Goal: Task Accomplishment & Management: Manage account settings

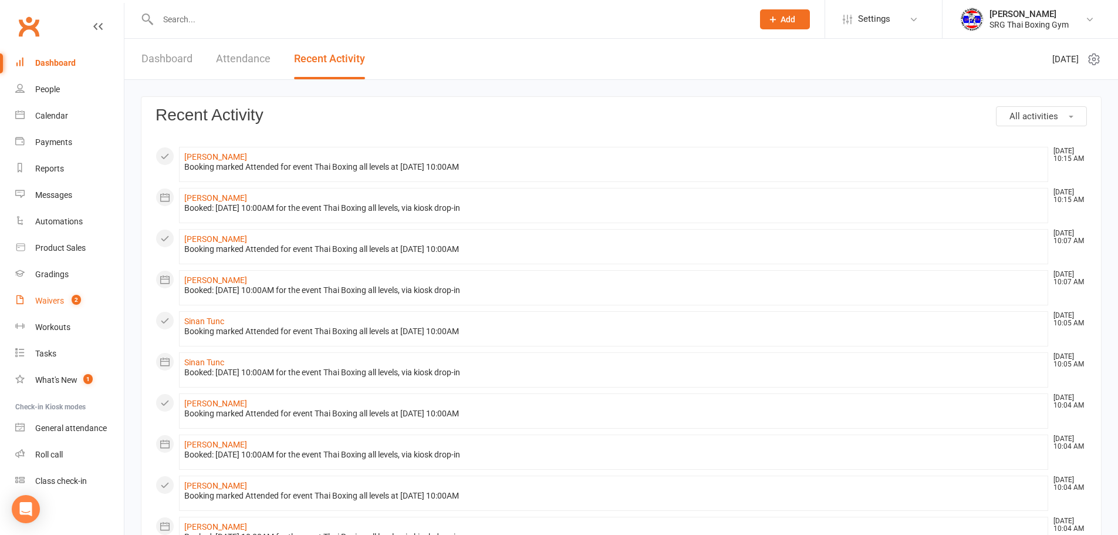
click at [50, 294] on link "Waivers 2" at bounding box center [69, 301] width 109 height 26
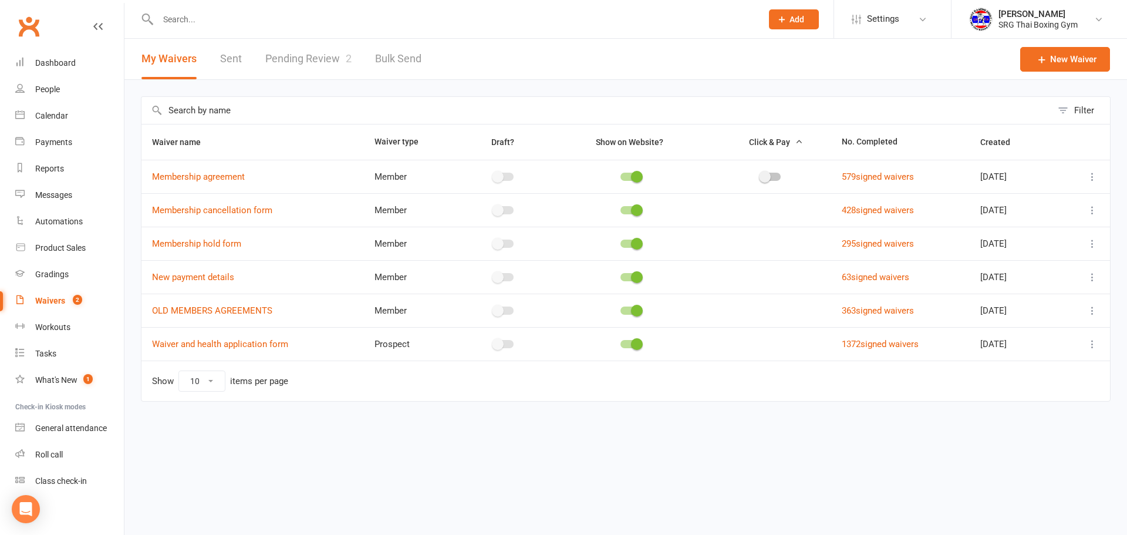
click at [316, 68] on link "Pending Review 2" at bounding box center [308, 59] width 86 height 40
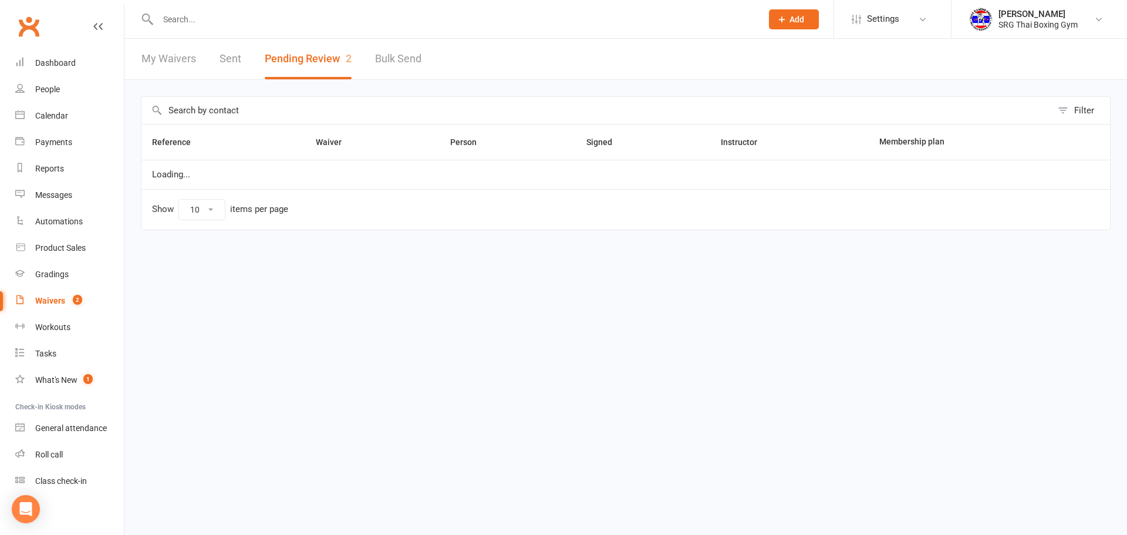
select select "100"
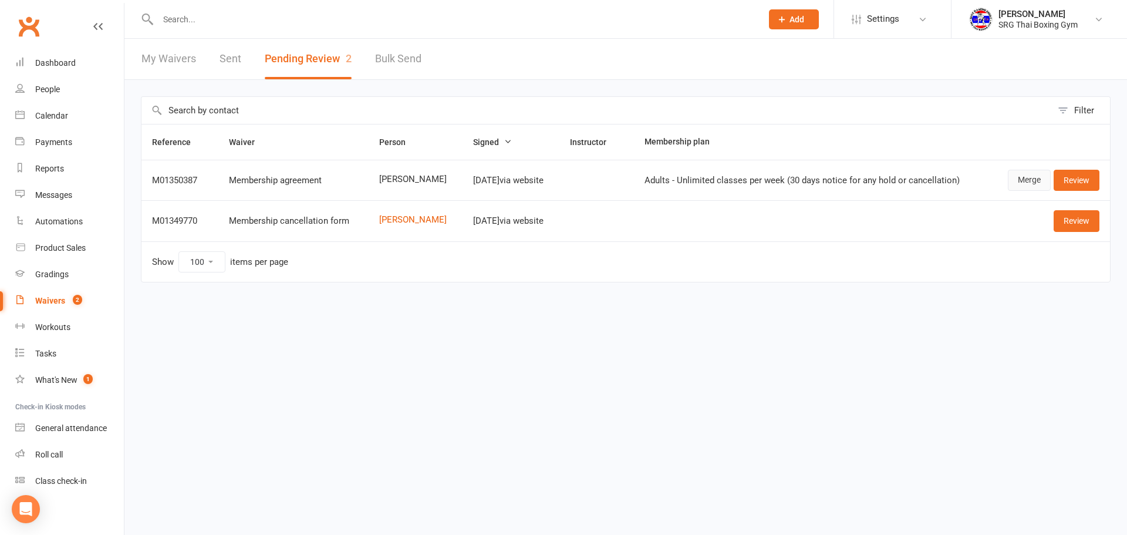
click at [1031, 176] on link "Merge" at bounding box center [1028, 180] width 43 height 21
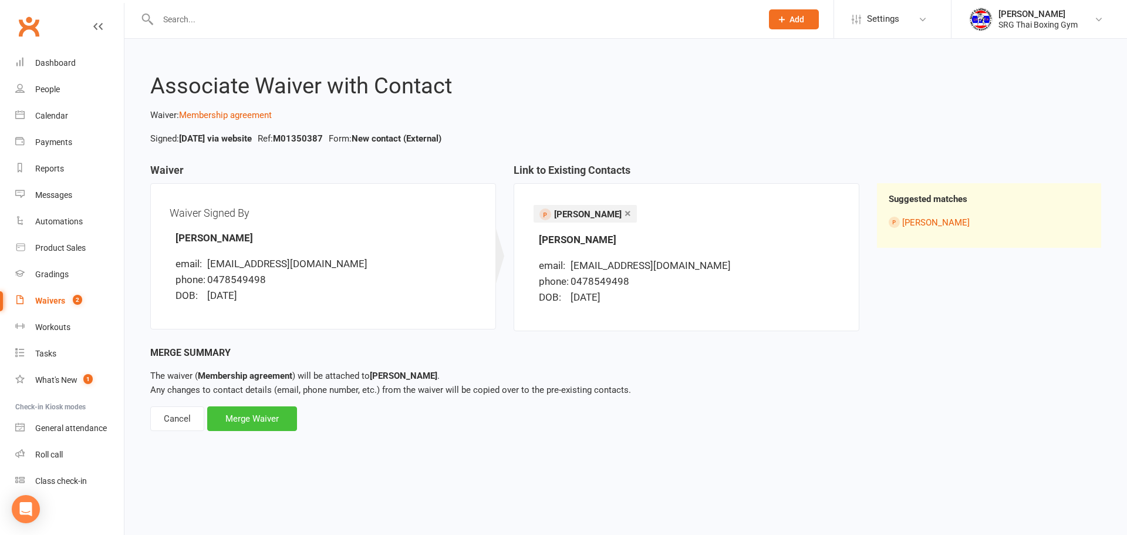
click at [281, 414] on div "Merge Waiver" at bounding box center [252, 418] width 90 height 25
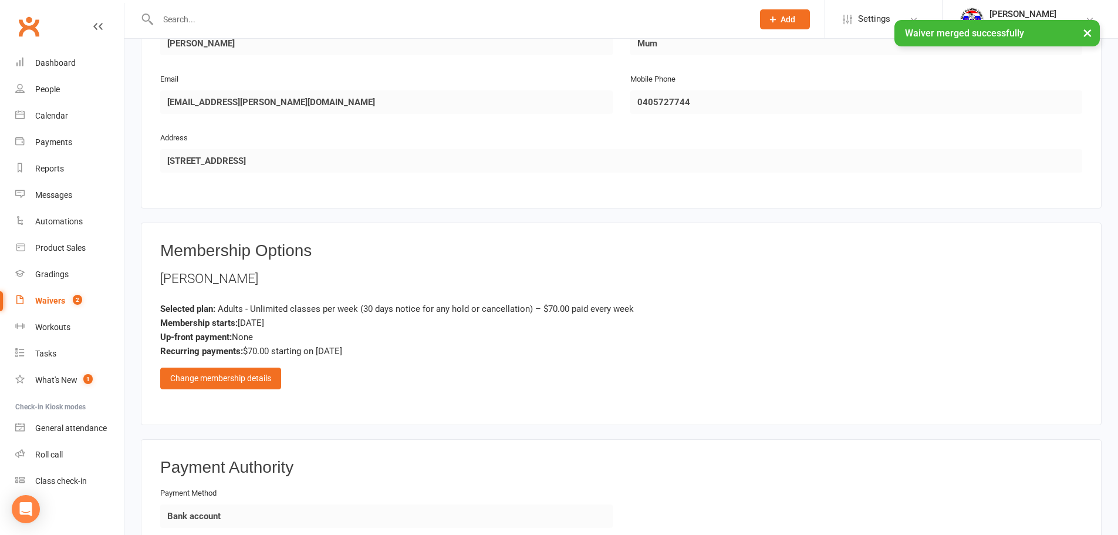
scroll to position [645, 0]
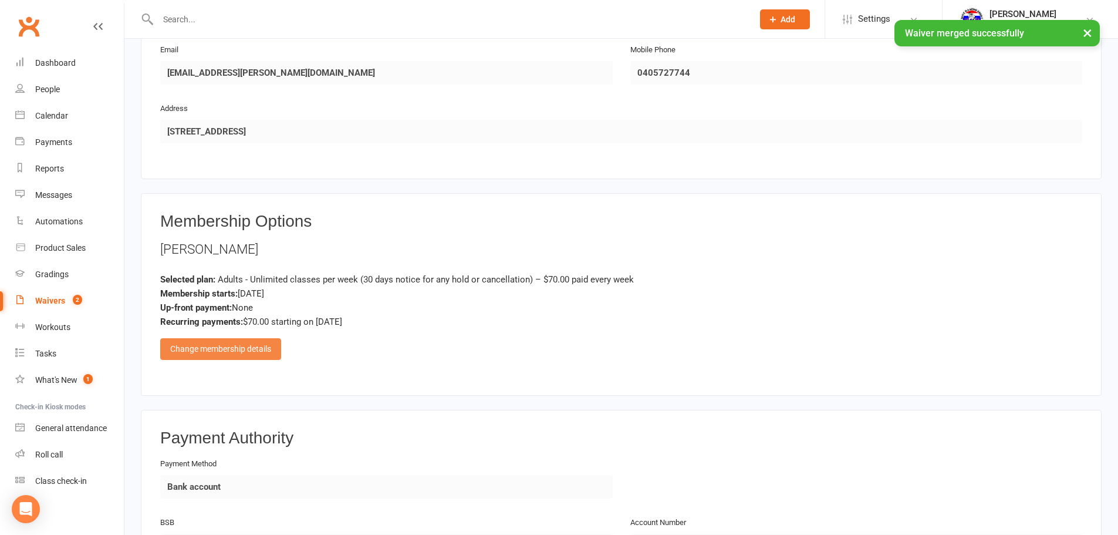
click at [209, 346] on div "Change membership details" at bounding box center [220, 348] width 121 height 21
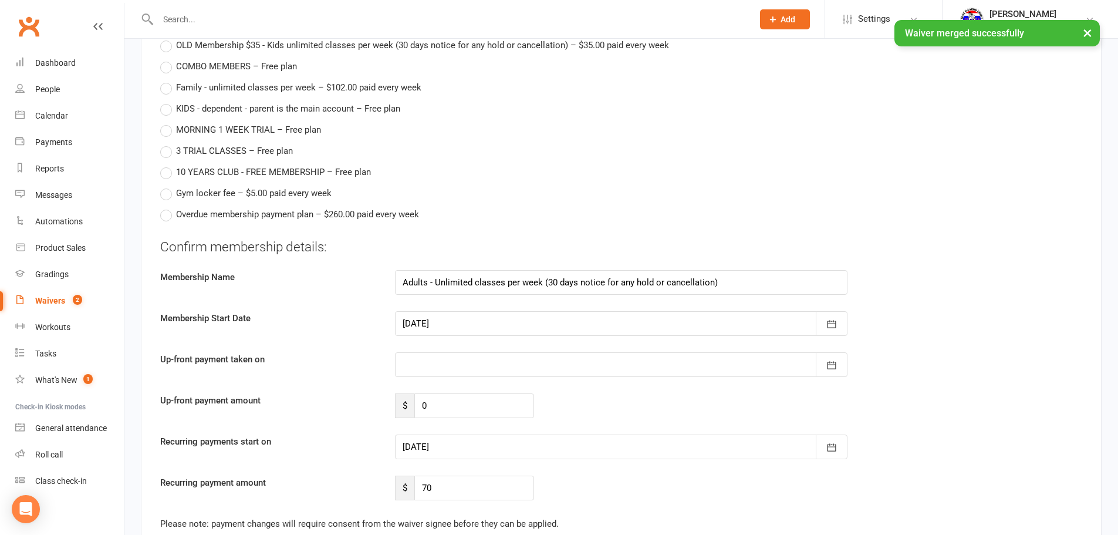
scroll to position [1291, 0]
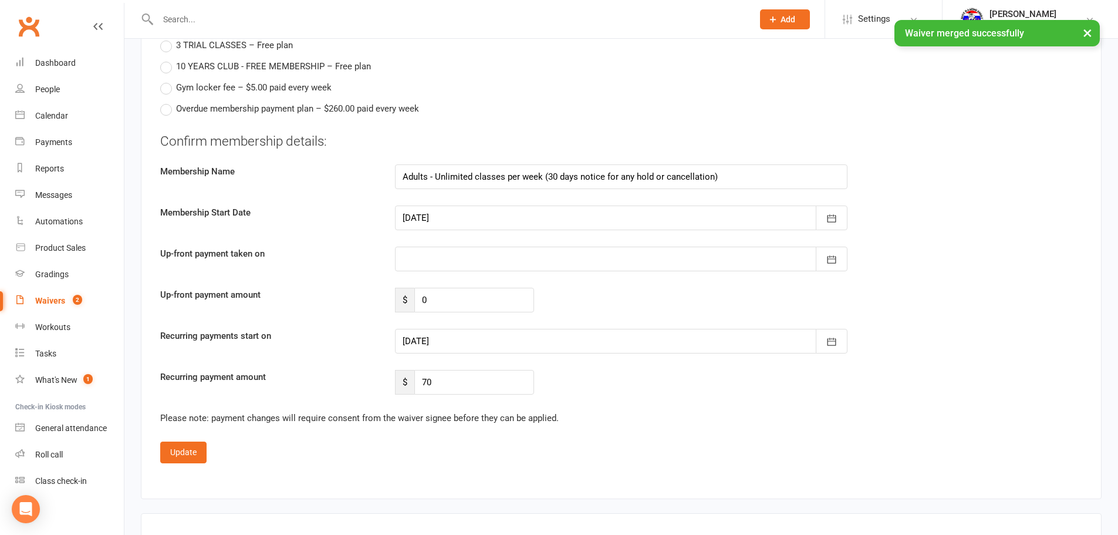
click at [422, 215] on div at bounding box center [621, 217] width 452 height 25
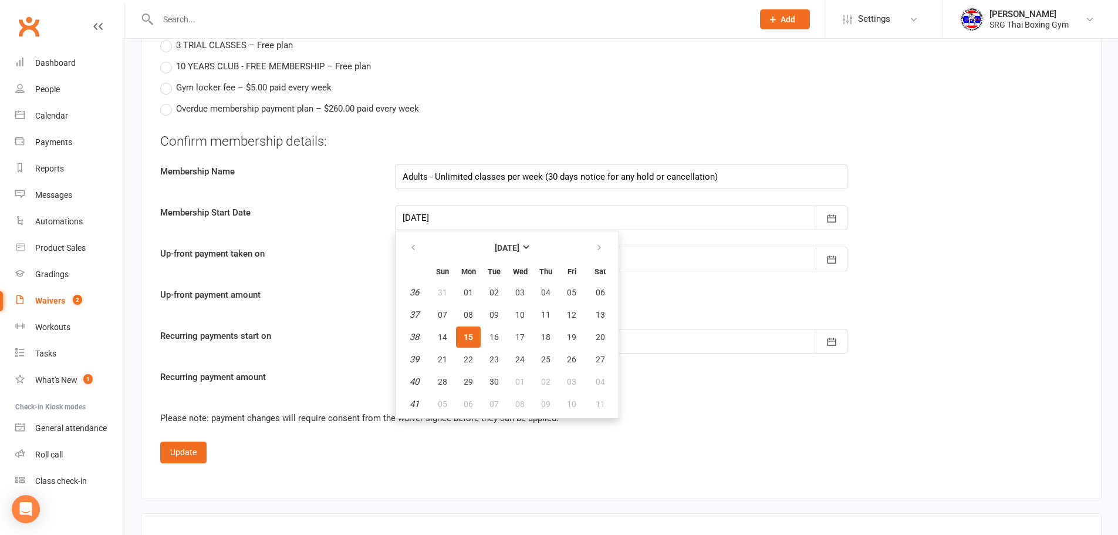
click at [461, 335] on button "15" at bounding box center [468, 336] width 25 height 21
click at [432, 342] on div at bounding box center [621, 341] width 452 height 25
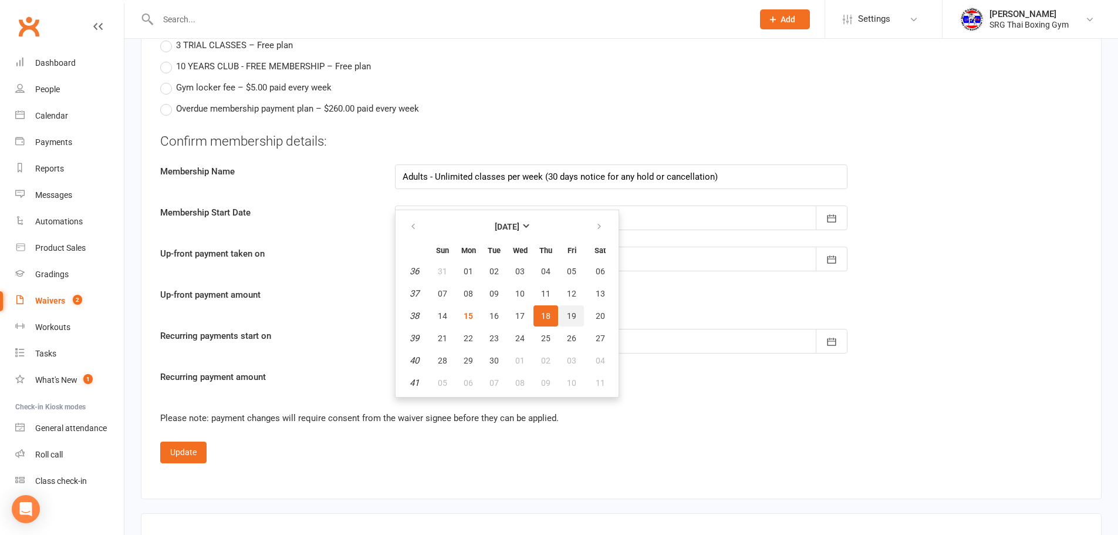
click at [564, 317] on button "19" at bounding box center [571, 315] width 25 height 21
type input "19 Sep 2025"
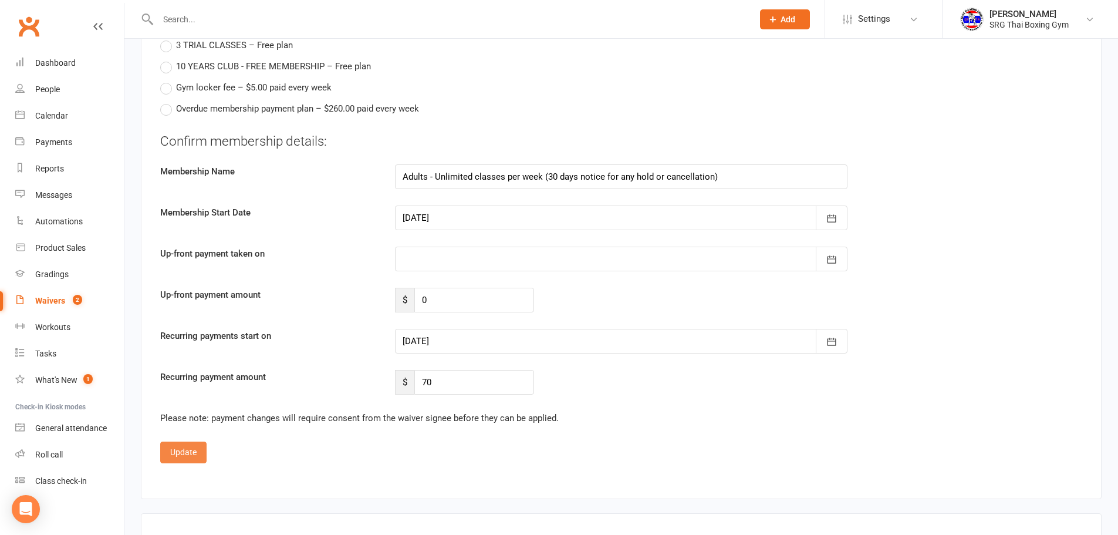
click at [184, 453] on button "Update" at bounding box center [183, 451] width 46 height 21
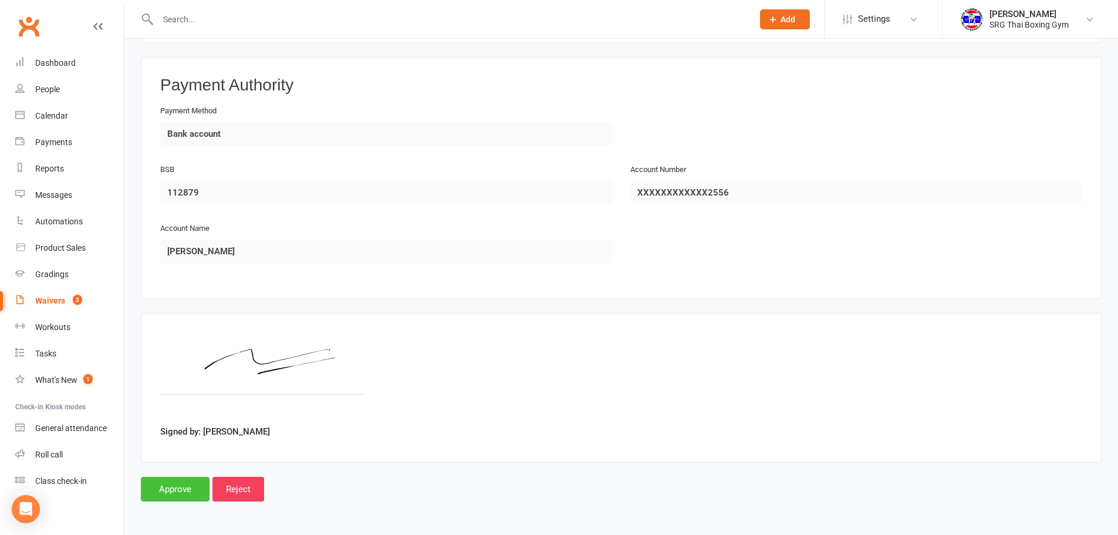
click at [180, 486] on input "Approve" at bounding box center [175, 488] width 69 height 25
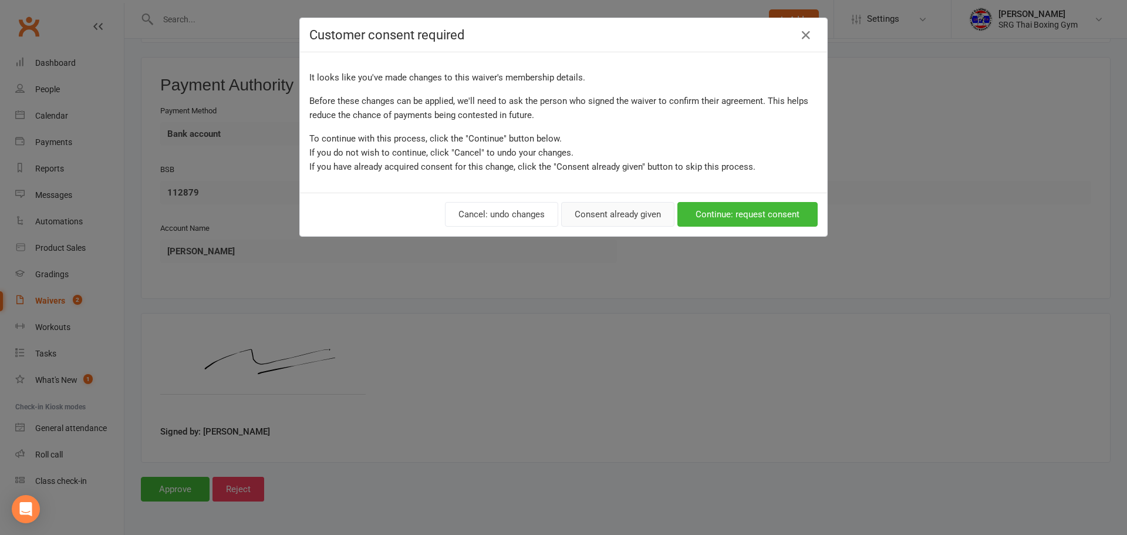
click at [589, 218] on button "Consent already given" at bounding box center [617, 214] width 113 height 25
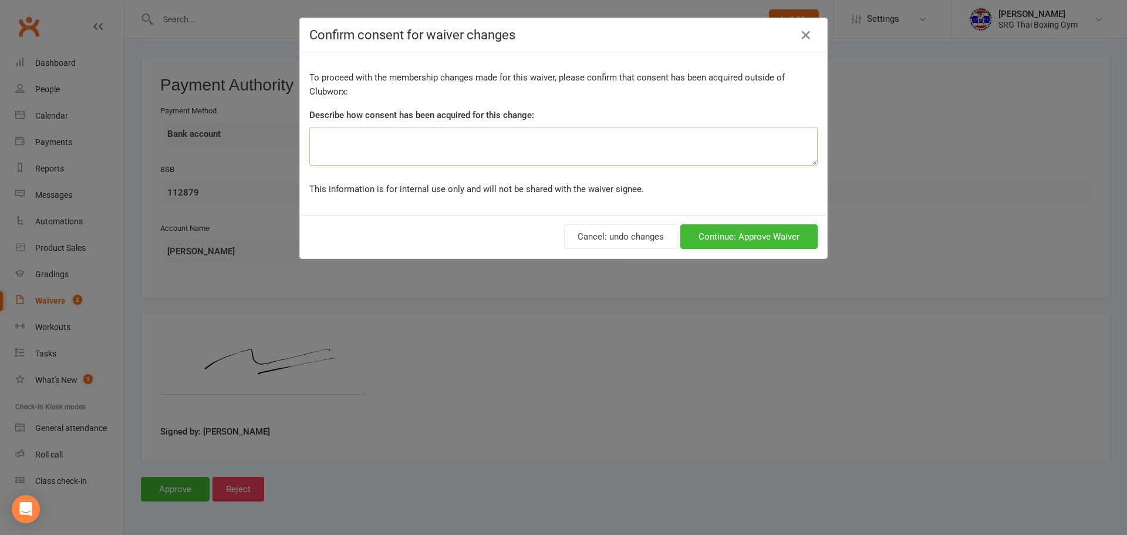
click at [487, 158] on textarea at bounding box center [563, 146] width 508 height 39
type textarea "All payments are taken on Fridays"
click at [766, 233] on button "Continue: Approve Waiver" at bounding box center [748, 236] width 137 height 25
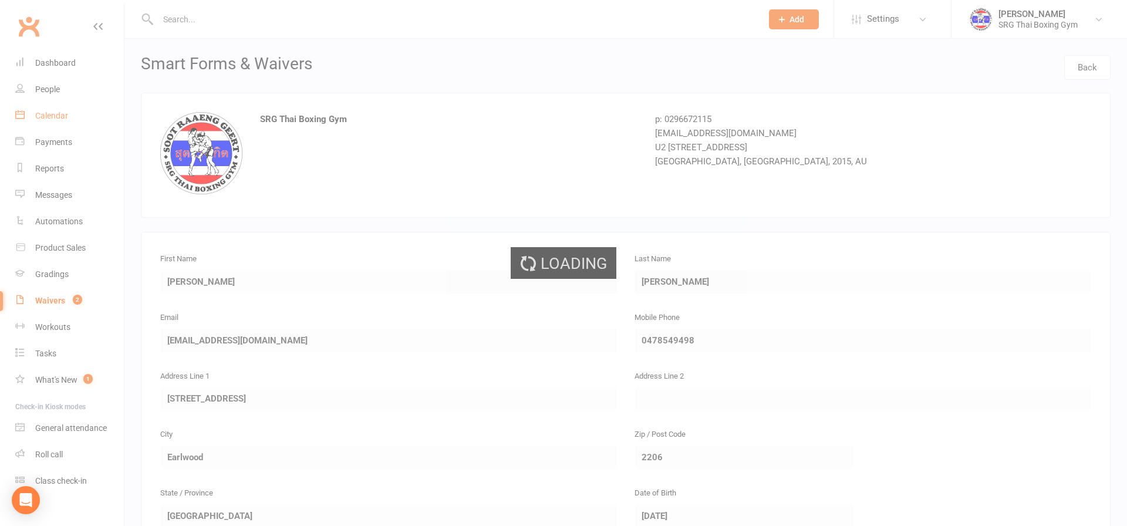
select select "100"
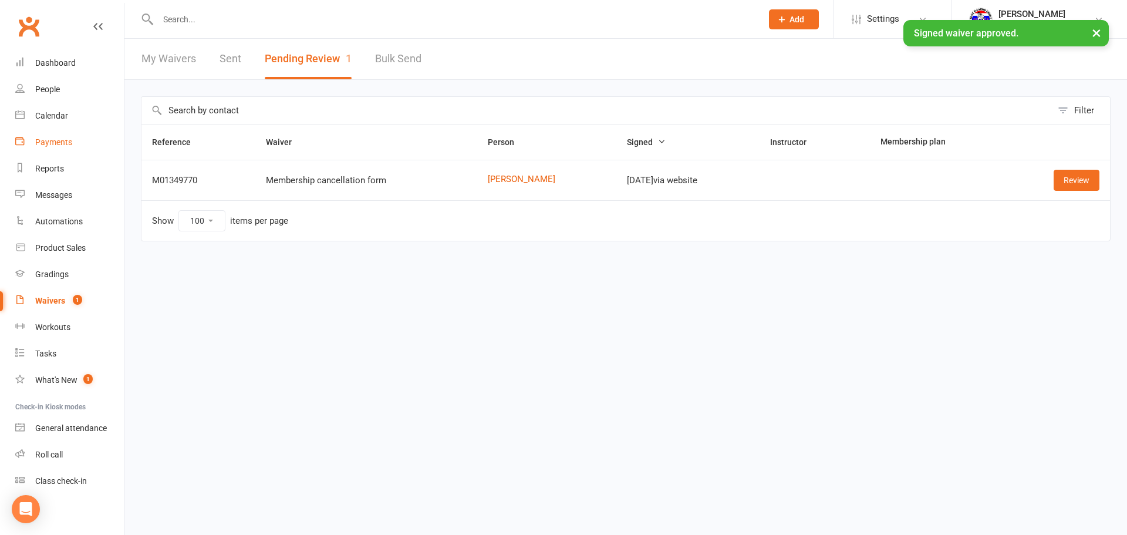
click at [46, 138] on div "Payments" at bounding box center [53, 141] width 37 height 9
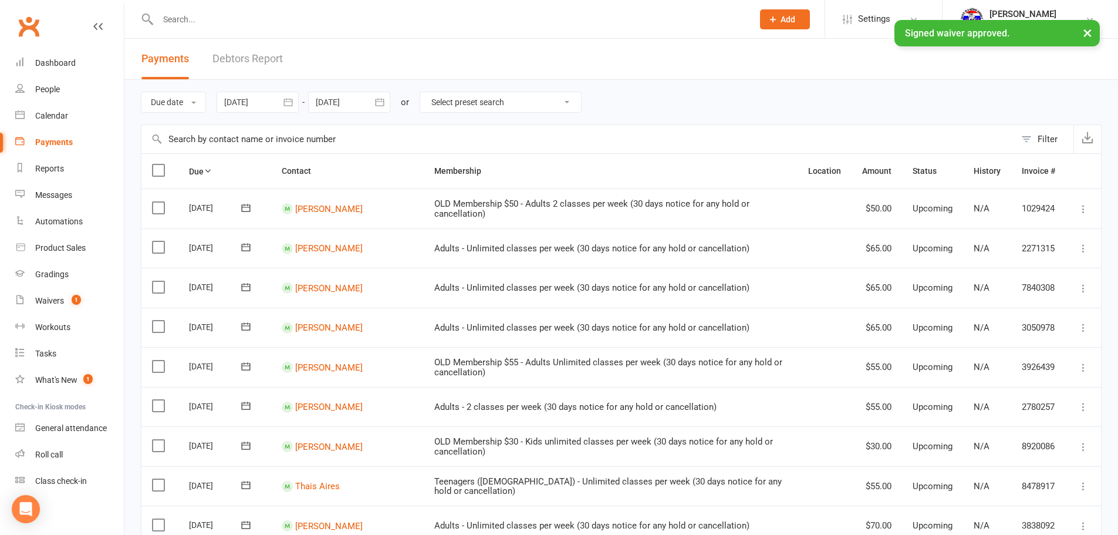
click at [248, 20] on div "× Signed waiver approved." at bounding box center [551, 20] width 1102 height 0
click at [246, 58] on link "Debtors Report" at bounding box center [247, 59] width 70 height 40
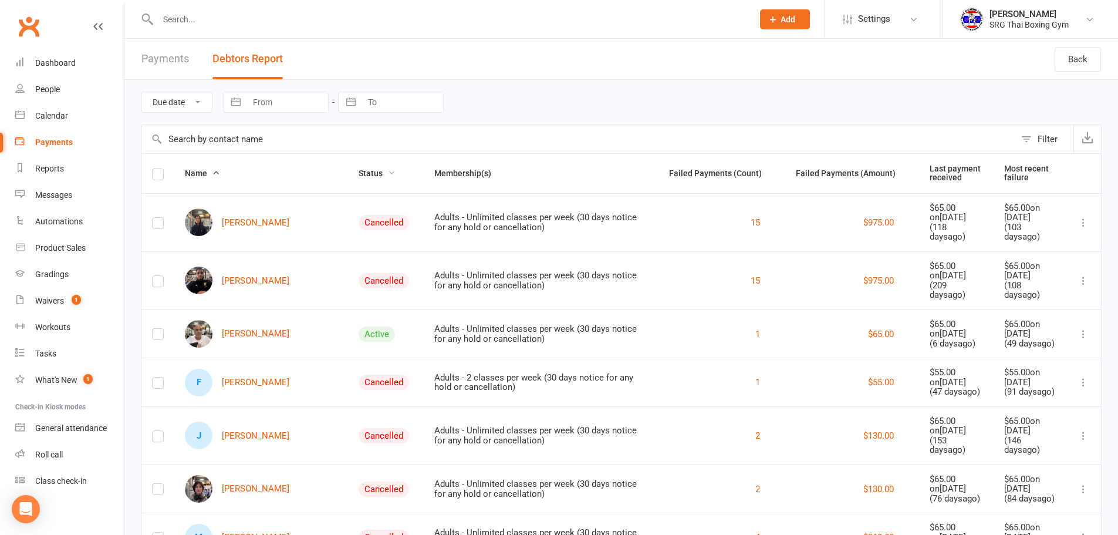
click at [359, 170] on span "Status" at bounding box center [377, 172] width 37 height 9
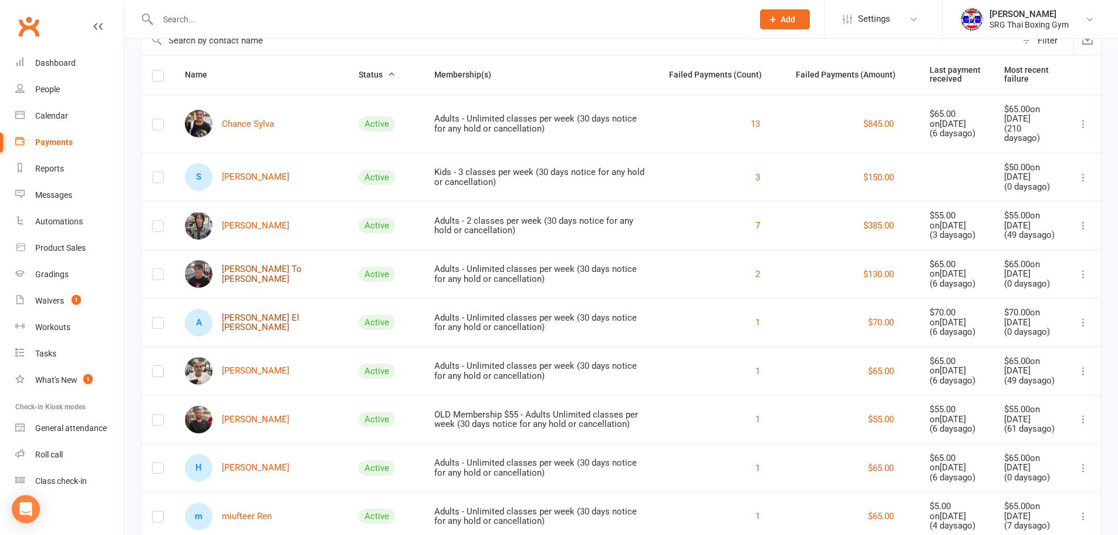
scroll to position [117, 0]
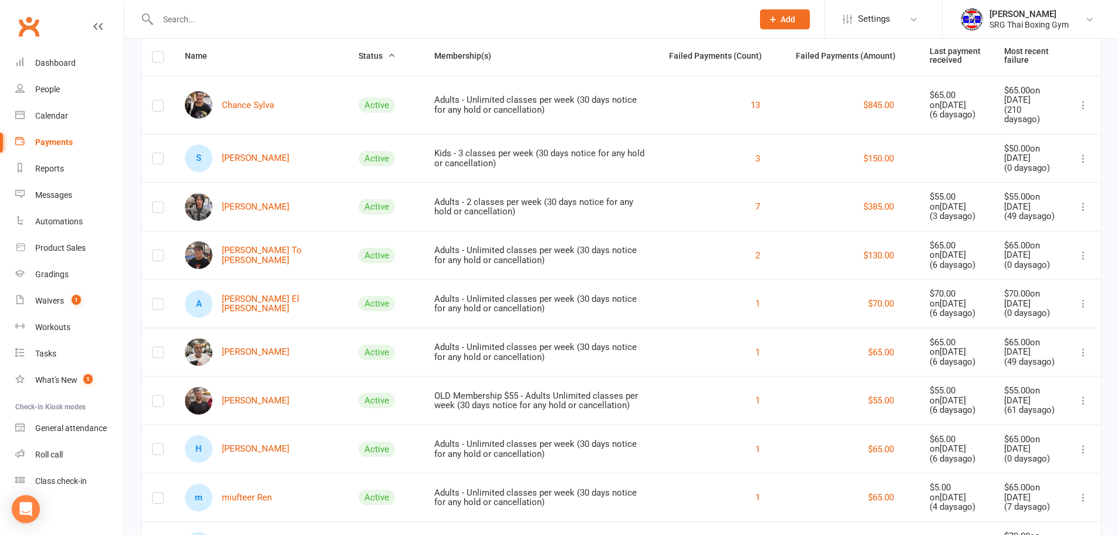
drag, startPoint x: 251, startPoint y: 294, endPoint x: 135, endPoint y: 289, distance: 115.7
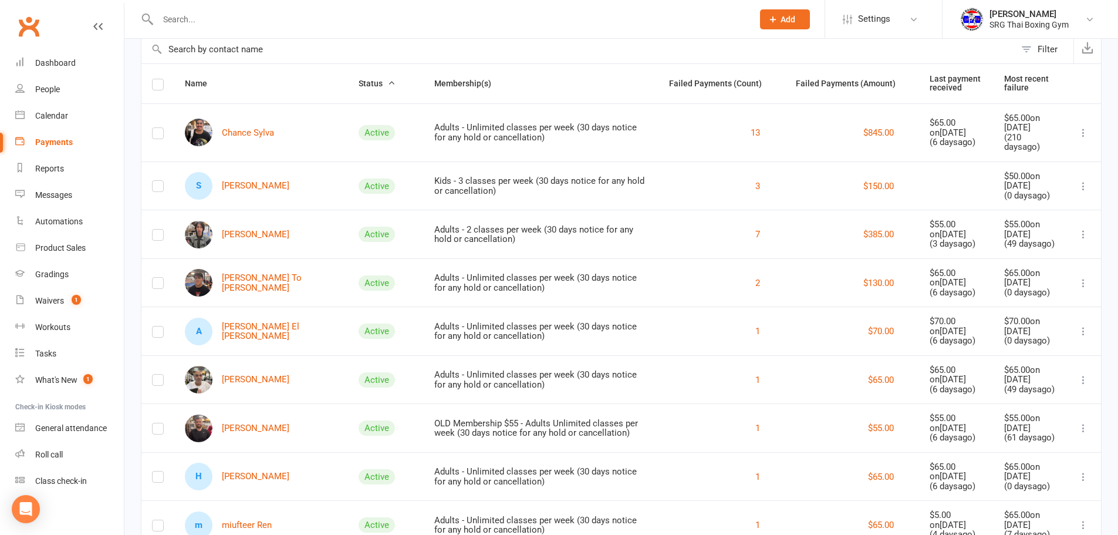
scroll to position [0, 0]
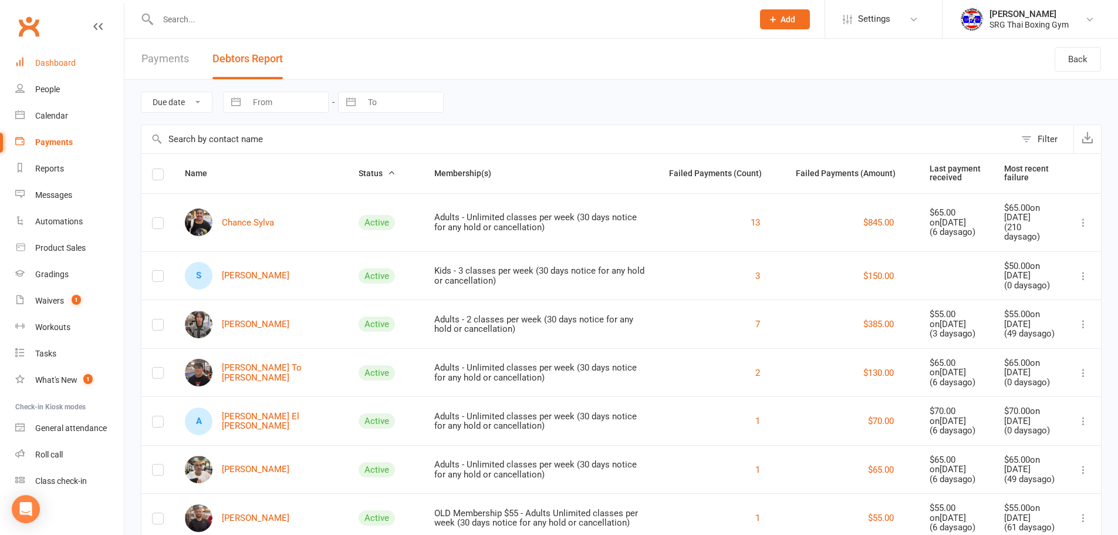
click at [52, 60] on div "Dashboard" at bounding box center [55, 62] width 40 height 9
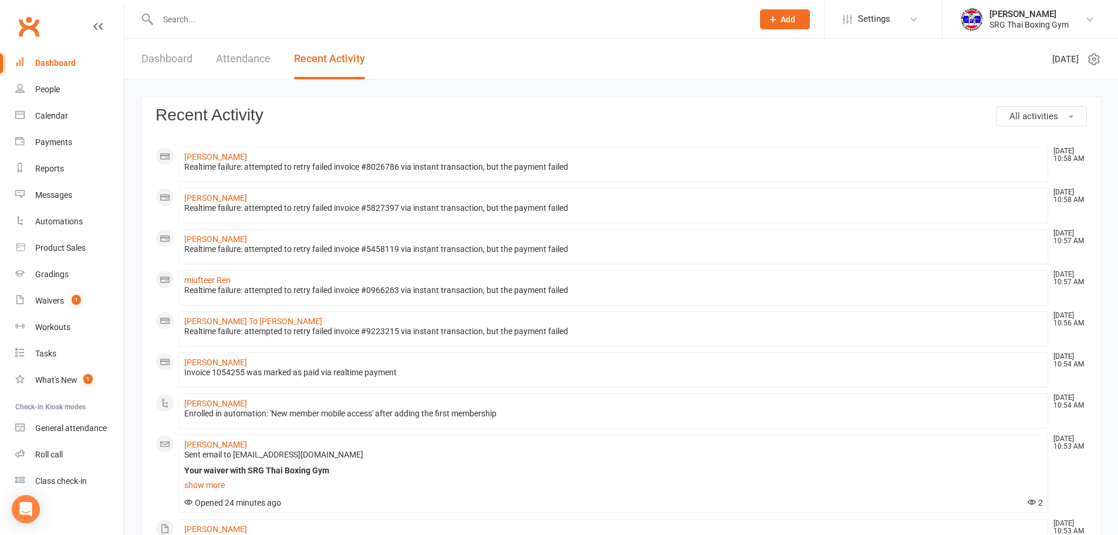
click at [204, 15] on input "text" at bounding box center [449, 19] width 590 height 16
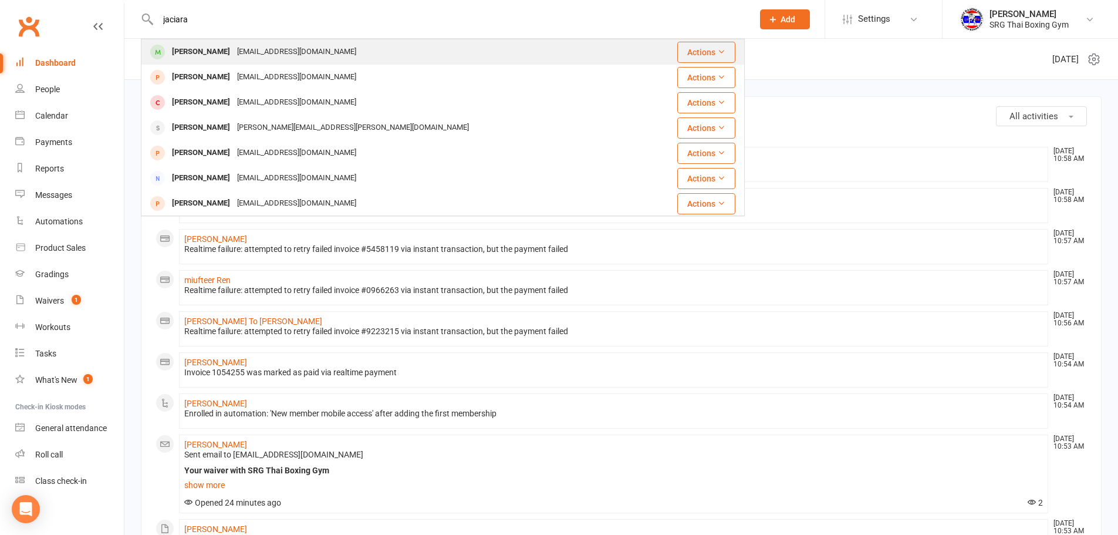
type input "jaciara"
click at [193, 58] on div "Jaciara De moura" at bounding box center [200, 51] width 65 height 17
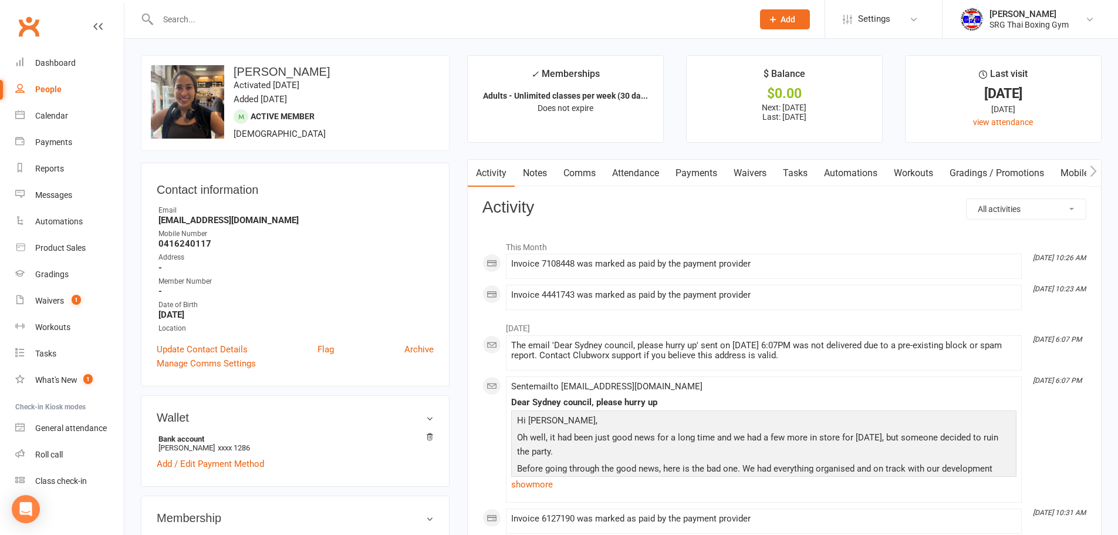
click at [748, 170] on link "Waivers" at bounding box center [749, 173] width 49 height 27
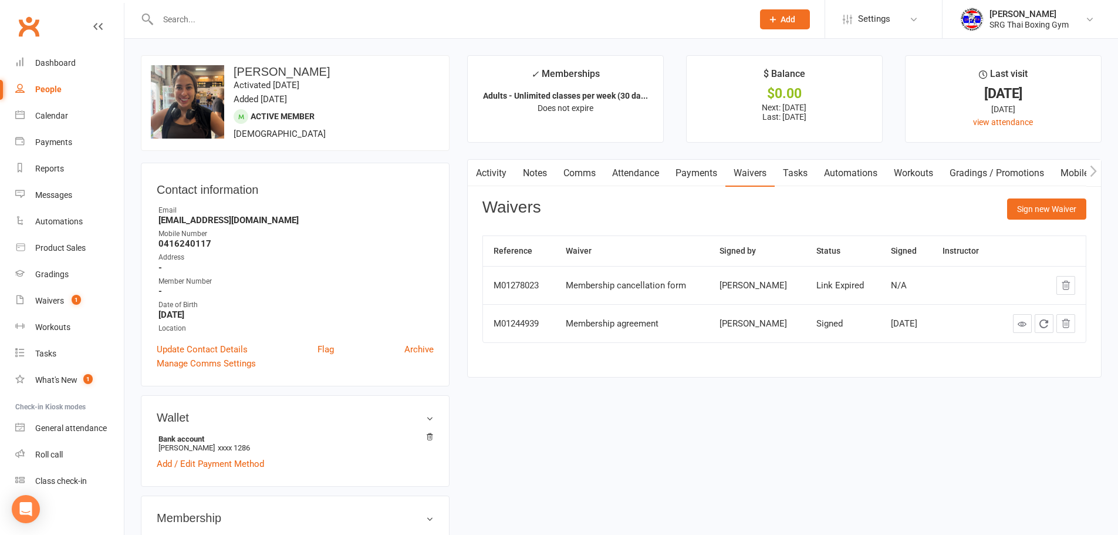
click at [485, 178] on link "Activity" at bounding box center [491, 173] width 47 height 27
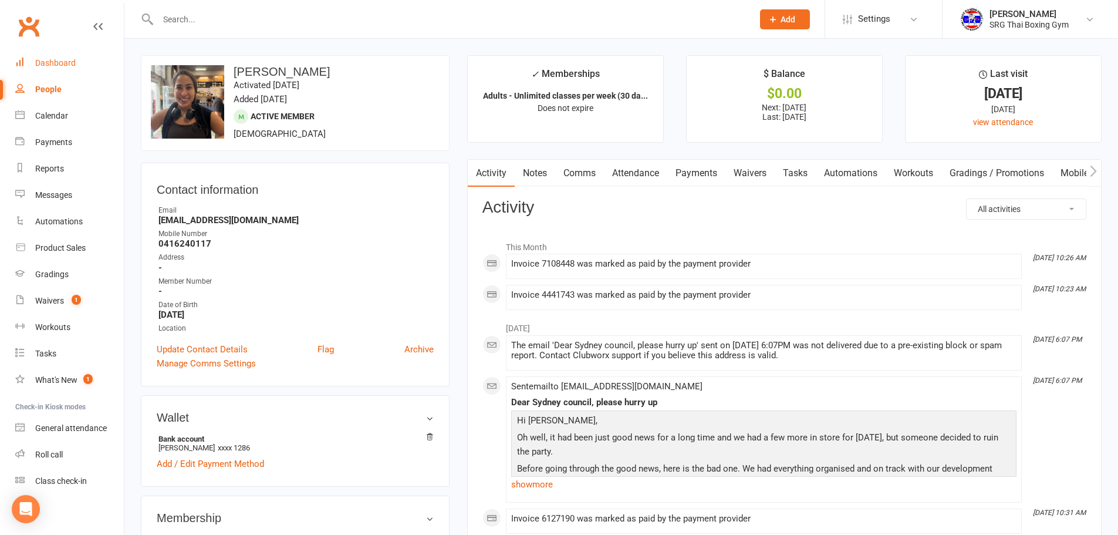
click at [49, 62] on div "Dashboard" at bounding box center [55, 62] width 40 height 9
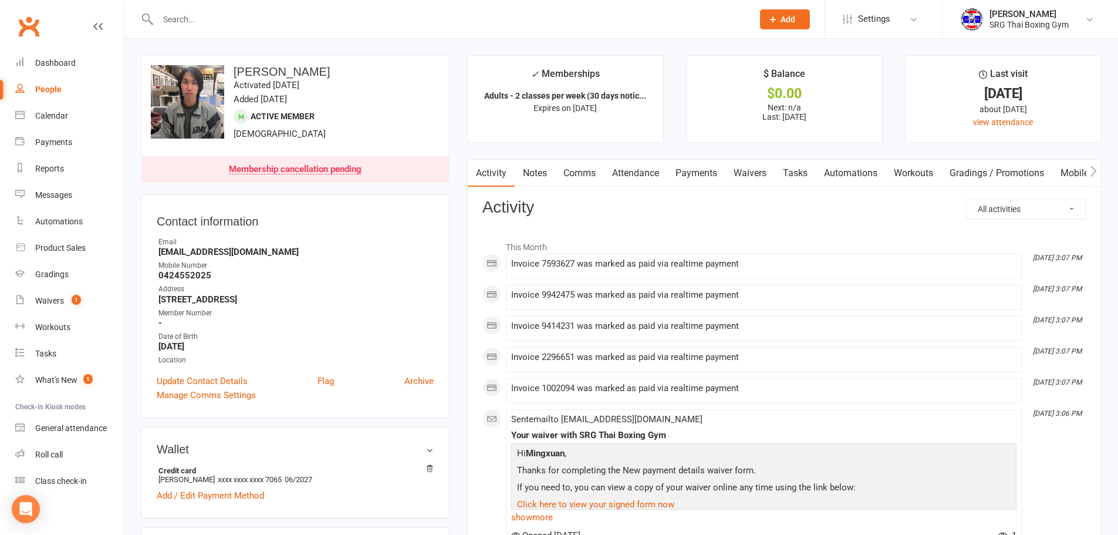
click at [697, 174] on link "Payments" at bounding box center [696, 173] width 58 height 27
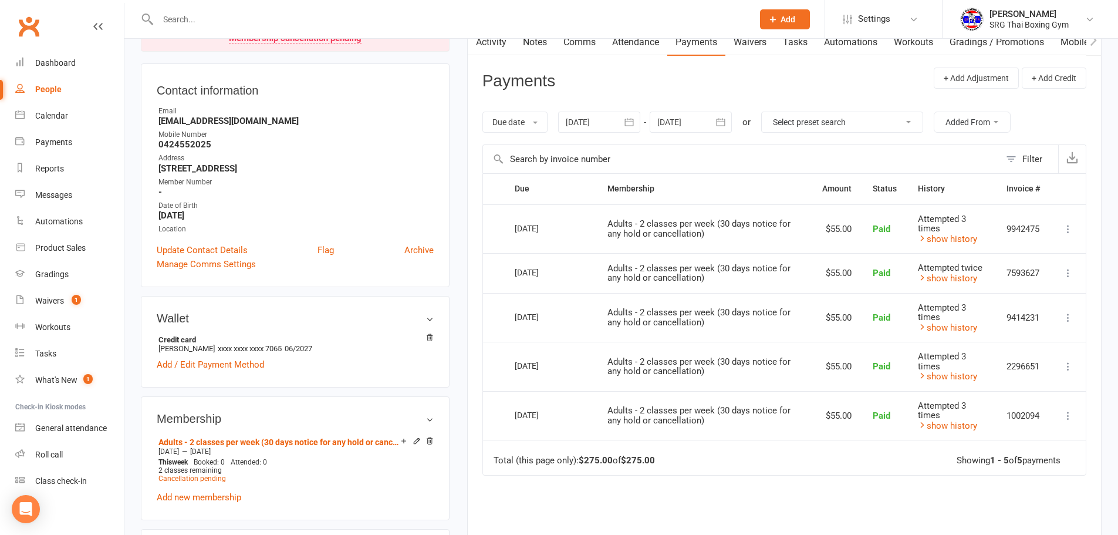
scroll to position [117, 0]
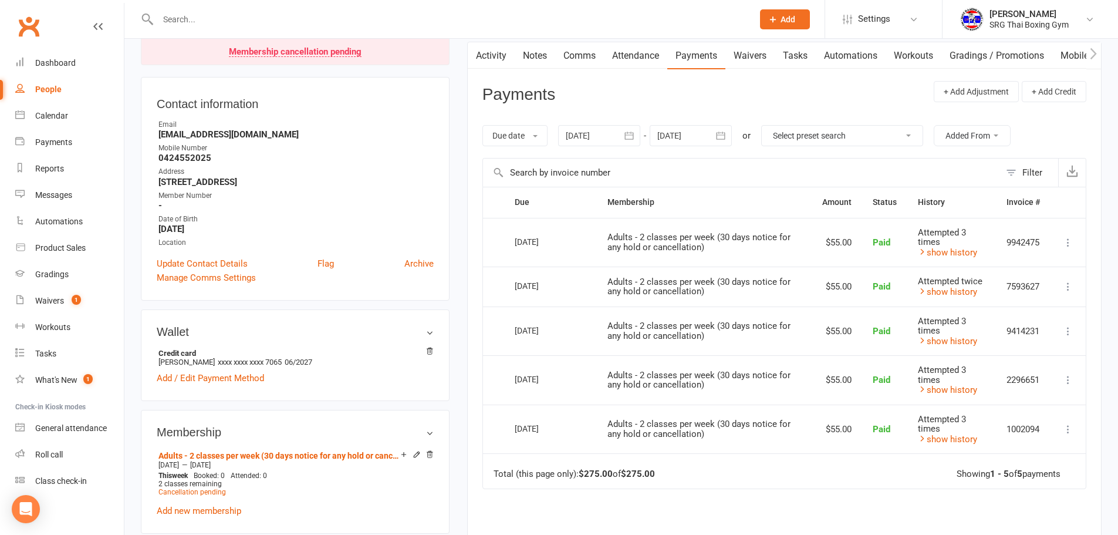
click at [630, 141] on icon "button" at bounding box center [629, 136] width 12 height 12
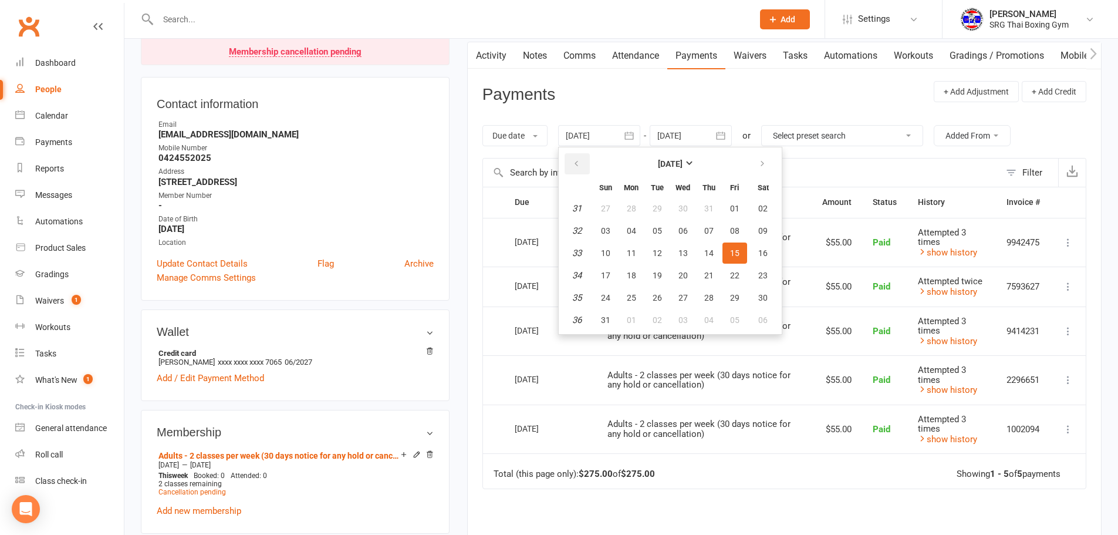
click at [577, 164] on icon "button" at bounding box center [576, 163] width 8 height 9
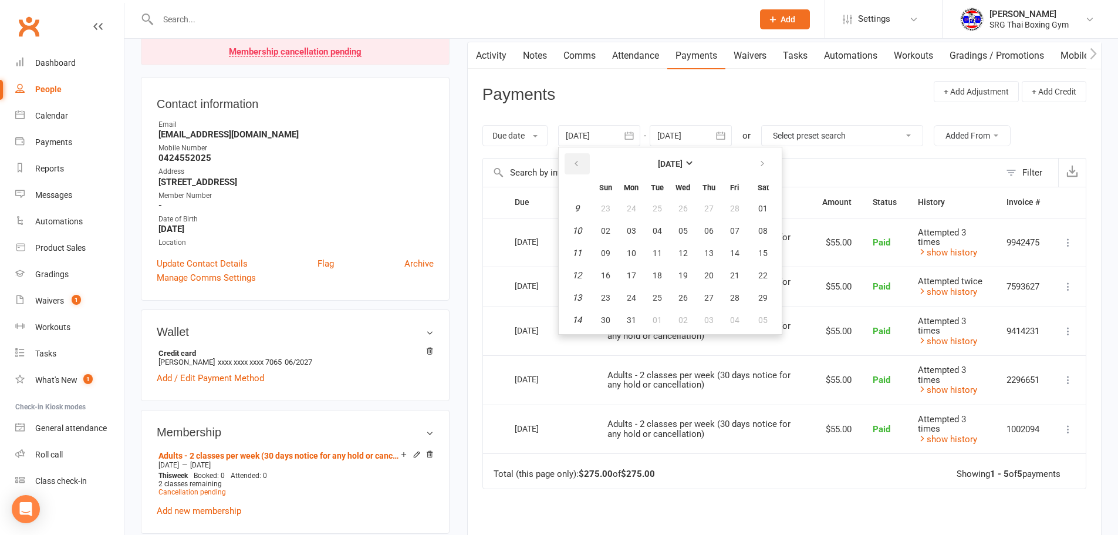
click at [577, 164] on icon "button" at bounding box center [576, 163] width 8 height 9
click at [762, 209] on span "07" at bounding box center [762, 208] width 9 height 9
type input "07 Dec 2024"
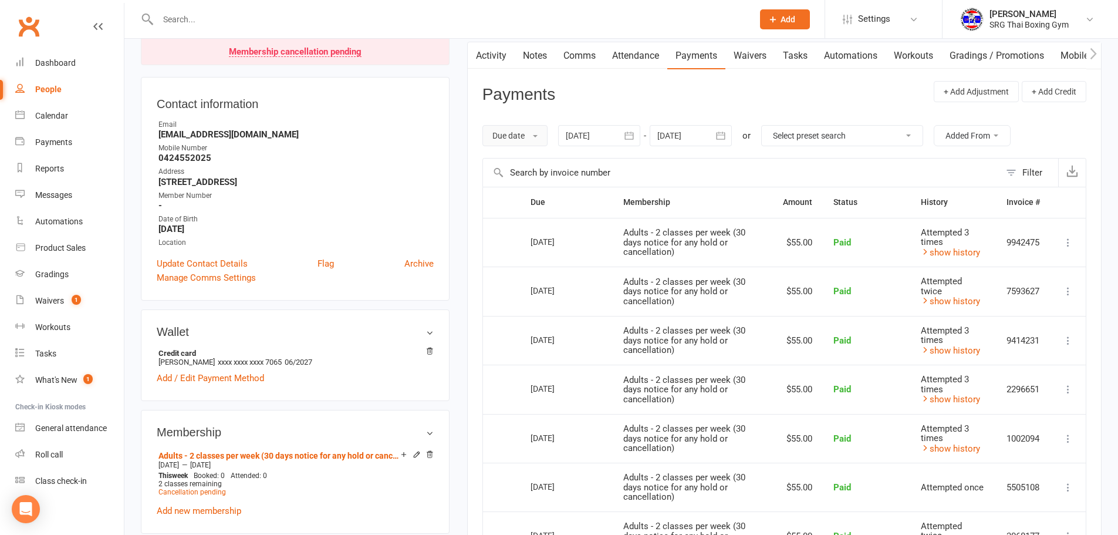
click at [533, 142] on button "Due date" at bounding box center [514, 135] width 65 height 21
click at [538, 207] on link "Date failed" at bounding box center [541, 208] width 116 height 23
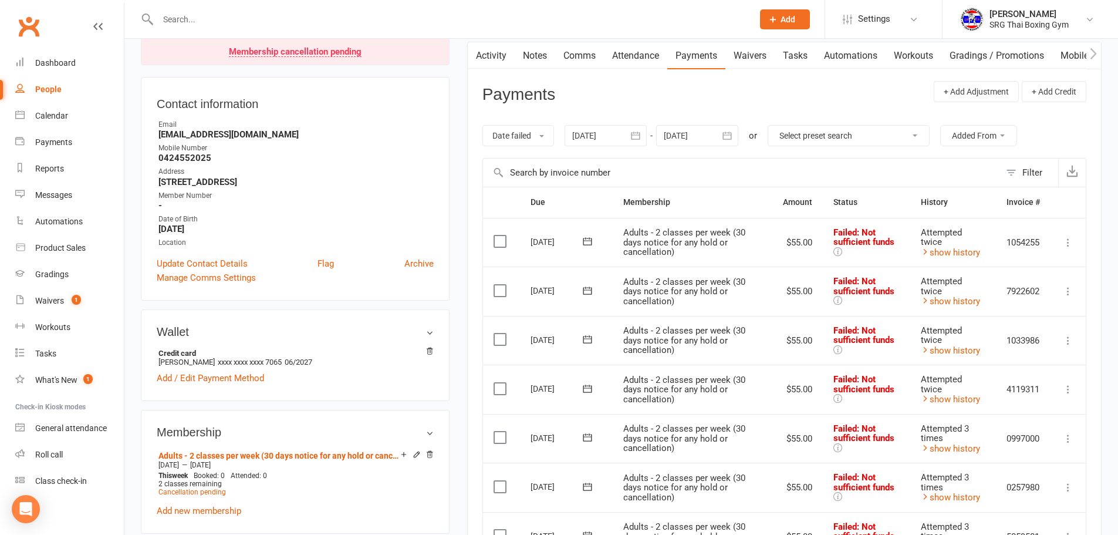
scroll to position [176, 0]
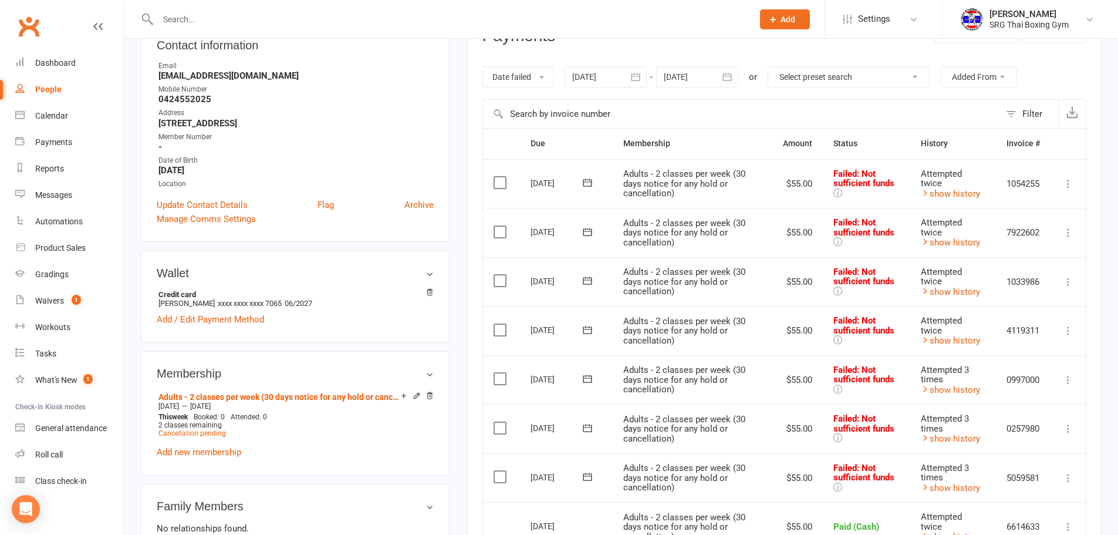
click at [1064, 182] on icon at bounding box center [1068, 184] width 12 height 12
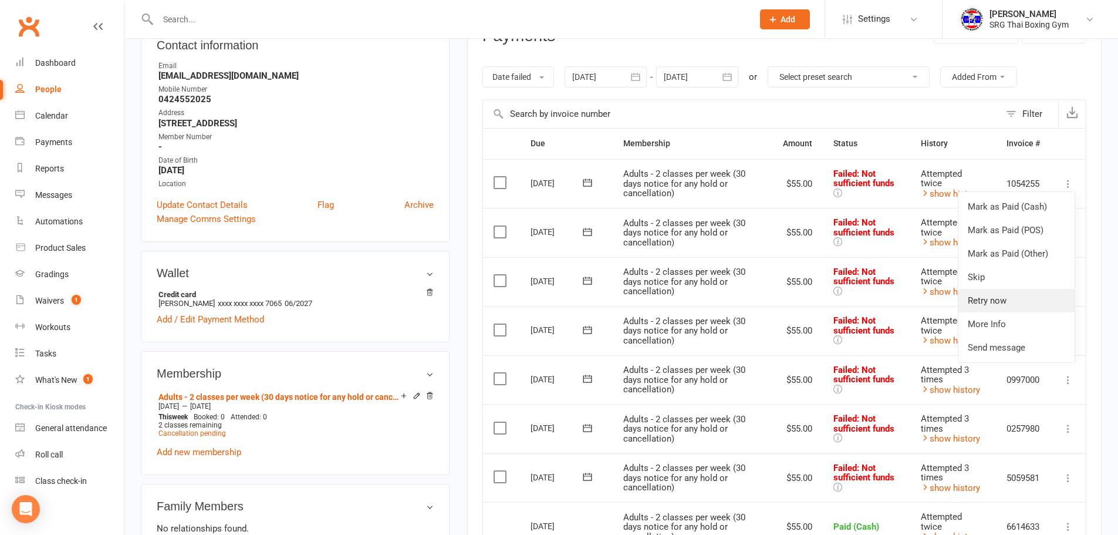
click at [998, 305] on link "Retry now" at bounding box center [1016, 300] width 116 height 23
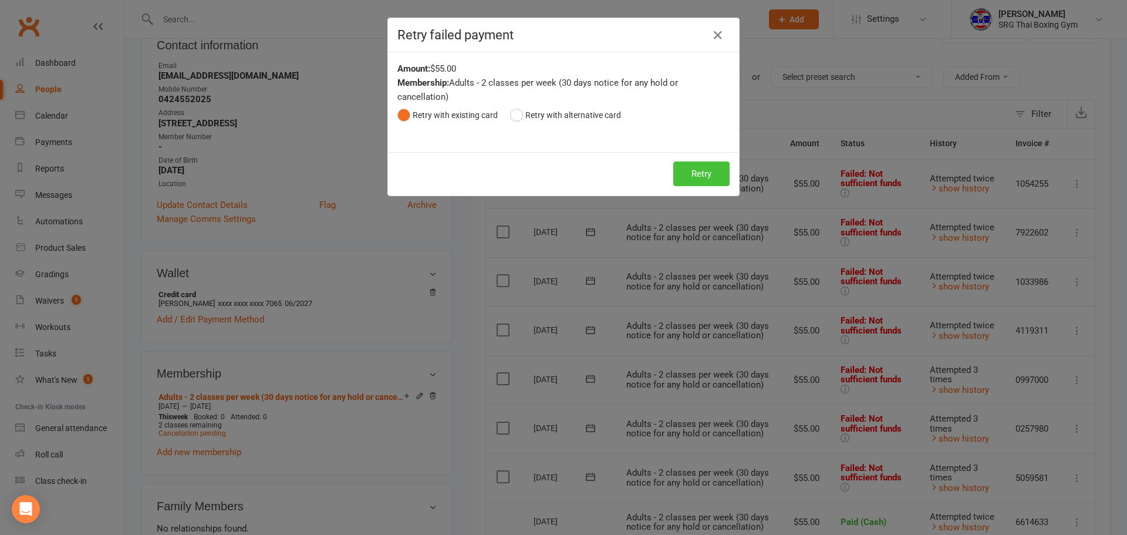
click at [702, 164] on button "Retry" at bounding box center [701, 173] width 56 height 25
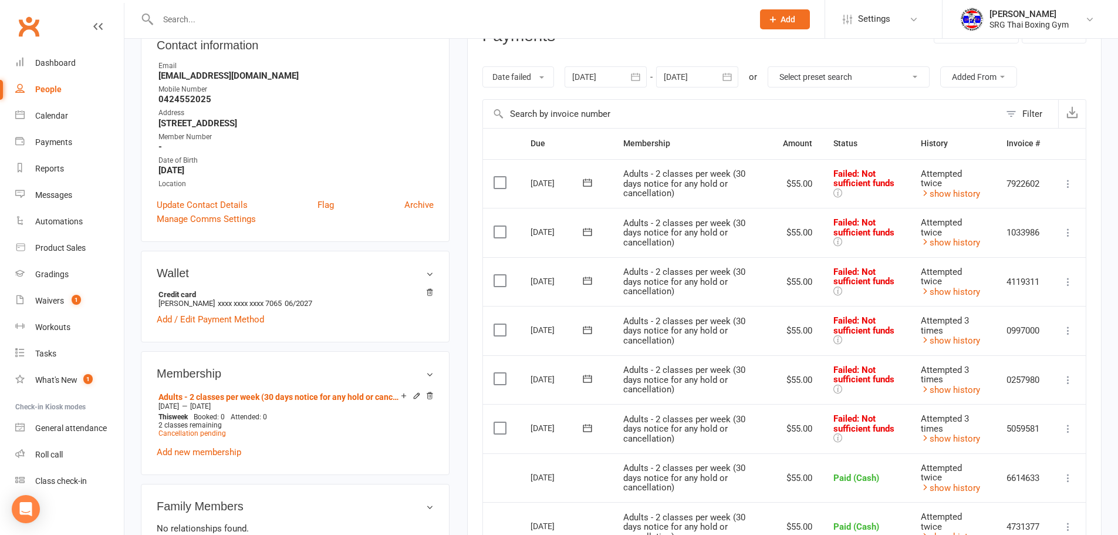
click at [1068, 184] on icon at bounding box center [1068, 184] width 12 height 12
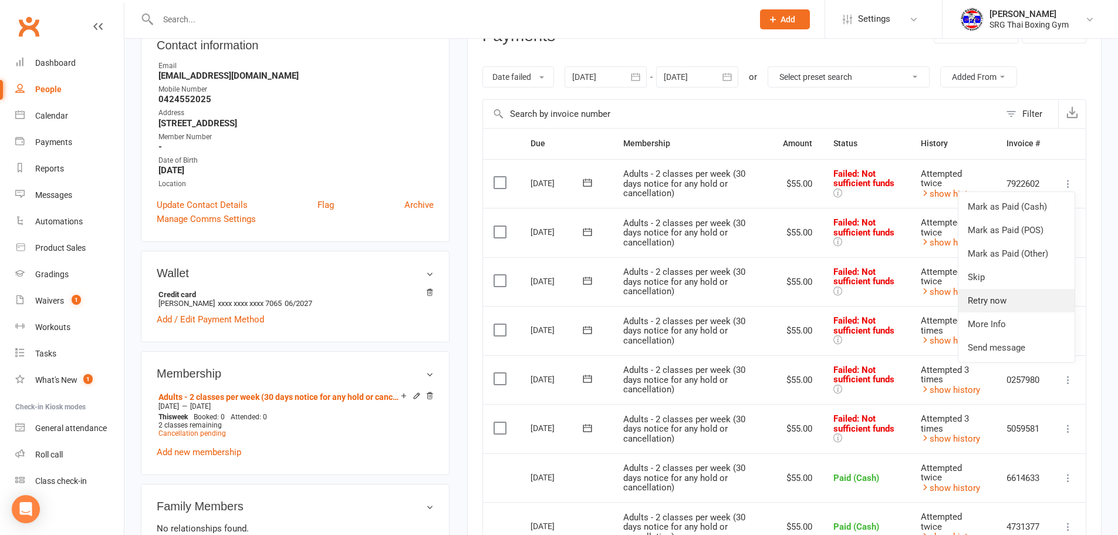
click at [1013, 295] on link "Retry now" at bounding box center [1016, 300] width 116 height 23
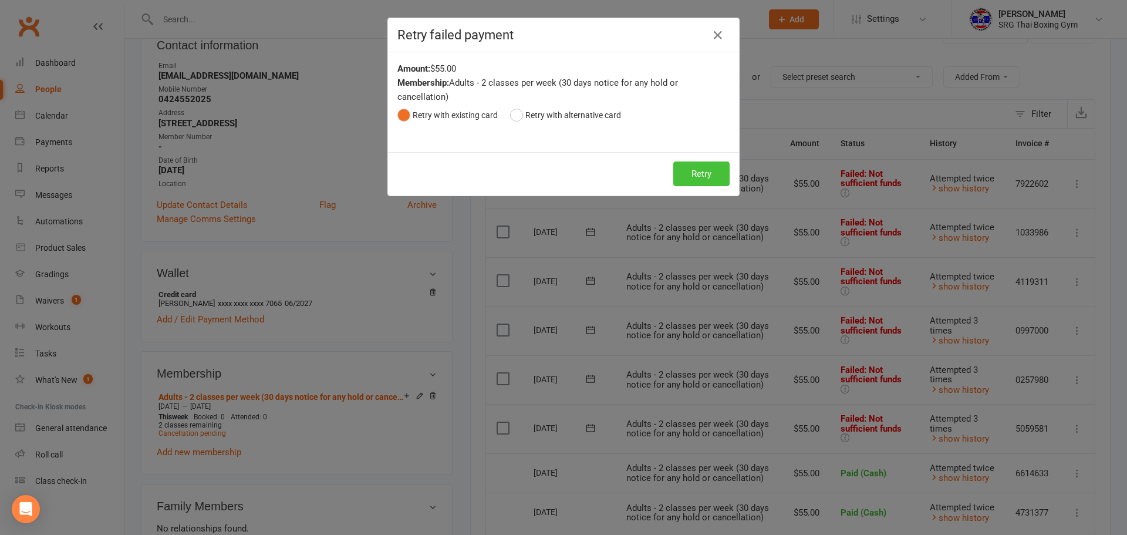
click at [708, 178] on button "Retry" at bounding box center [701, 173] width 56 height 25
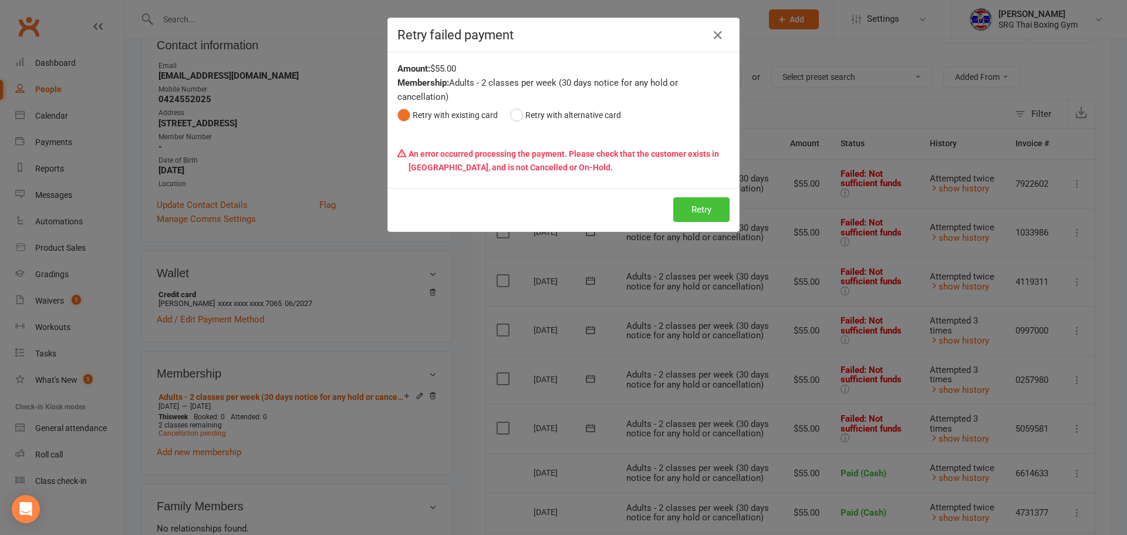
click at [689, 207] on button "Retry" at bounding box center [701, 209] width 56 height 25
click at [712, 41] on icon "button" at bounding box center [718, 35] width 14 height 14
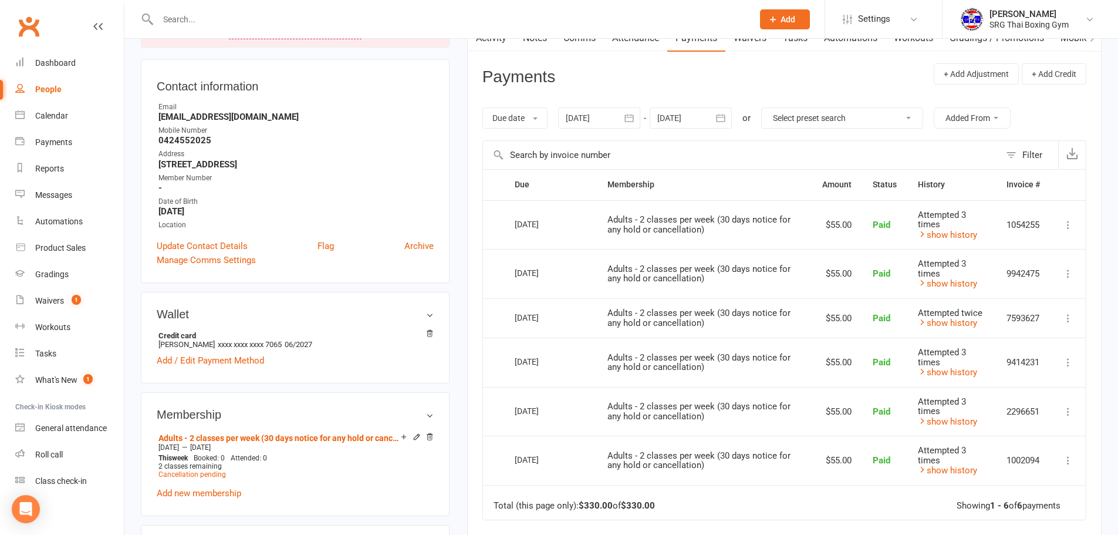
scroll to position [117, 0]
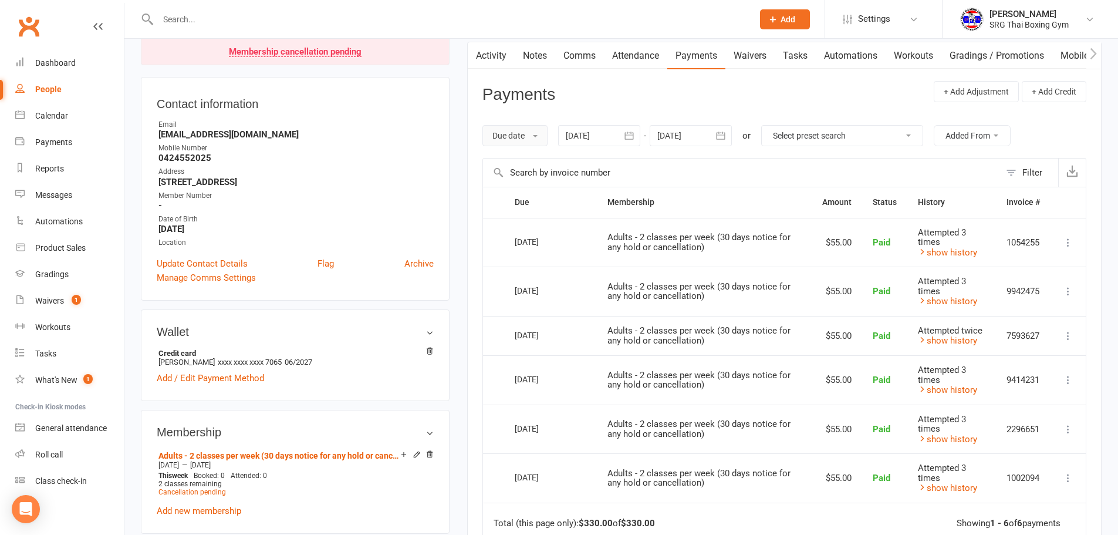
click at [535, 135] on span at bounding box center [535, 136] width 5 height 2
click at [524, 214] on link "Date failed" at bounding box center [541, 208] width 116 height 23
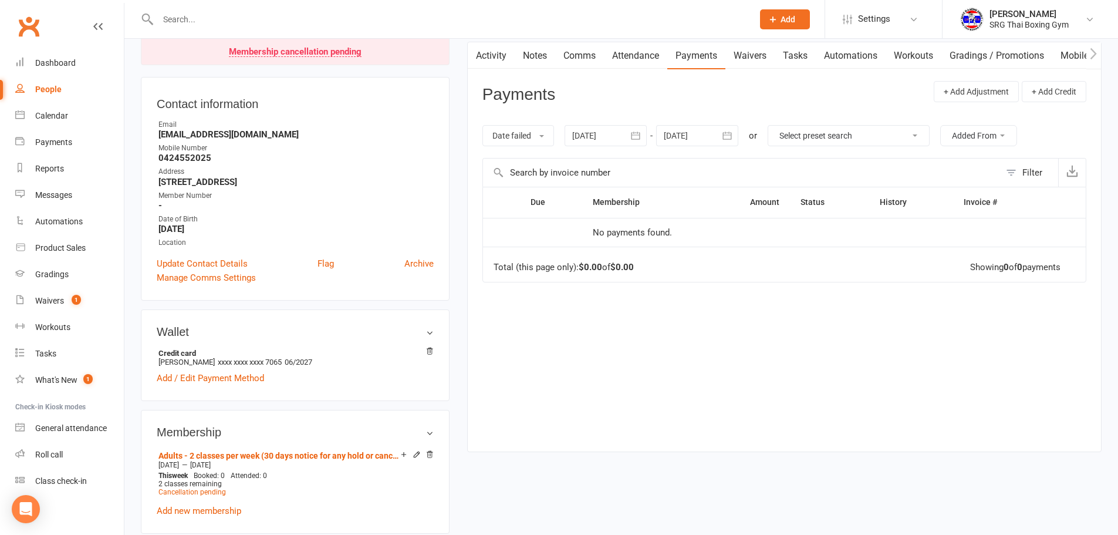
click at [641, 140] on icon "button" at bounding box center [636, 136] width 12 height 12
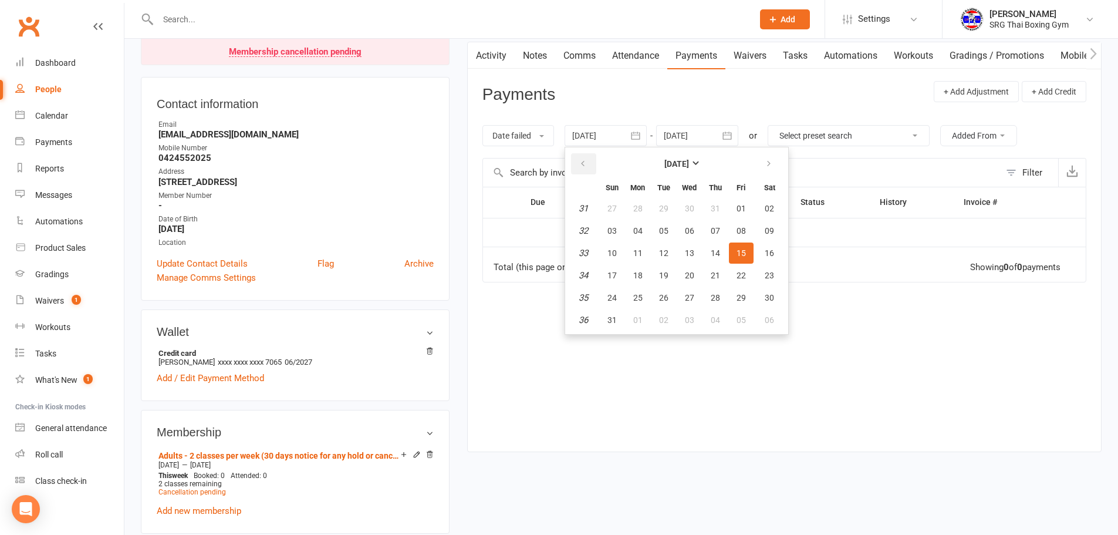
click at [581, 165] on icon "button" at bounding box center [583, 163] width 8 height 9
click at [665, 222] on button "06" at bounding box center [663, 230] width 25 height 21
type input "06 May 2025"
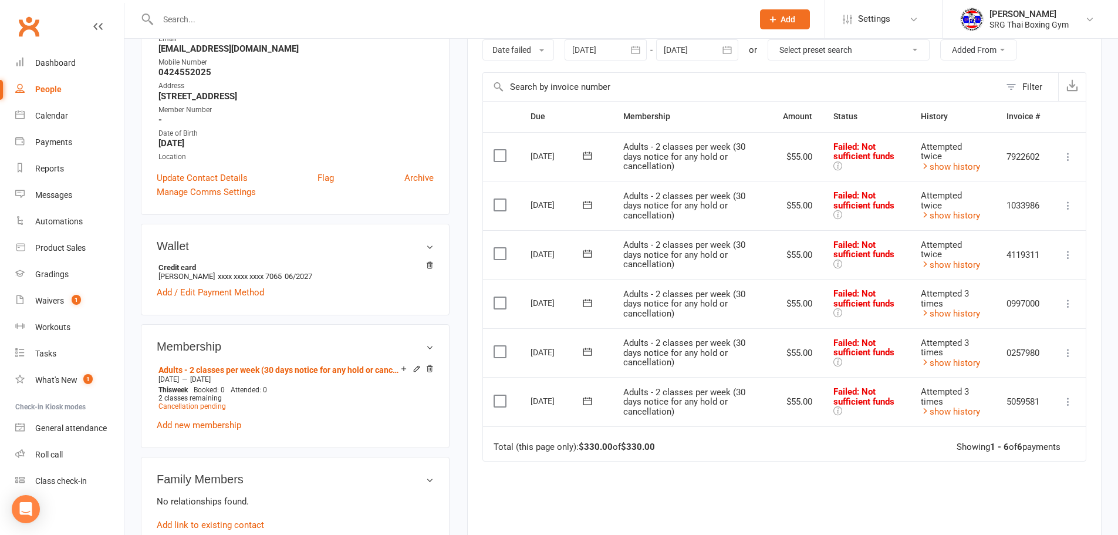
scroll to position [176, 0]
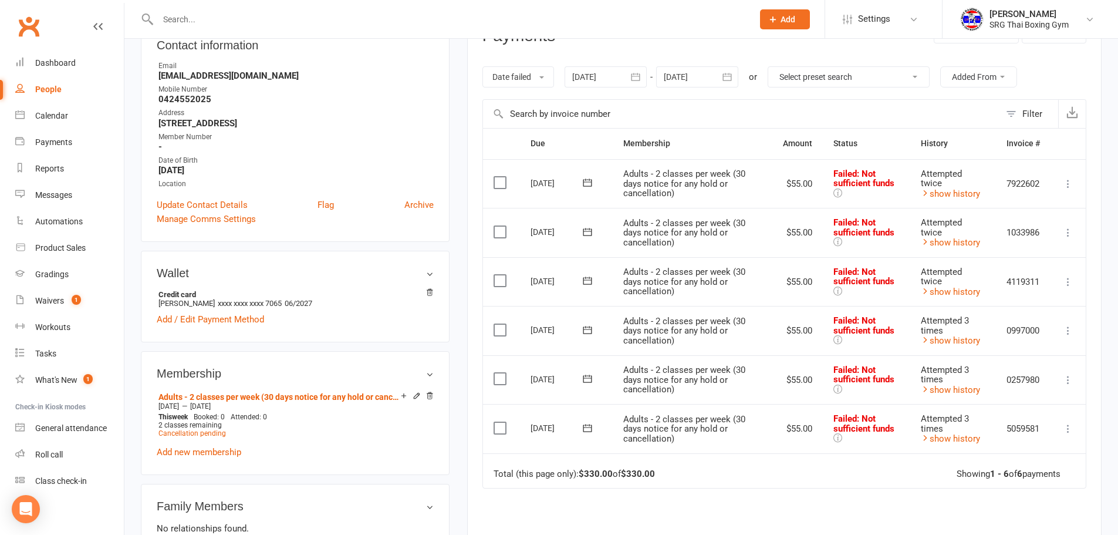
click at [1069, 184] on icon at bounding box center [1068, 184] width 12 height 12
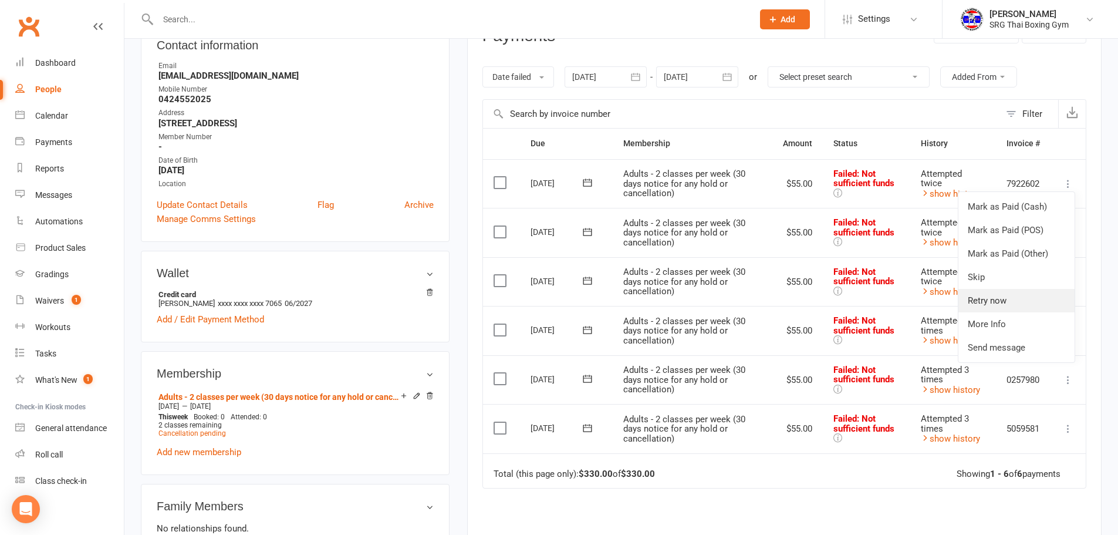
click at [987, 296] on link "Retry now" at bounding box center [1016, 300] width 116 height 23
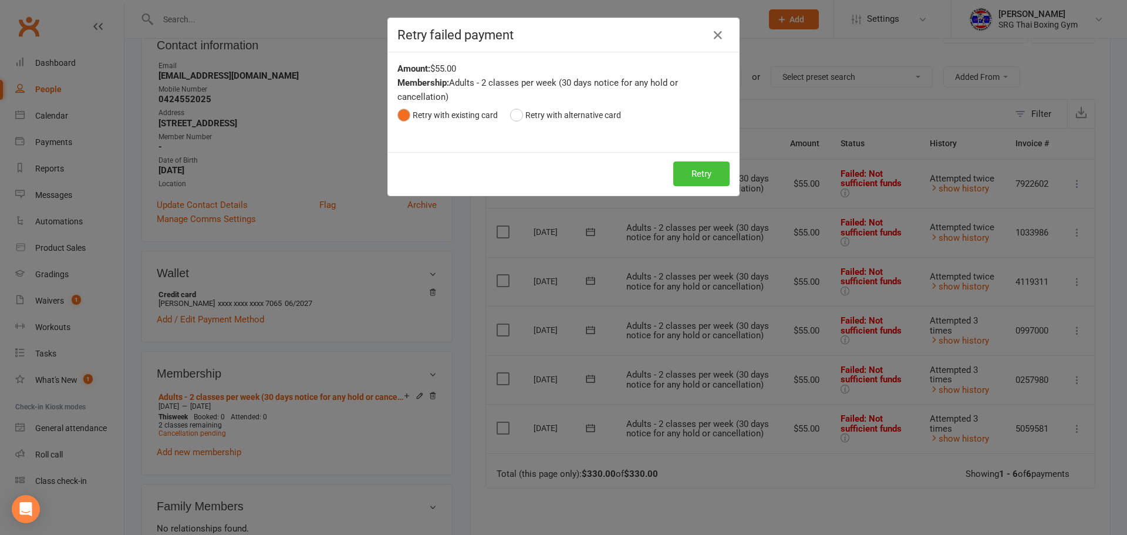
click at [694, 168] on button "Retry" at bounding box center [701, 173] width 56 height 25
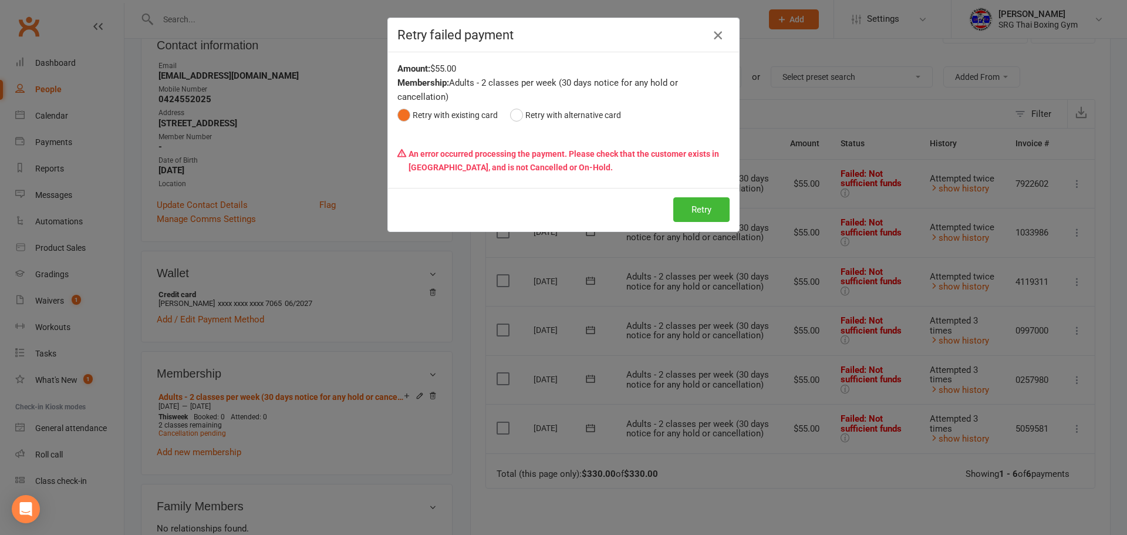
click at [714, 32] on icon "button" at bounding box center [718, 35] width 14 height 14
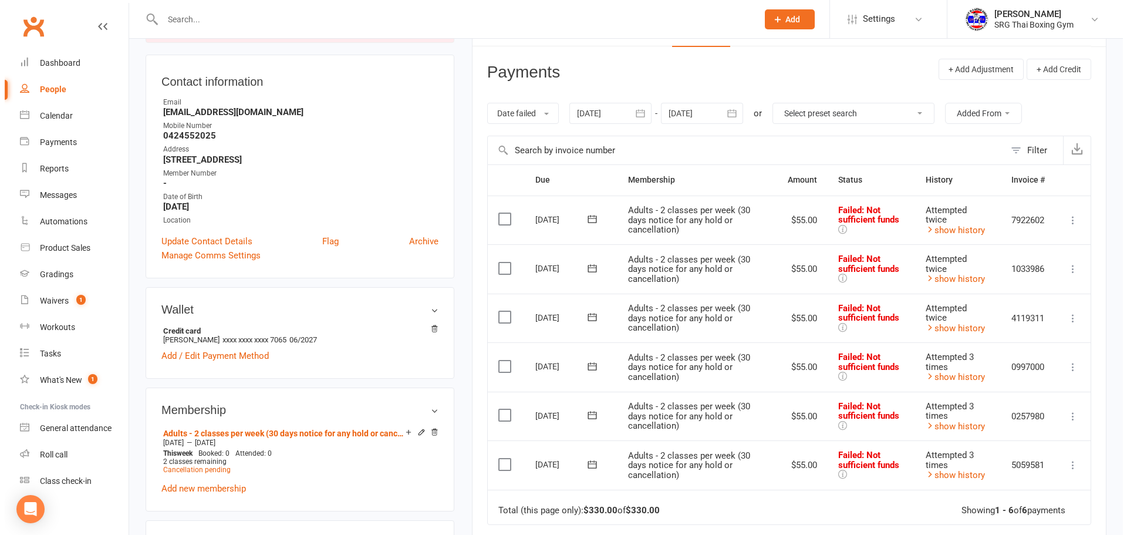
scroll to position [0, 0]
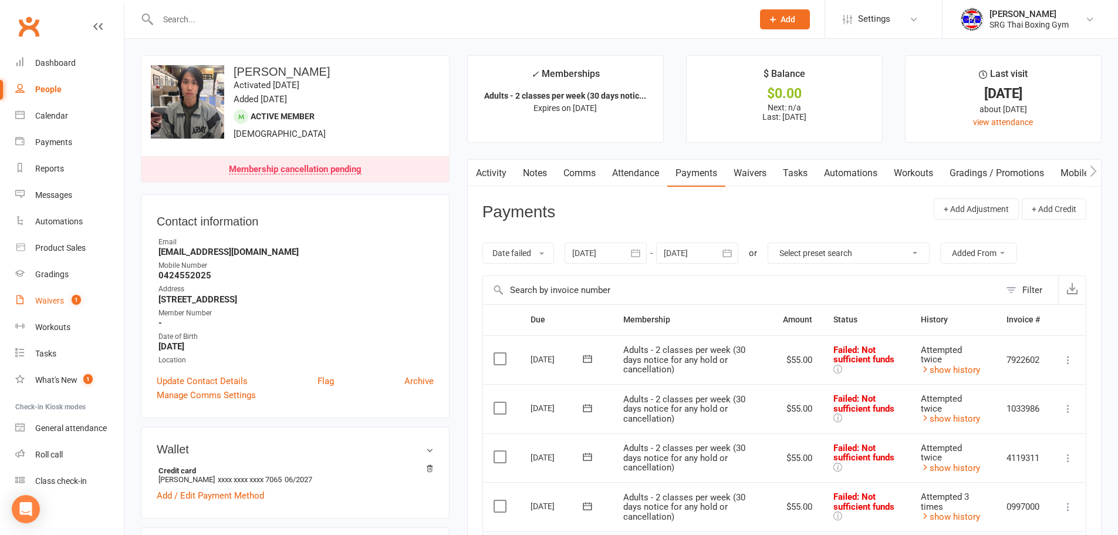
click at [59, 295] on link "Waivers 1" at bounding box center [69, 301] width 109 height 26
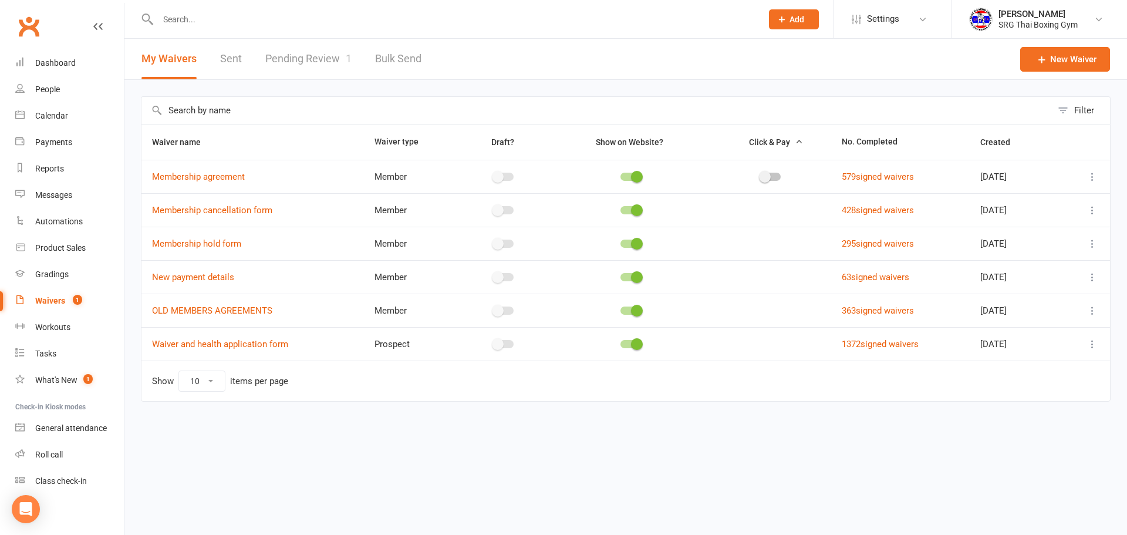
click at [307, 58] on link "Pending Review 1" at bounding box center [308, 59] width 86 height 40
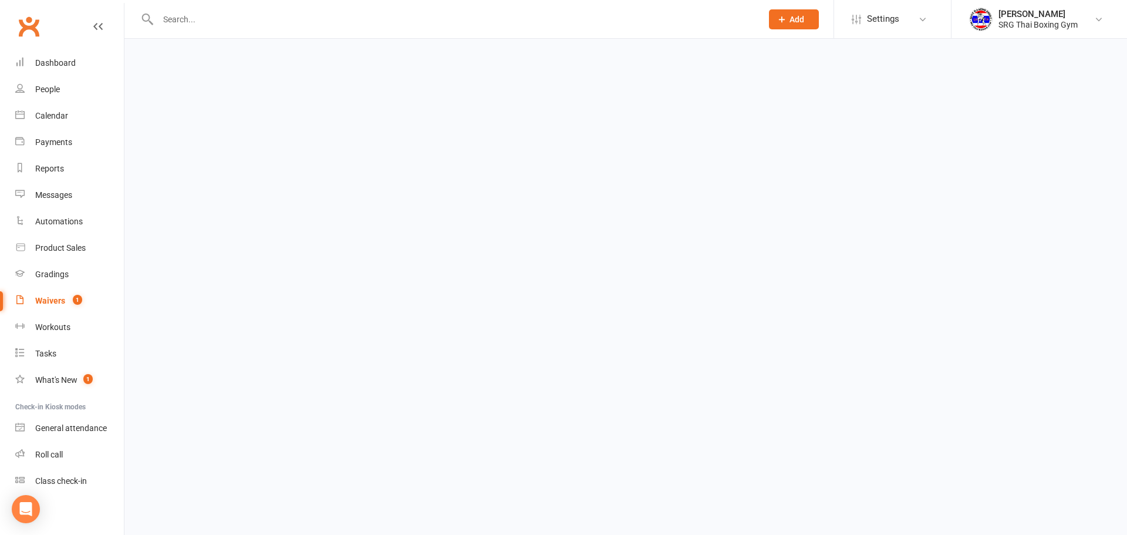
select select "100"
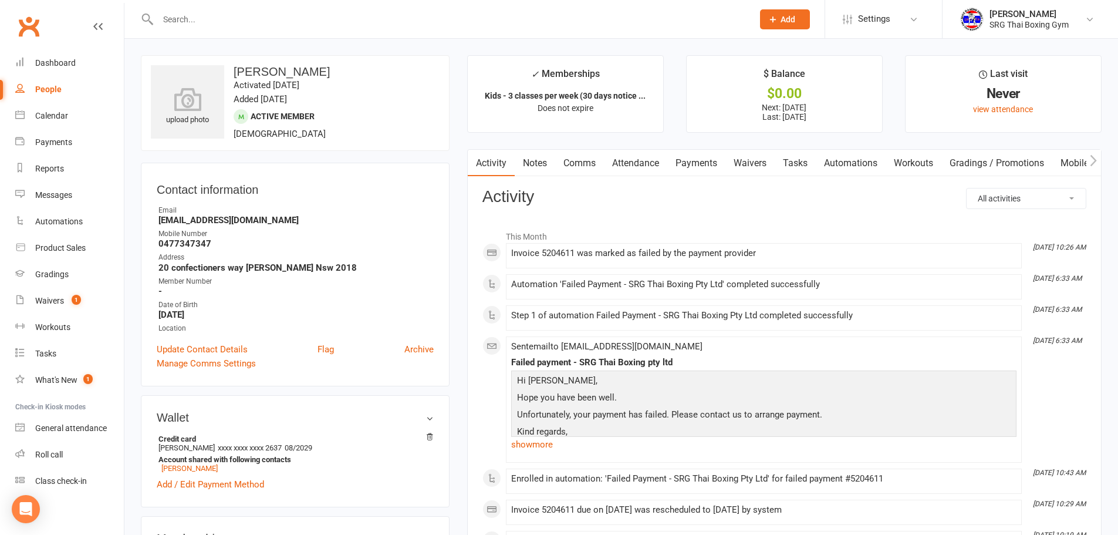
click at [701, 157] on link "Payments" at bounding box center [696, 163] width 58 height 27
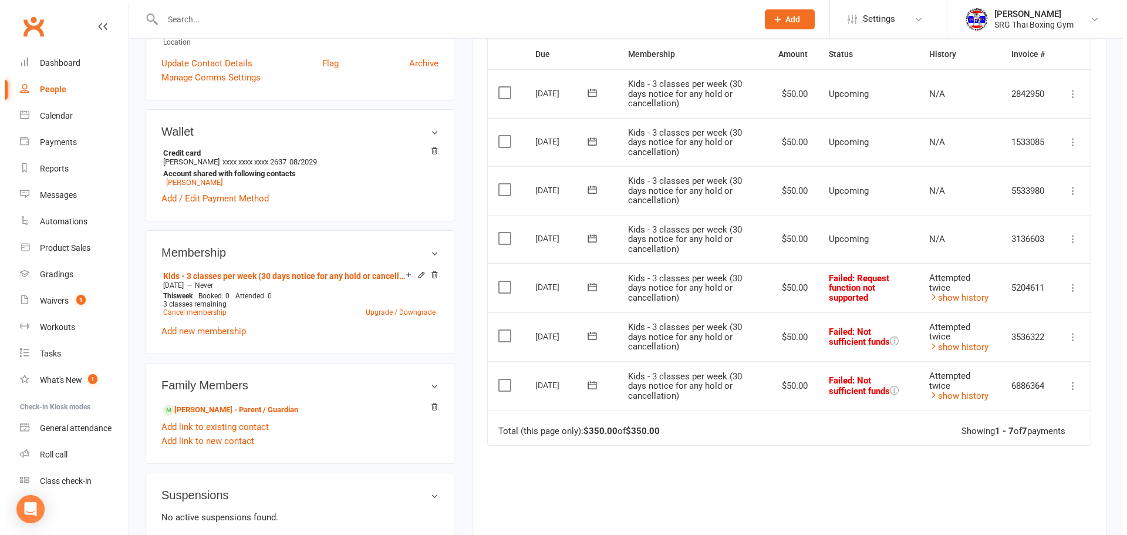
scroll to position [293, 0]
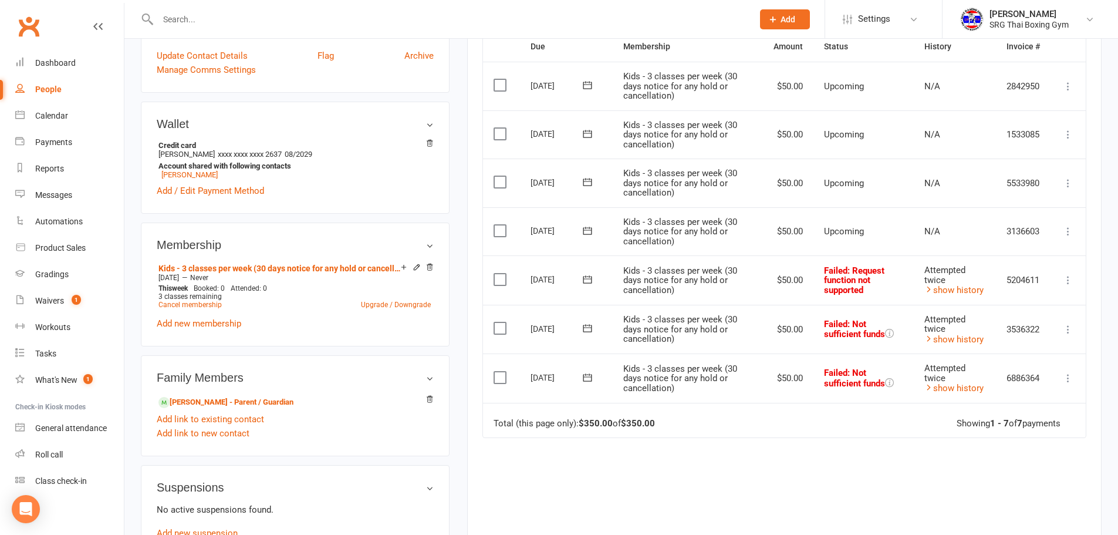
click at [1068, 277] on icon at bounding box center [1068, 280] width 12 height 12
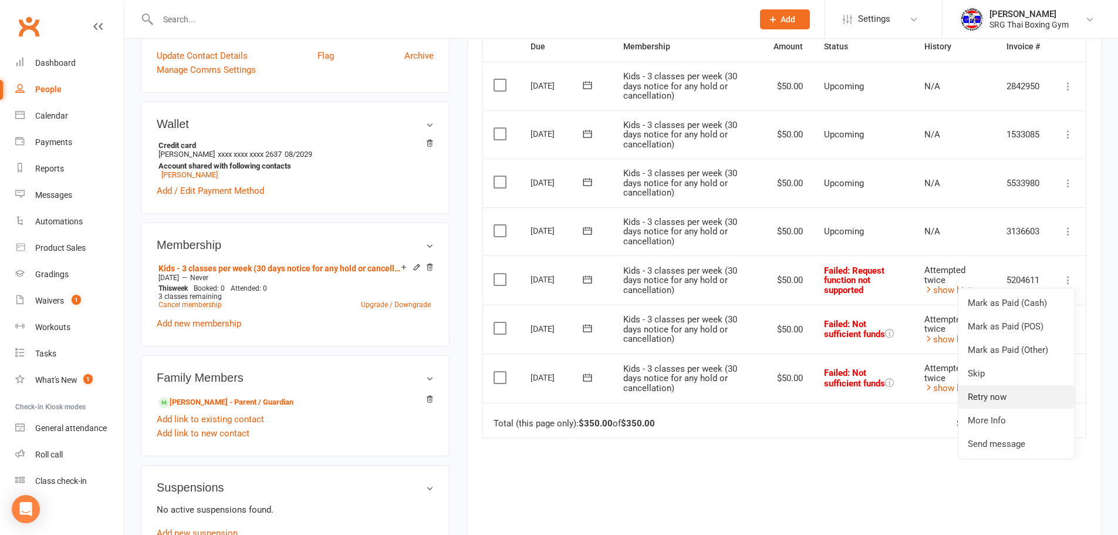
click at [1007, 394] on link "Retry now" at bounding box center [1016, 396] width 116 height 23
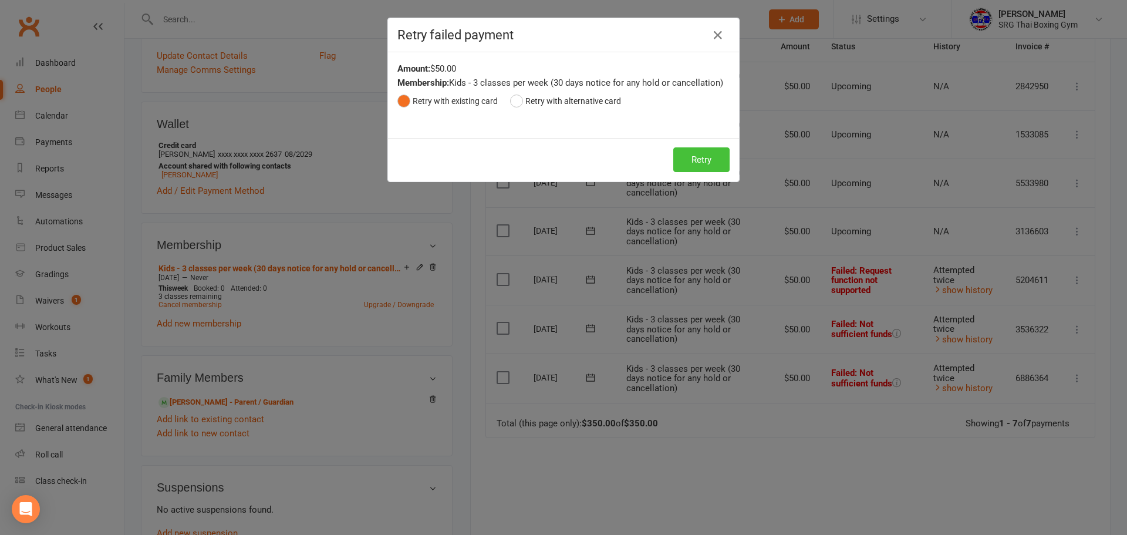
click at [694, 160] on button "Retry" at bounding box center [701, 159] width 56 height 25
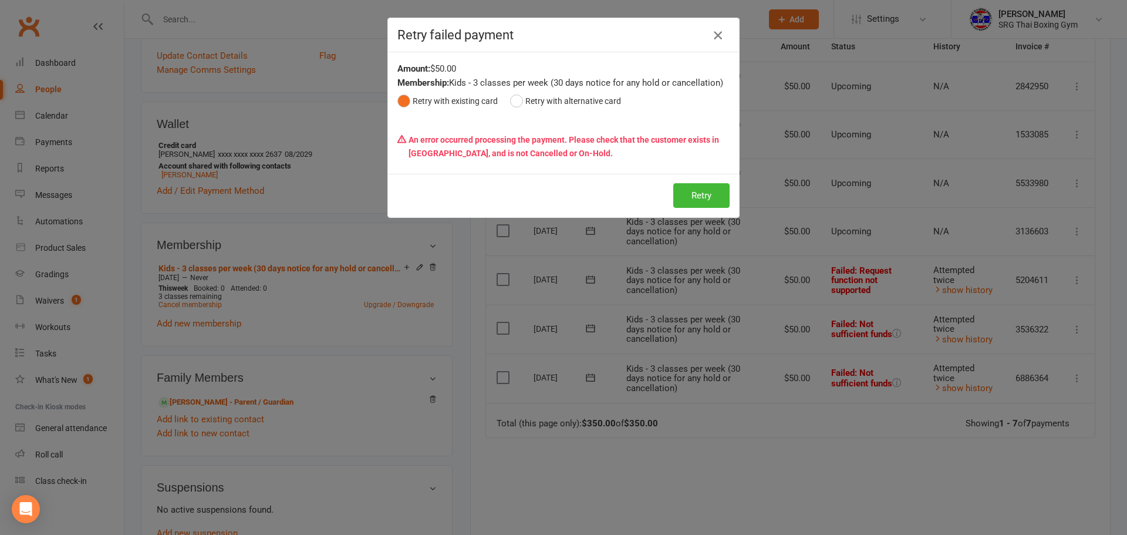
click at [711, 36] on icon "button" at bounding box center [718, 35] width 14 height 14
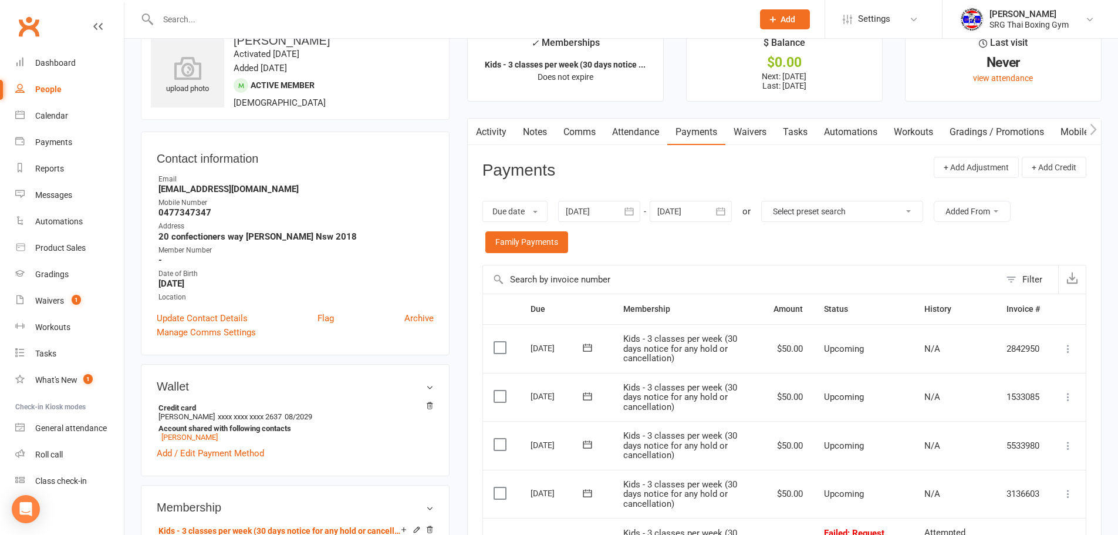
scroll to position [0, 0]
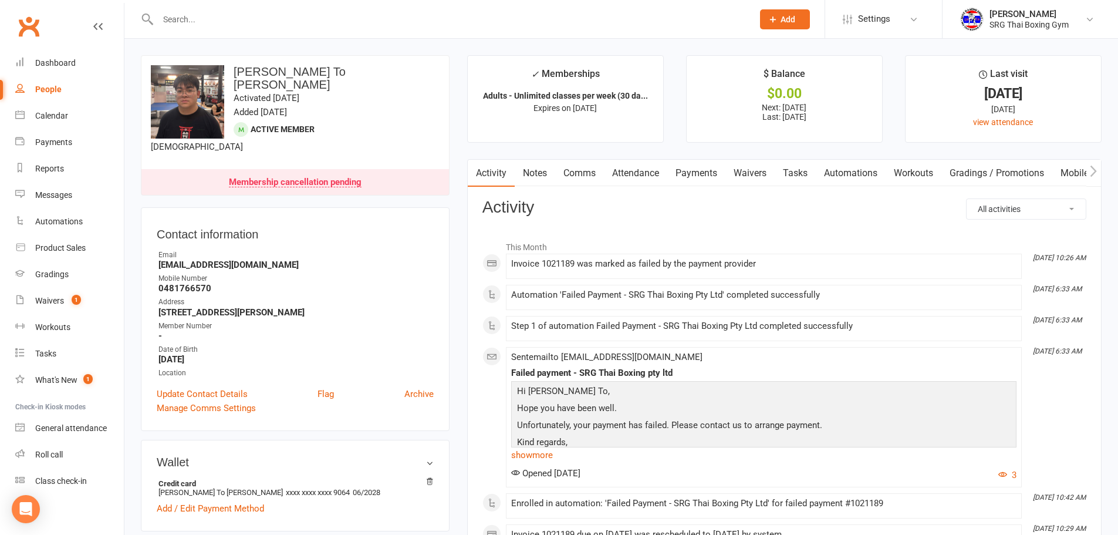
click at [713, 175] on link "Payments" at bounding box center [696, 173] width 58 height 27
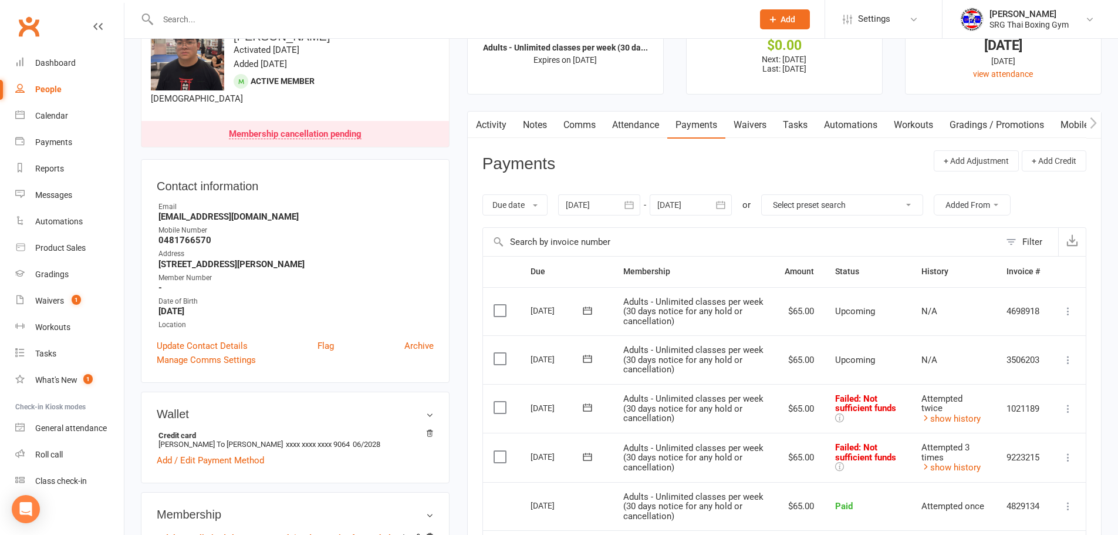
scroll to position [235, 0]
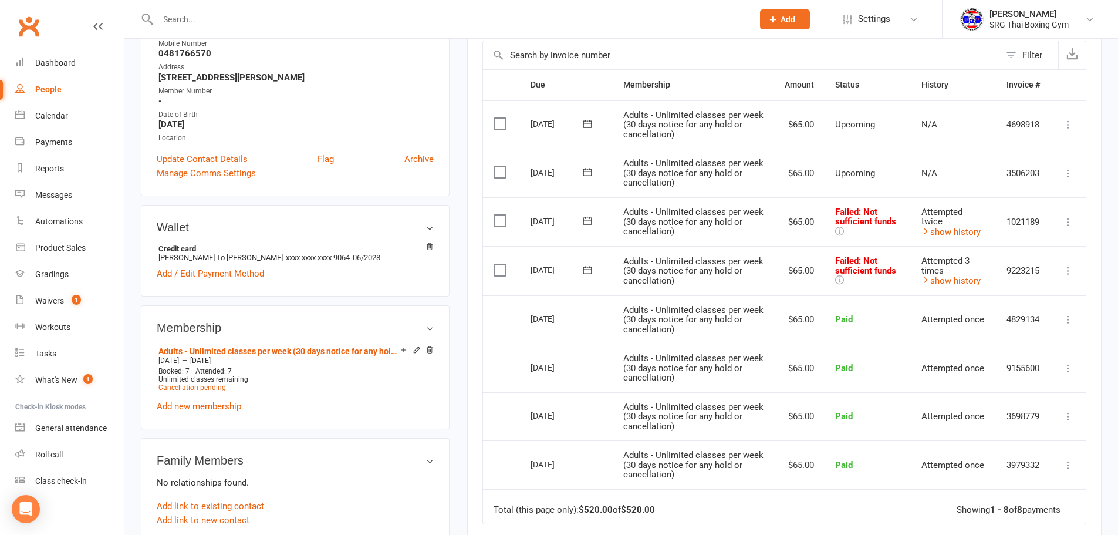
click at [1068, 272] on icon at bounding box center [1068, 271] width 12 height 12
click at [1007, 383] on link "Retry now" at bounding box center [1016, 387] width 116 height 23
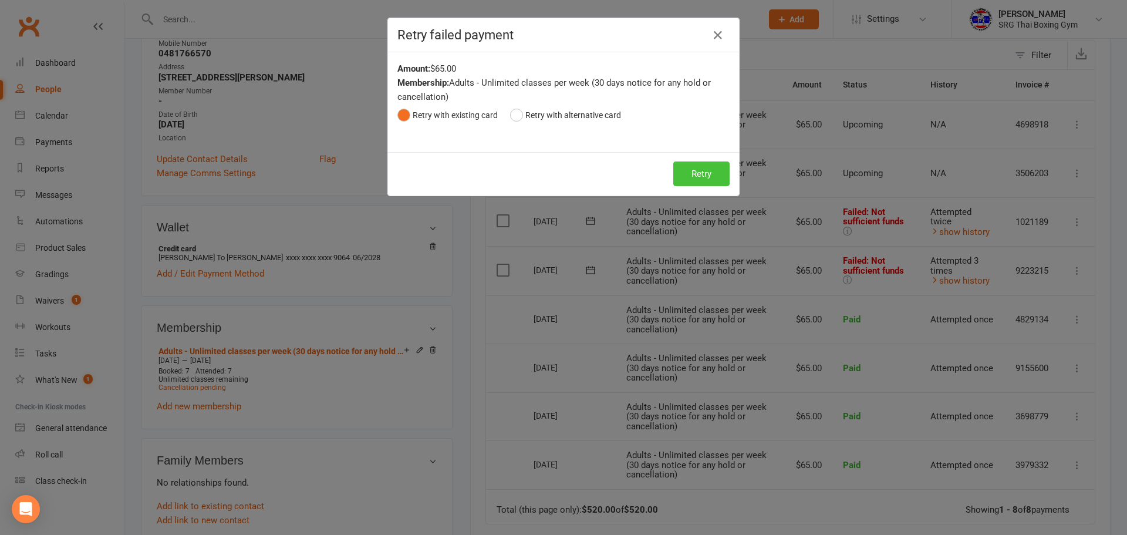
click at [699, 171] on button "Retry" at bounding box center [701, 173] width 56 height 25
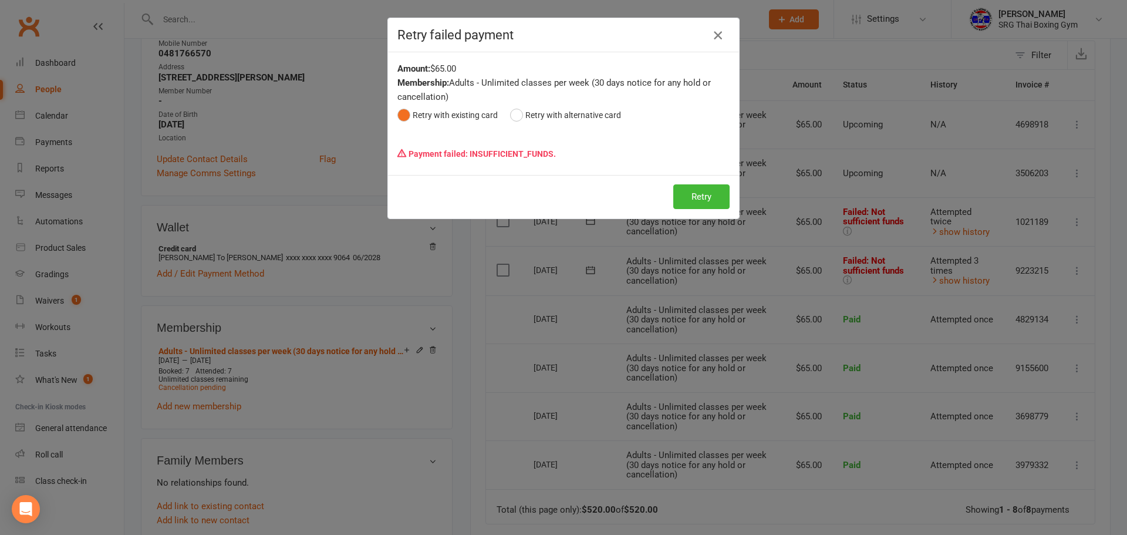
click at [718, 35] on icon "button" at bounding box center [718, 35] width 14 height 14
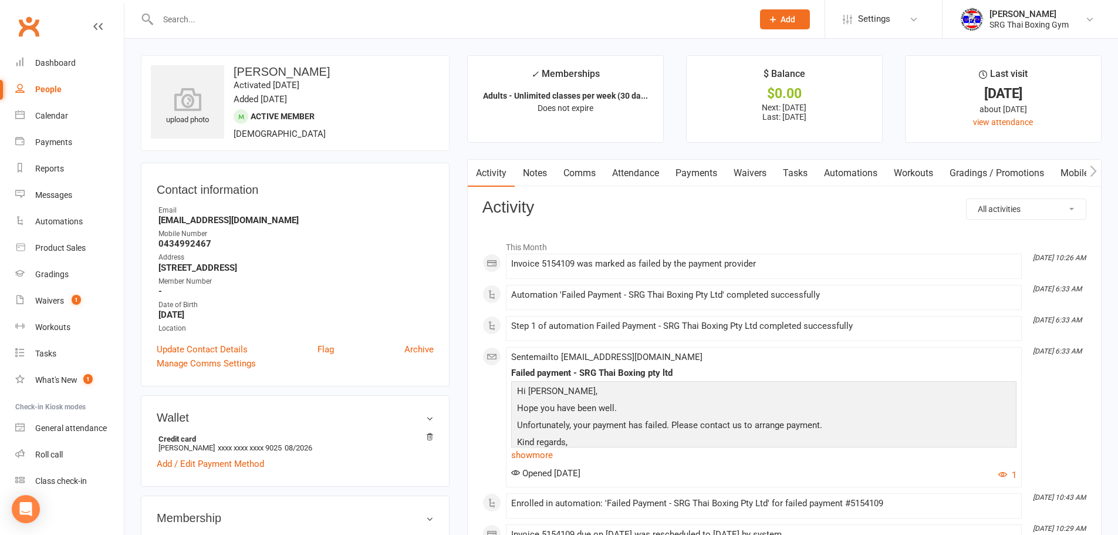
click at [703, 176] on link "Payments" at bounding box center [696, 173] width 58 height 27
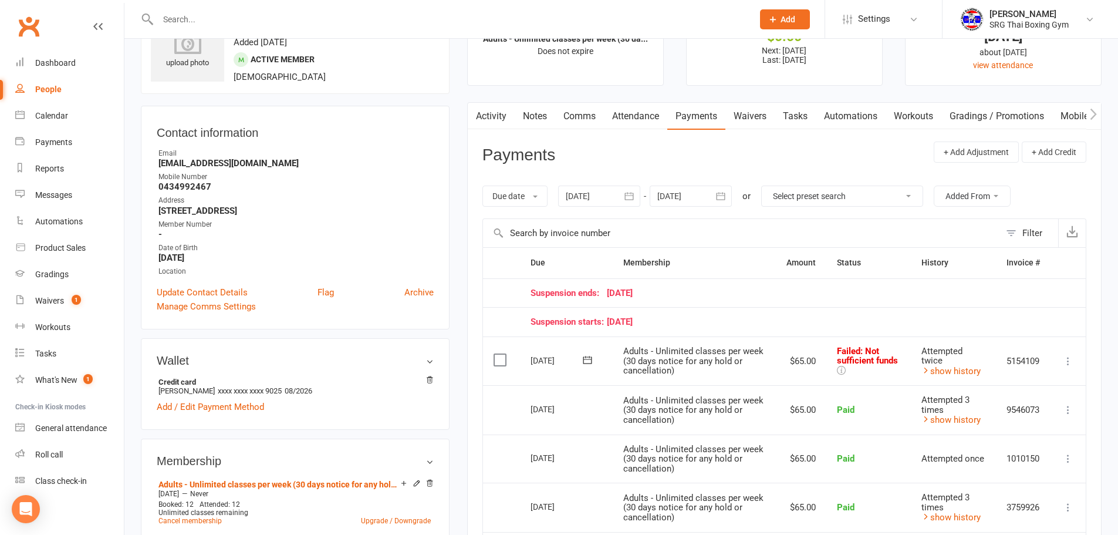
scroll to position [176, 0]
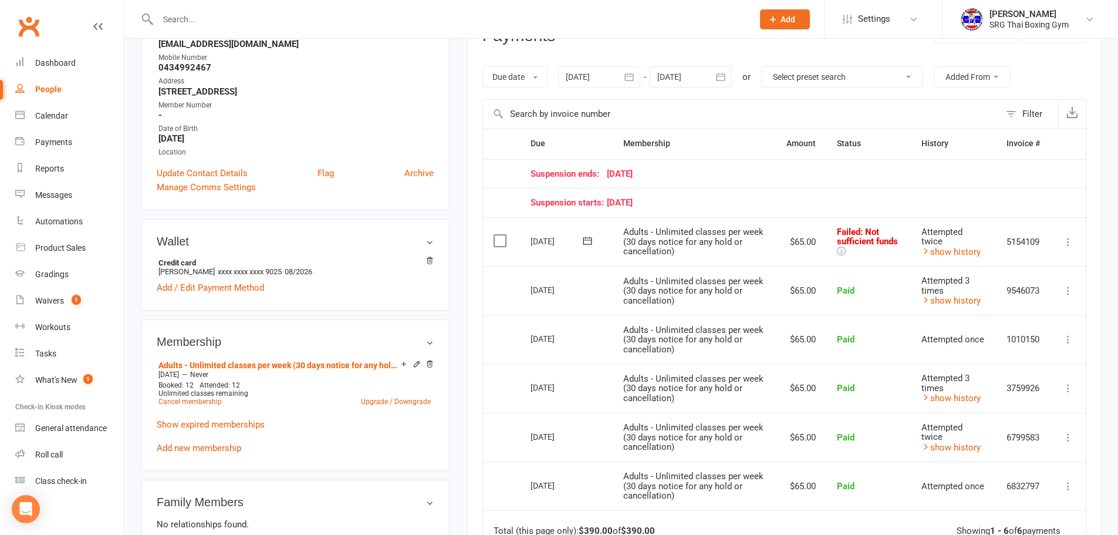
click at [1069, 242] on icon at bounding box center [1068, 242] width 12 height 12
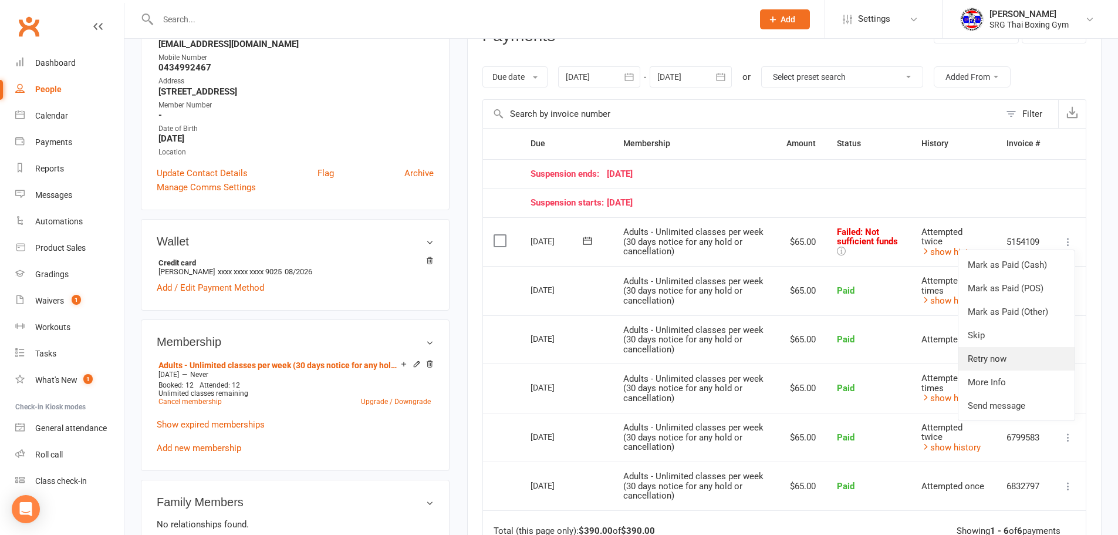
click at [1006, 355] on link "Retry now" at bounding box center [1016, 358] width 116 height 23
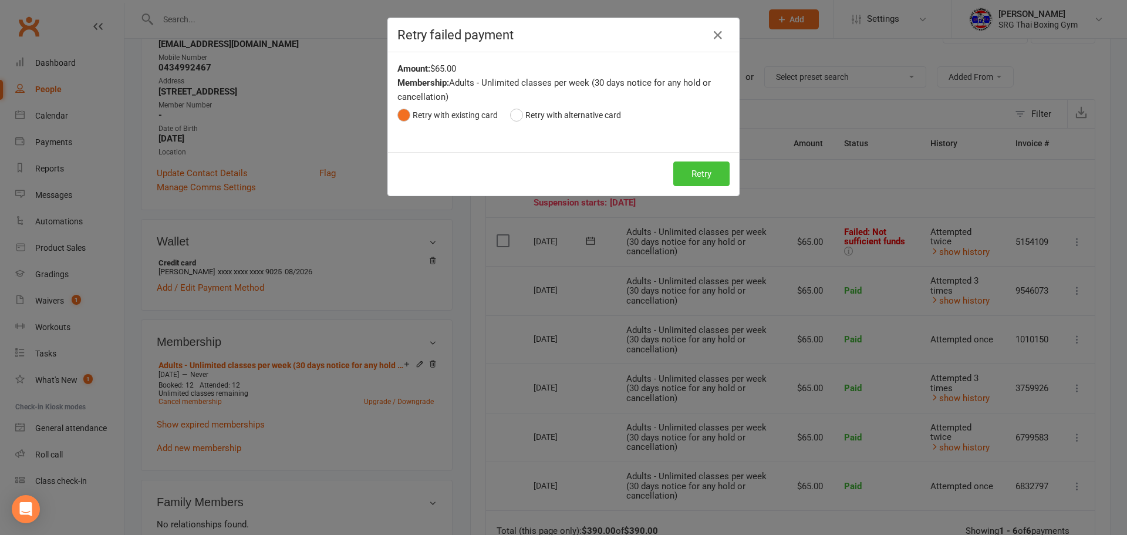
click at [691, 179] on button "Retry" at bounding box center [701, 173] width 56 height 25
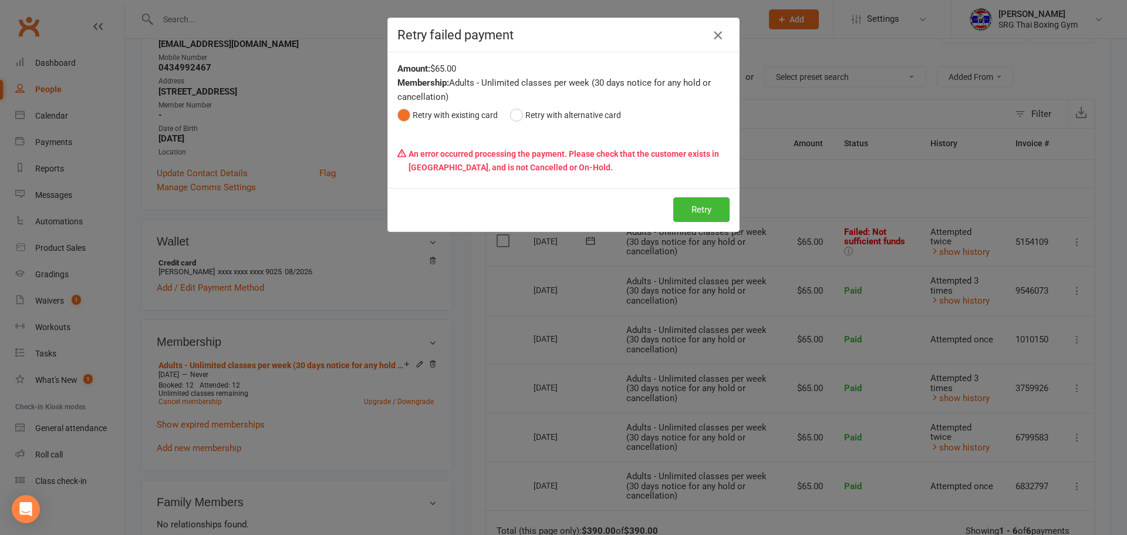
click at [718, 33] on icon "button" at bounding box center [718, 35] width 14 height 14
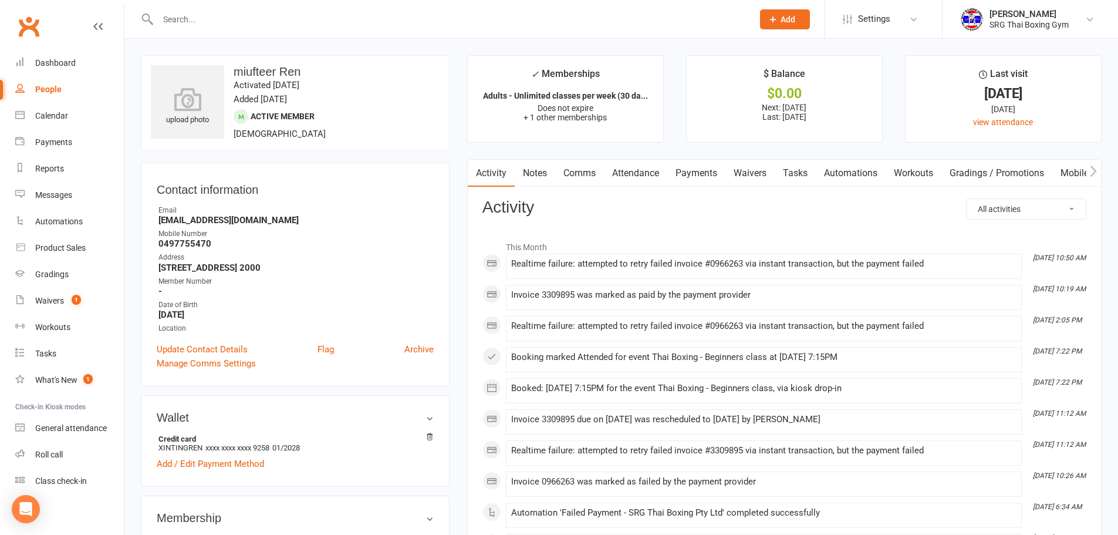
click at [715, 175] on link "Payments" at bounding box center [696, 173] width 58 height 27
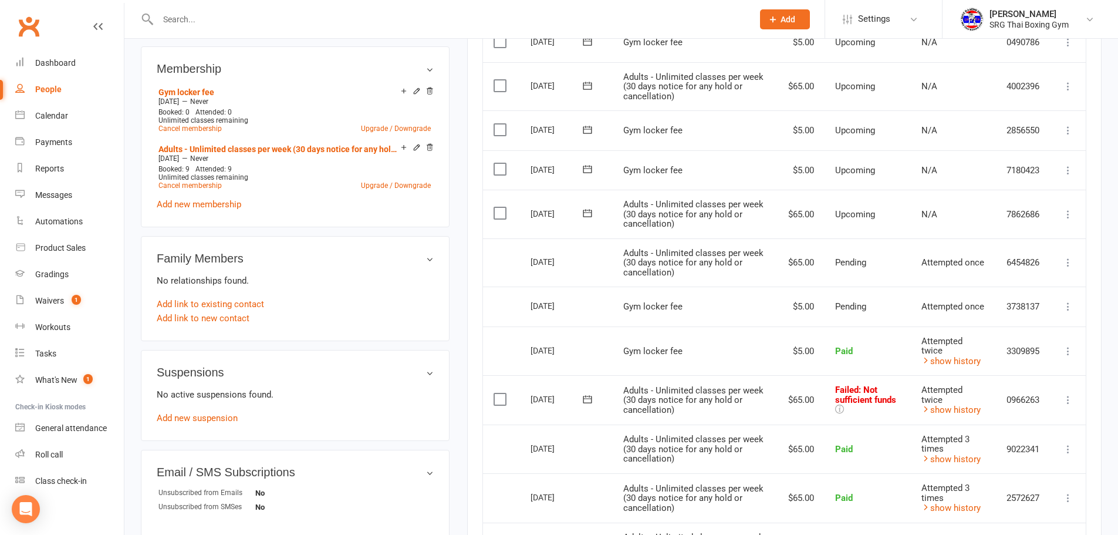
scroll to position [469, 0]
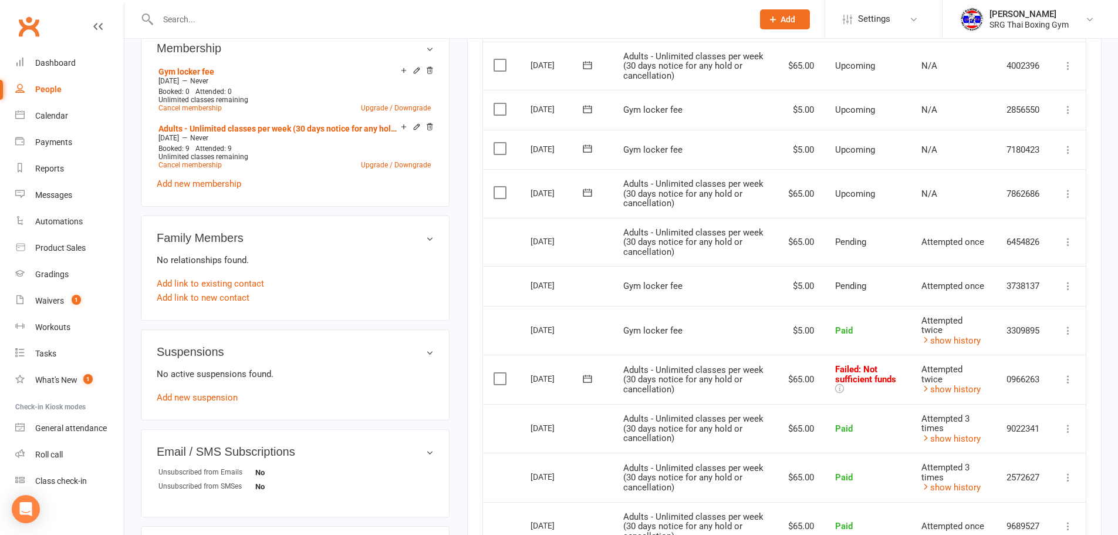
click at [1064, 373] on icon at bounding box center [1068, 379] width 12 height 12
click at [1002, 484] on link "Retry now" at bounding box center [1016, 495] width 116 height 23
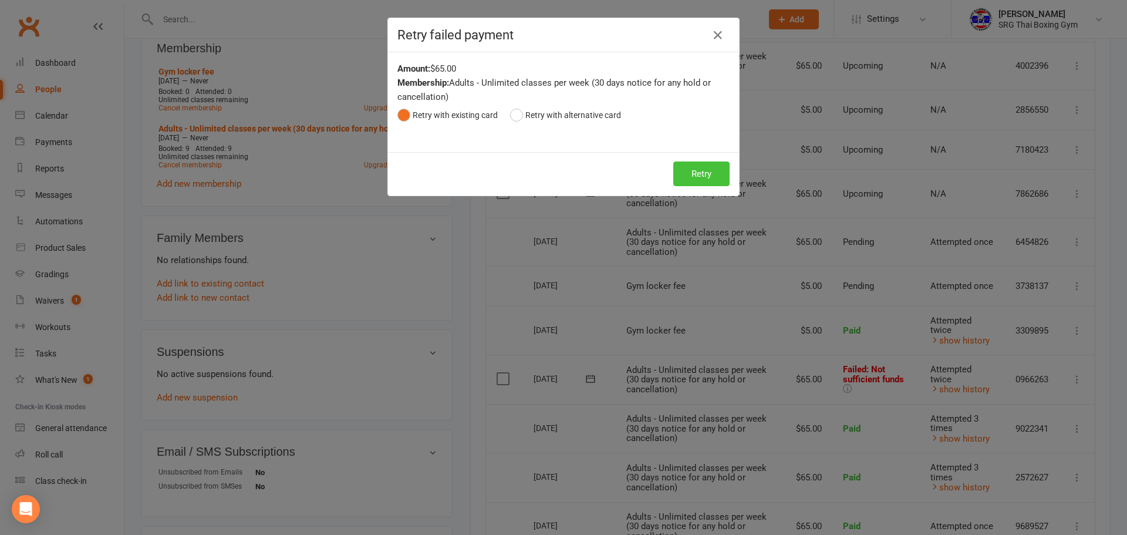
click at [699, 178] on button "Retry" at bounding box center [701, 173] width 56 height 25
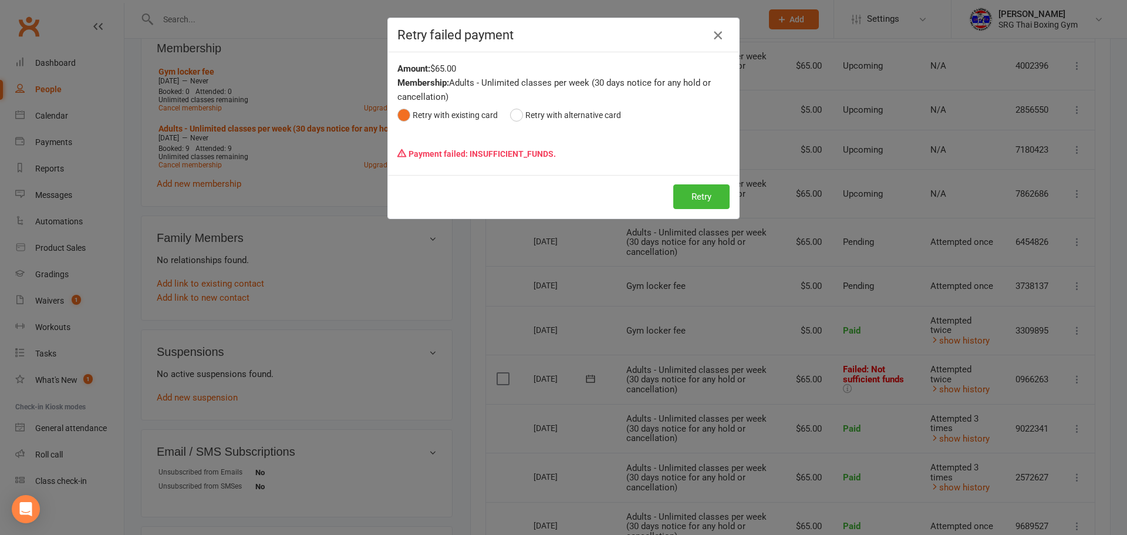
click at [716, 32] on icon "button" at bounding box center [718, 35] width 14 height 14
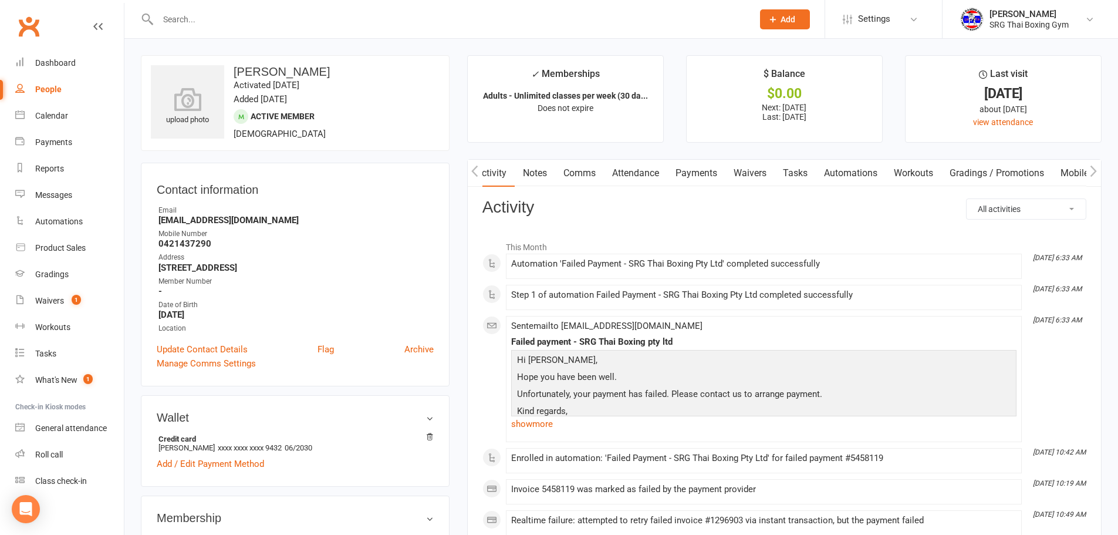
click at [709, 180] on link "Payments" at bounding box center [696, 173] width 58 height 27
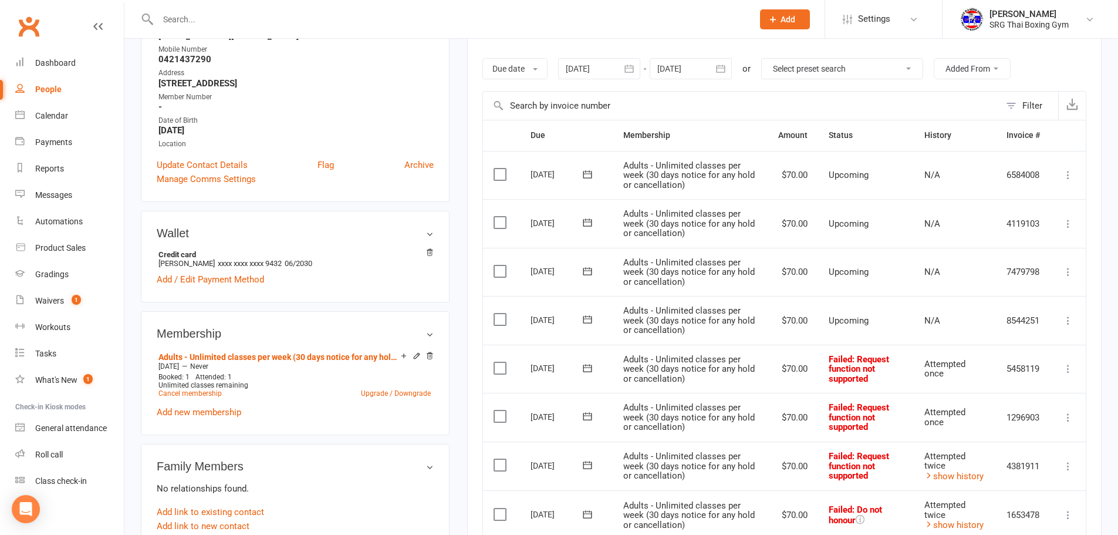
scroll to position [235, 0]
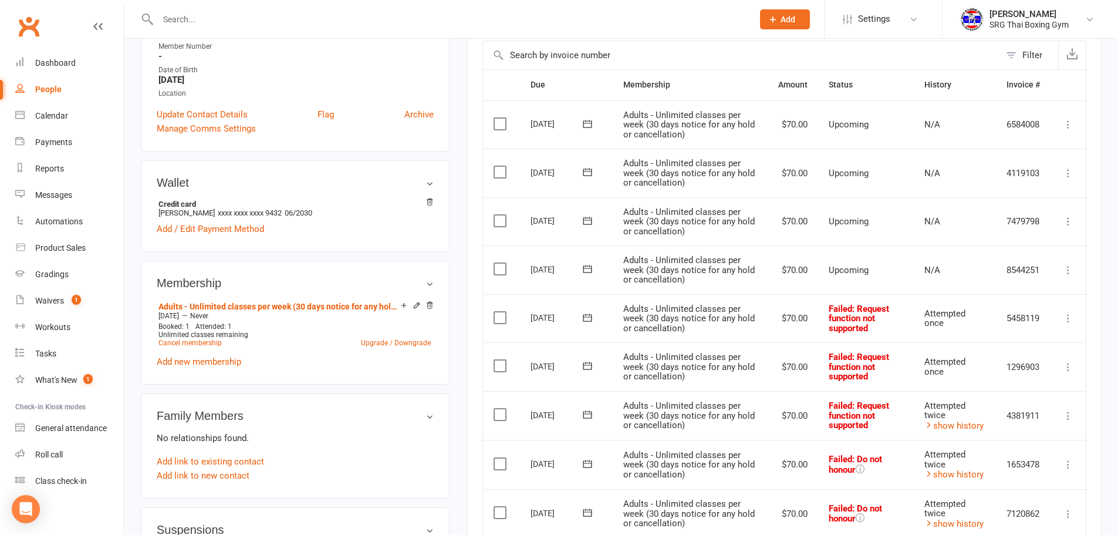
click at [1072, 316] on icon at bounding box center [1068, 318] width 12 height 12
click at [1010, 441] on link "Retry now" at bounding box center [1016, 434] width 116 height 23
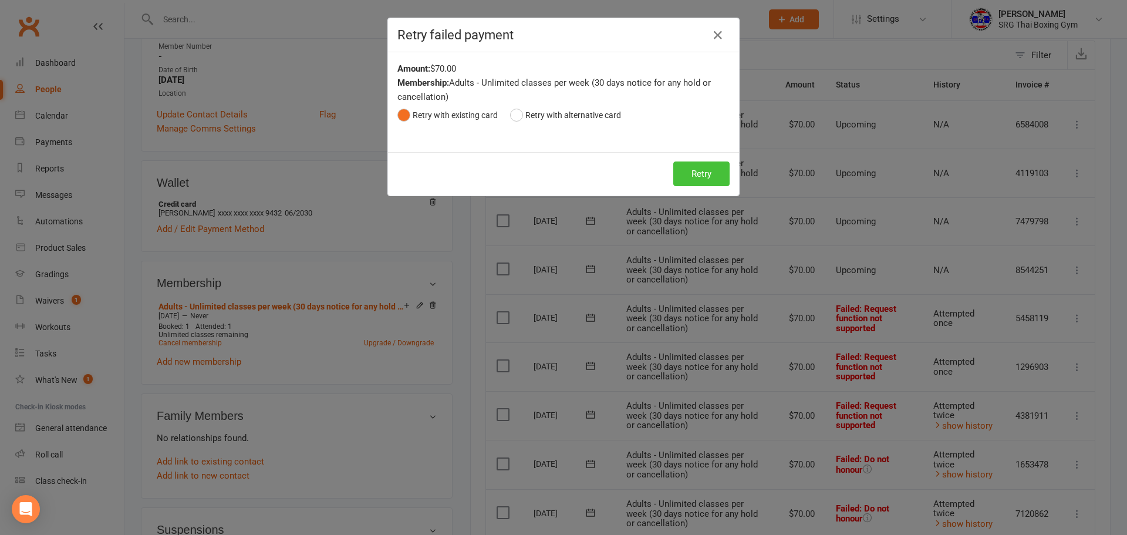
click at [701, 174] on button "Retry" at bounding box center [701, 173] width 56 height 25
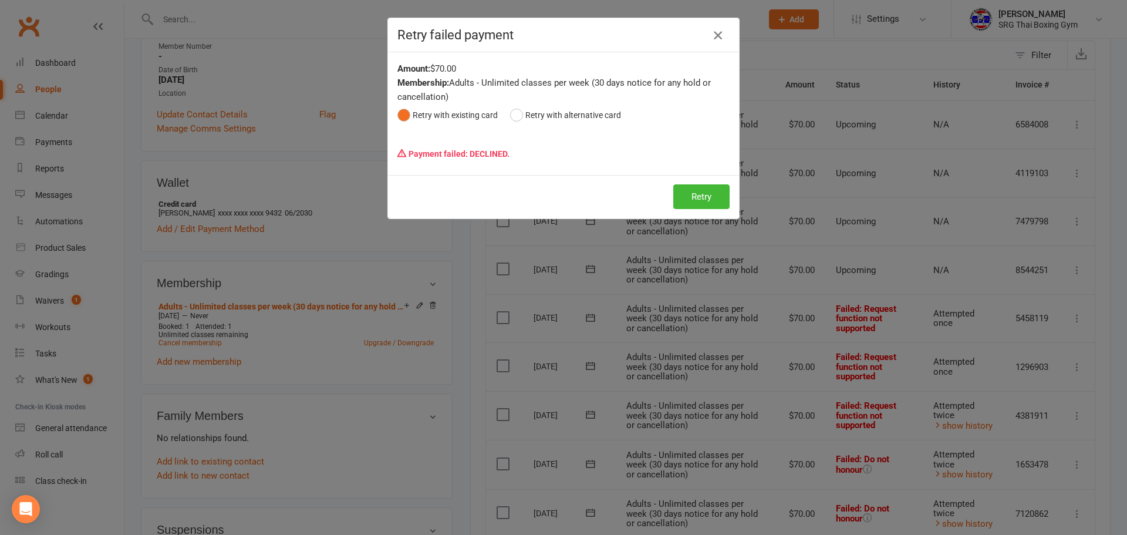
click at [721, 37] on button "button" at bounding box center [717, 35] width 19 height 19
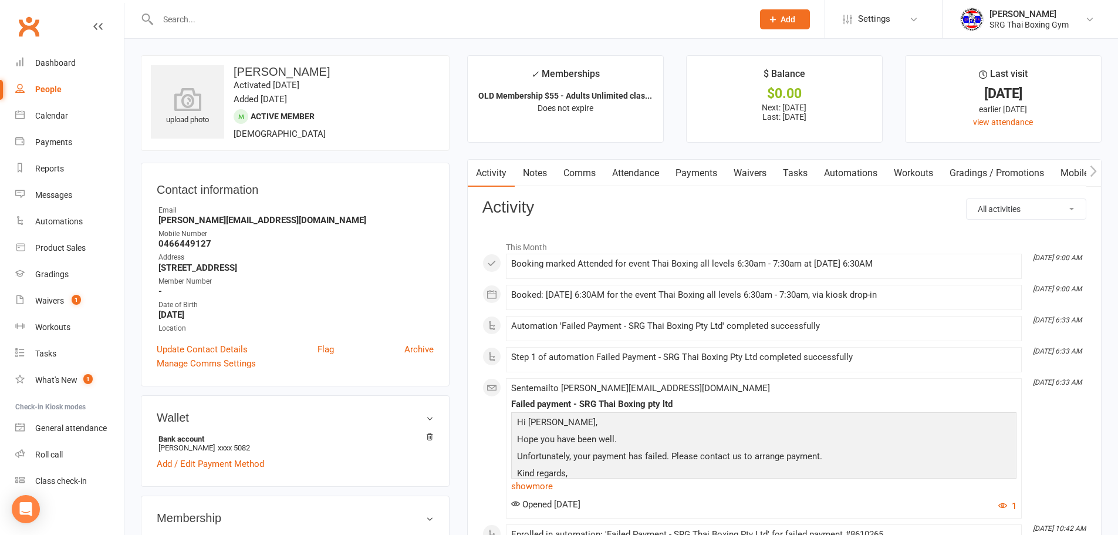
click at [710, 170] on link "Payments" at bounding box center [696, 173] width 58 height 27
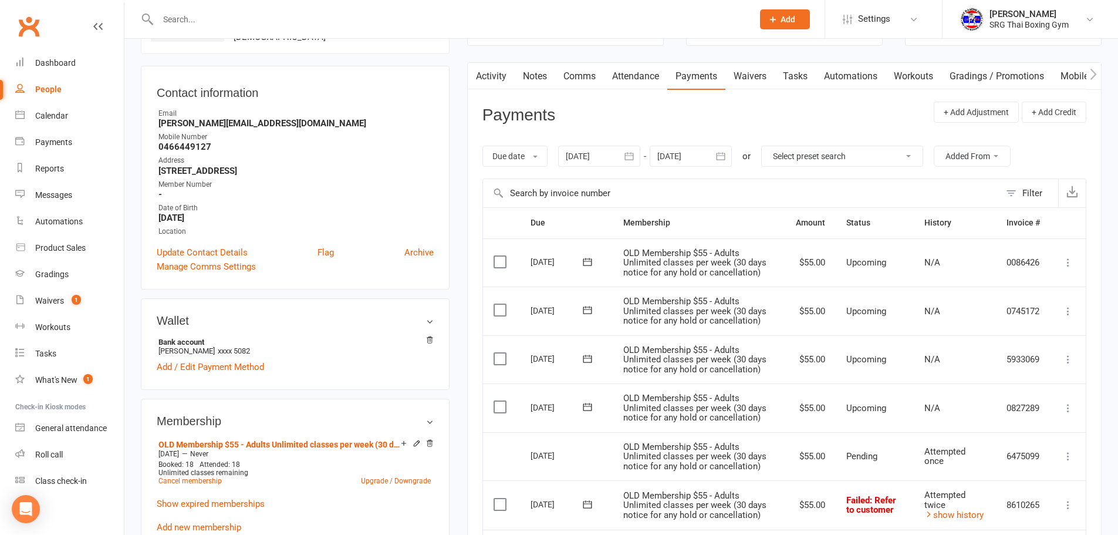
scroll to position [176, 0]
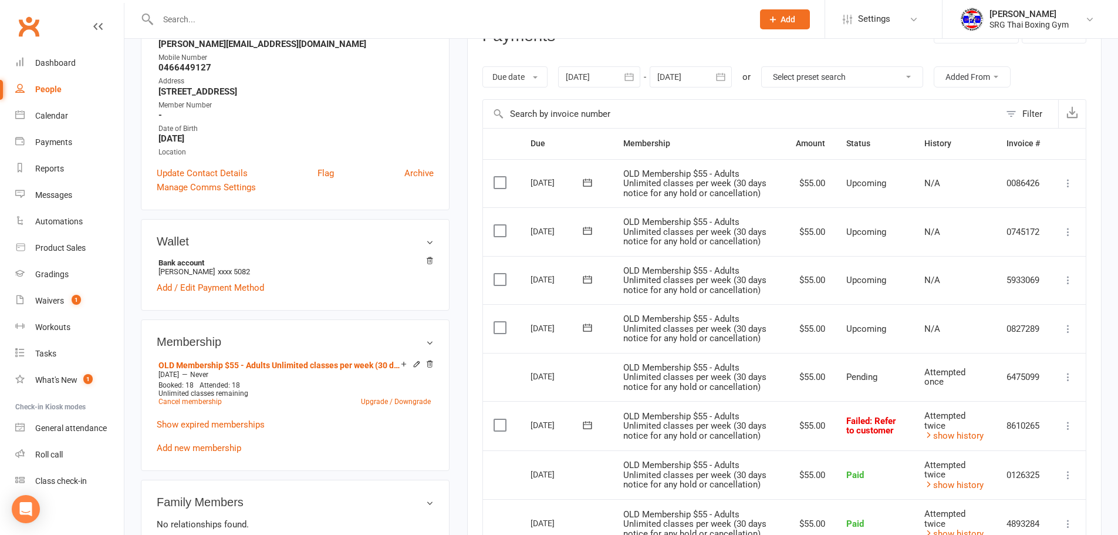
click at [1067, 428] on icon at bounding box center [1068, 426] width 12 height 12
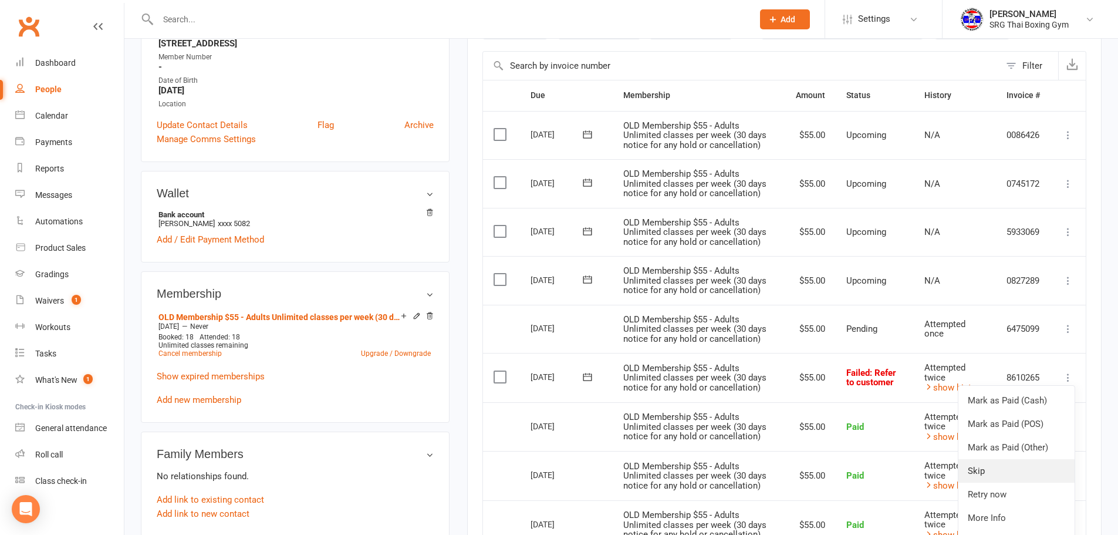
scroll to position [293, 0]
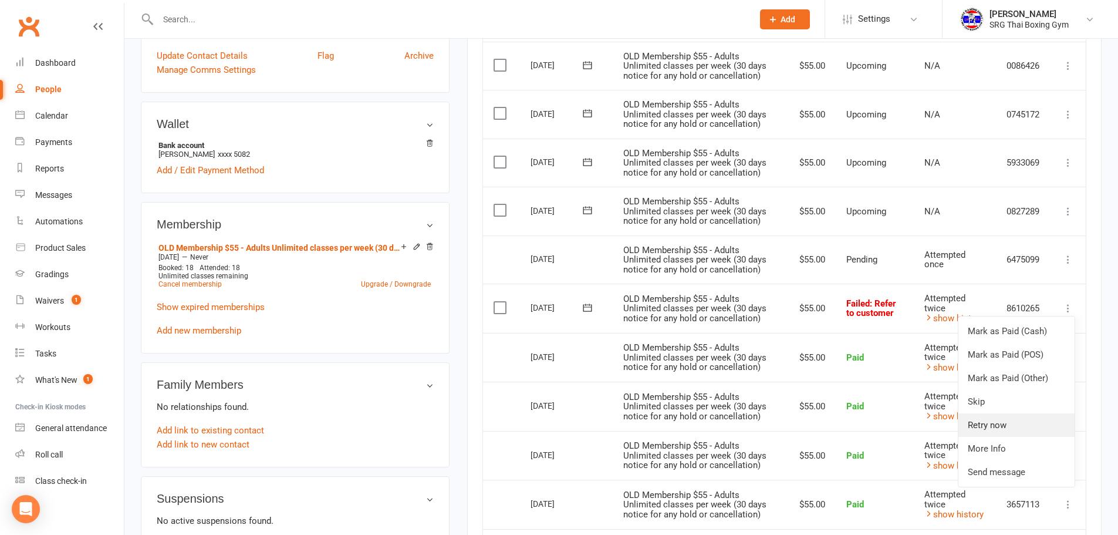
click at [1000, 428] on link "Retry now" at bounding box center [1016, 424] width 116 height 23
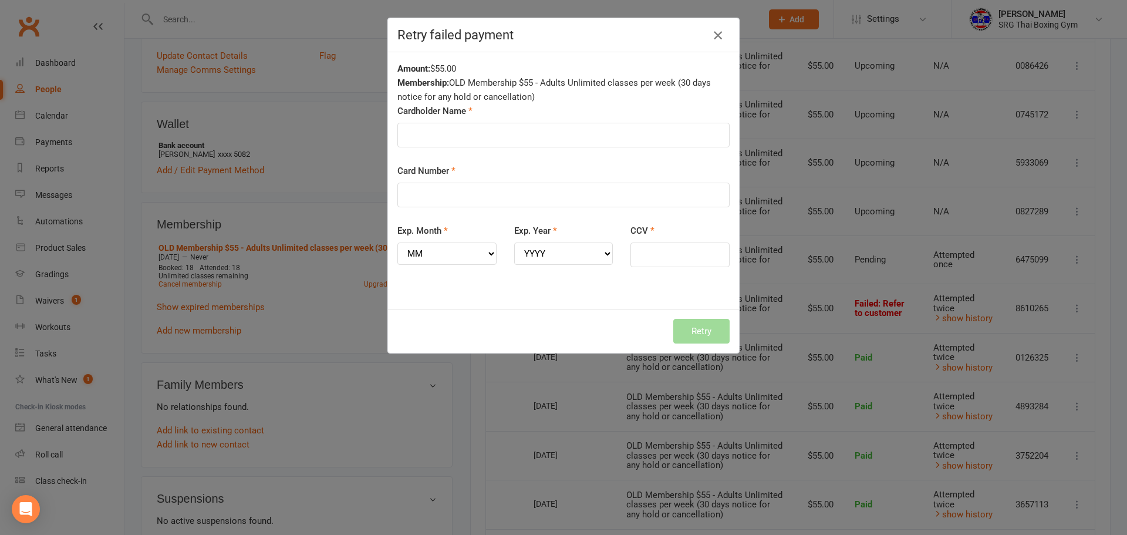
click at [713, 35] on icon "button" at bounding box center [718, 35] width 14 height 14
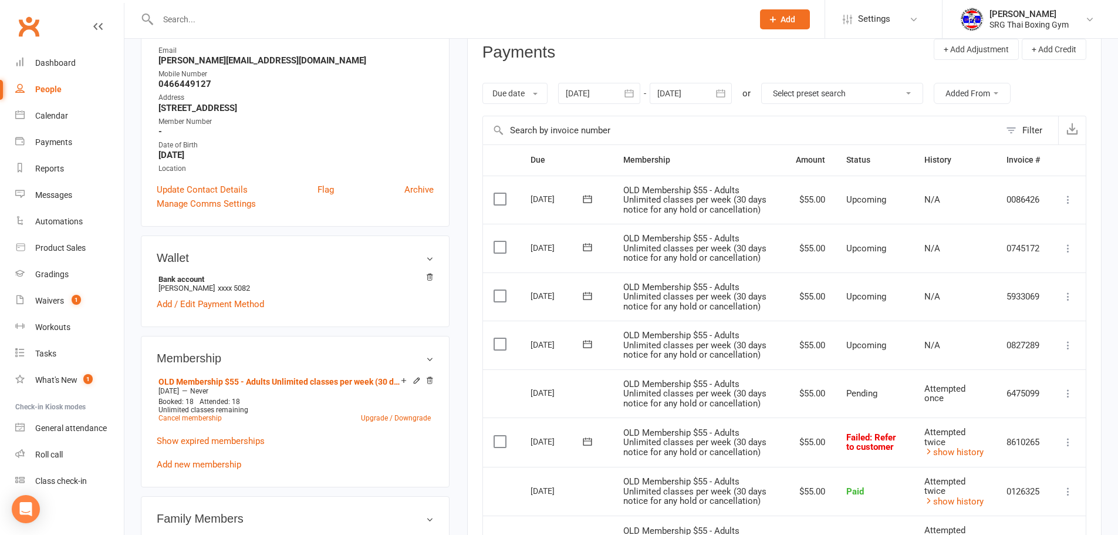
scroll to position [0, 0]
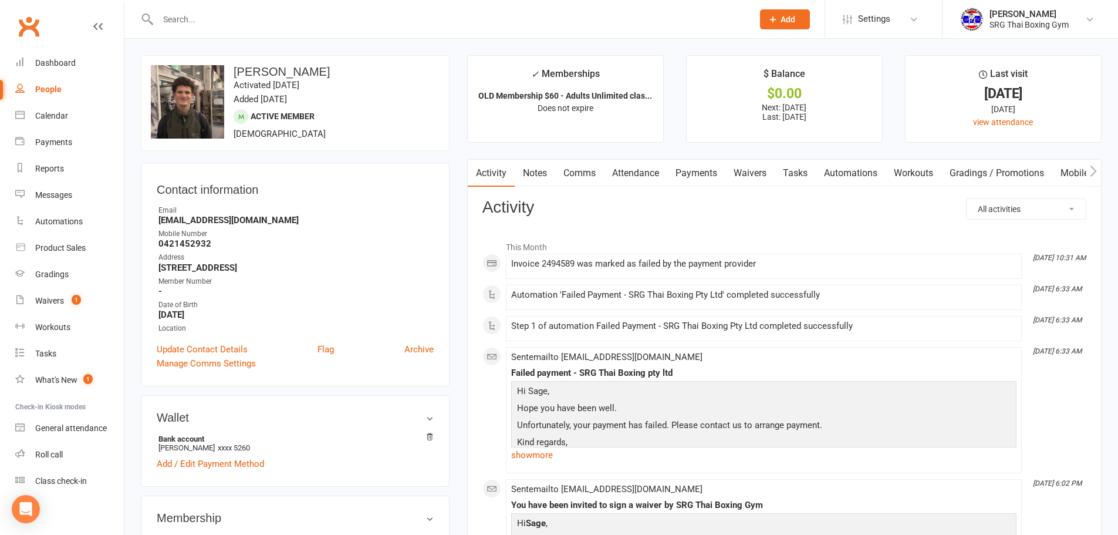
click at [687, 172] on link "Payments" at bounding box center [696, 173] width 58 height 27
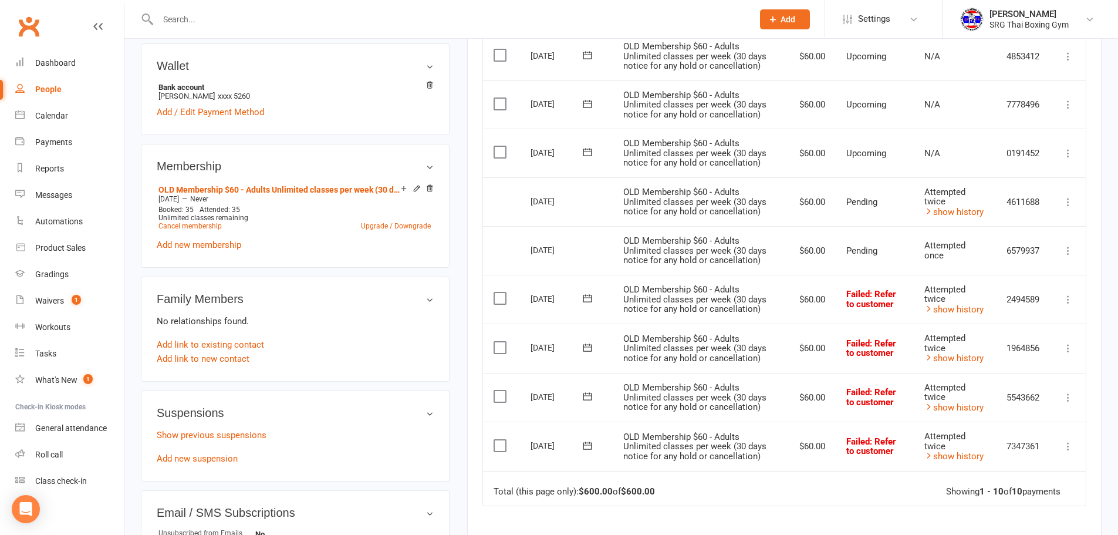
scroll to position [352, 0]
click at [1070, 297] on icon at bounding box center [1068, 299] width 12 height 12
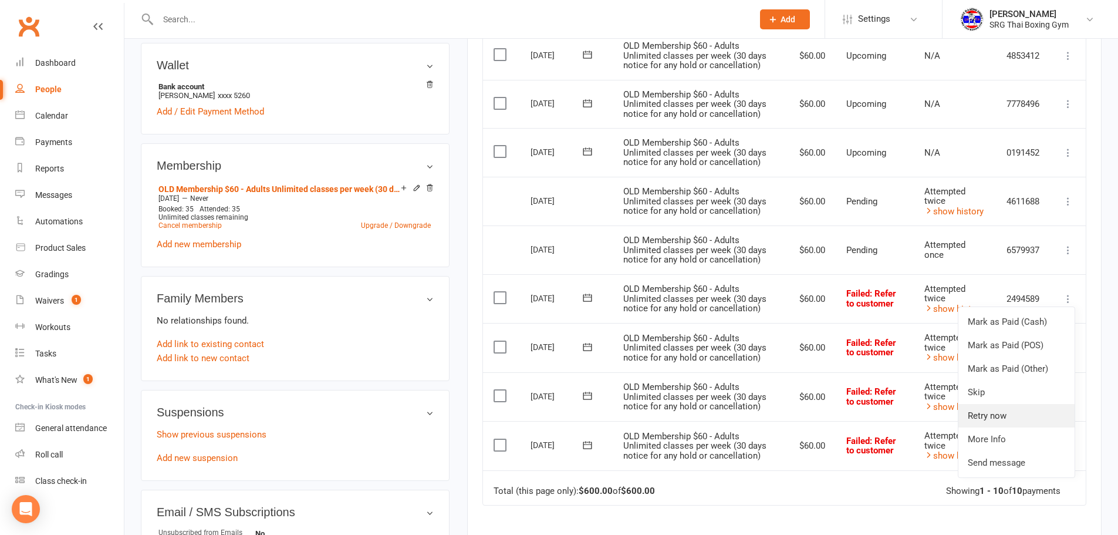
click at [1005, 422] on link "Retry now" at bounding box center [1016, 415] width 116 height 23
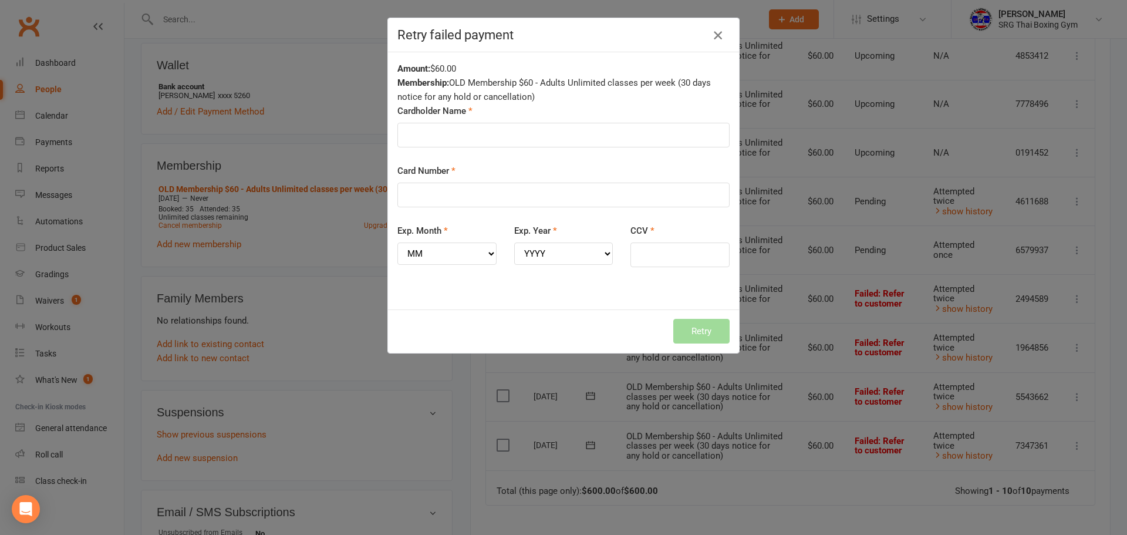
click at [715, 37] on icon "button" at bounding box center [718, 35] width 14 height 14
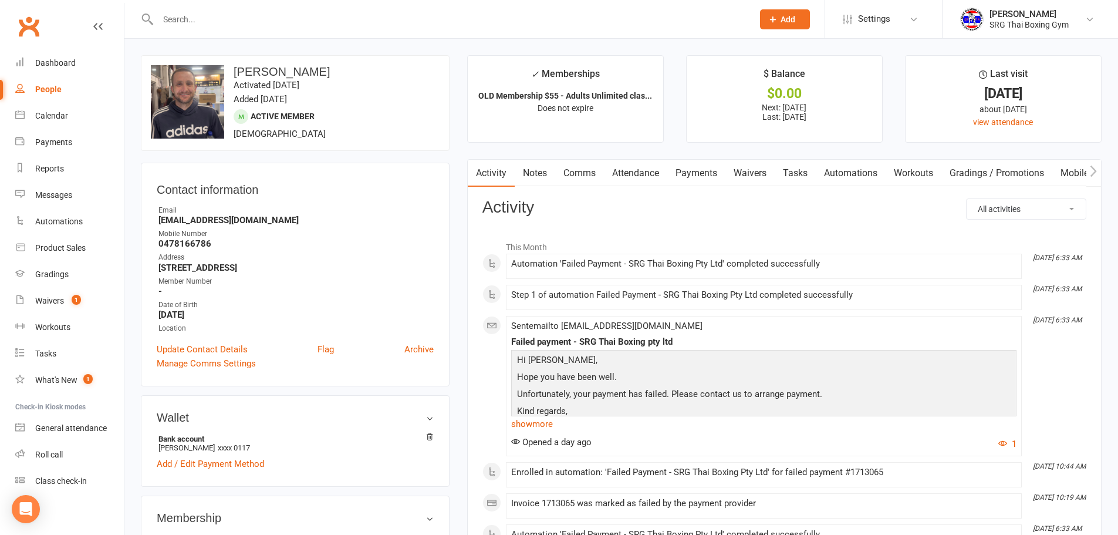
click at [709, 173] on link "Payments" at bounding box center [696, 173] width 58 height 27
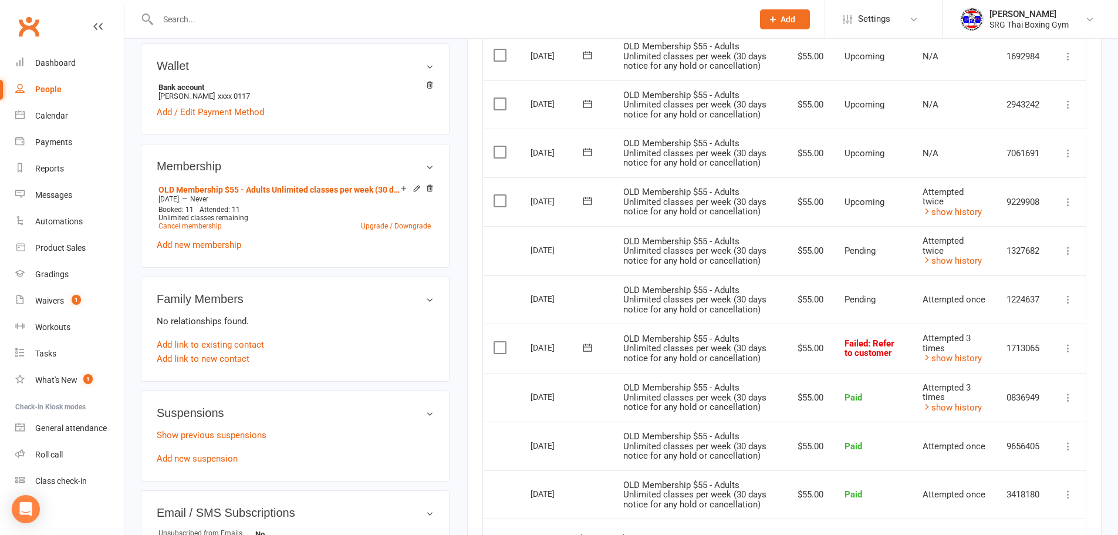
scroll to position [352, 0]
click at [1066, 346] on icon at bounding box center [1068, 347] width 12 height 12
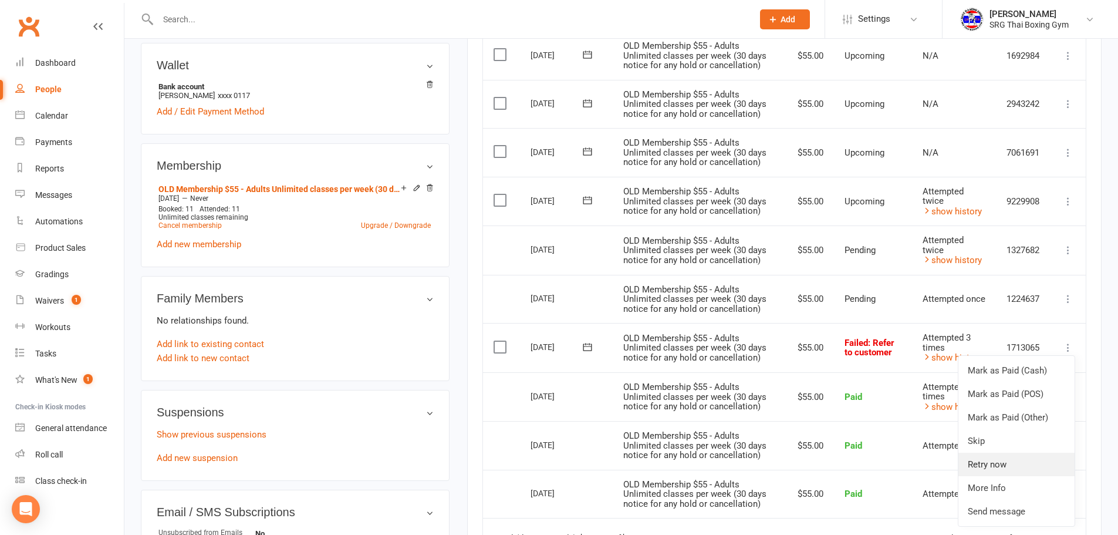
click at [1010, 460] on link "Retry now" at bounding box center [1016, 463] width 116 height 23
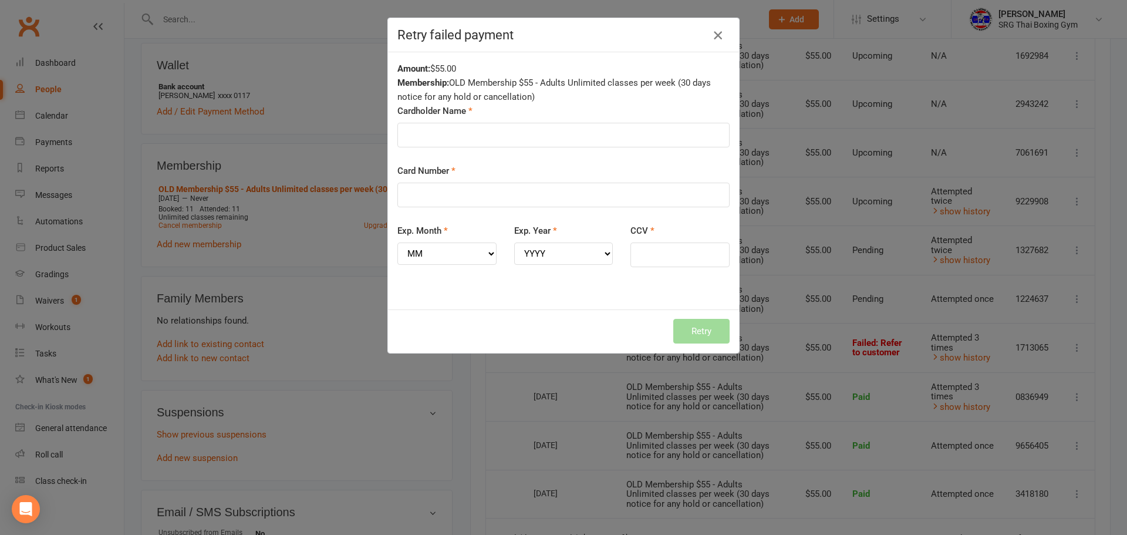
click at [711, 35] on icon "button" at bounding box center [718, 35] width 14 height 14
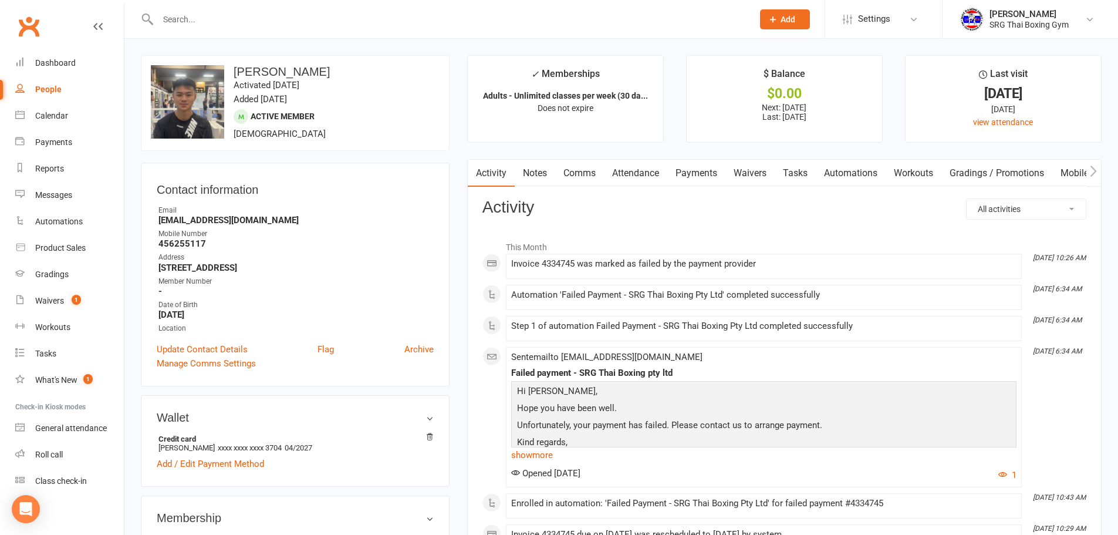
click at [702, 174] on link "Payments" at bounding box center [696, 173] width 58 height 27
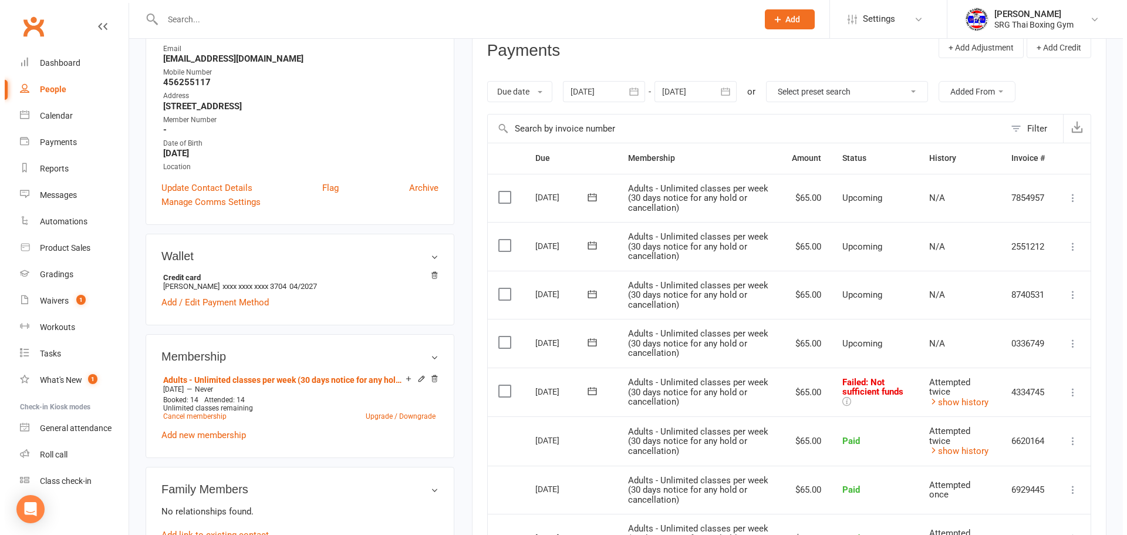
scroll to position [176, 0]
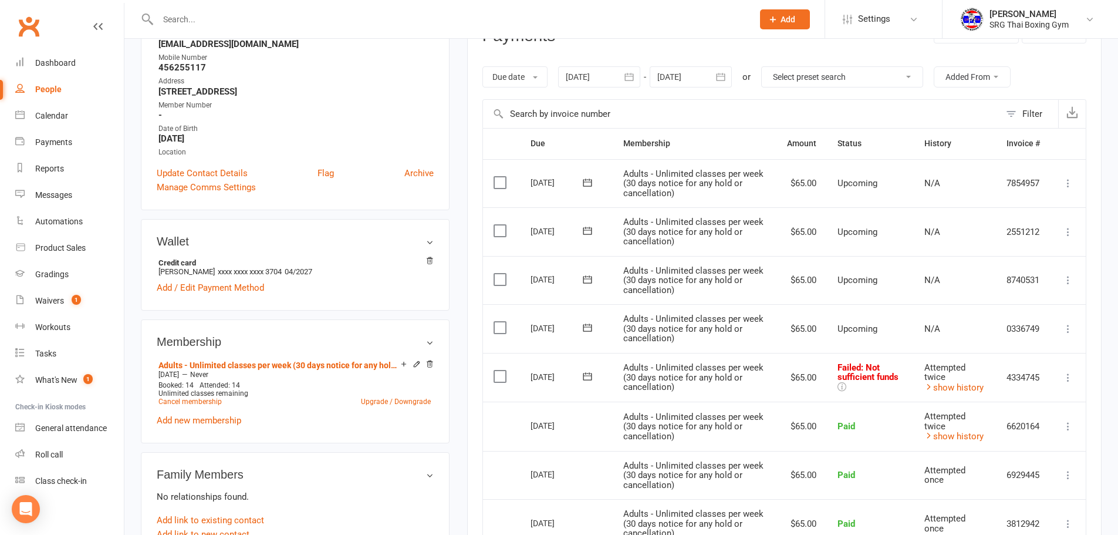
click at [1067, 380] on icon at bounding box center [1068, 377] width 12 height 12
click at [1003, 492] on link "Retry now" at bounding box center [1016, 493] width 116 height 23
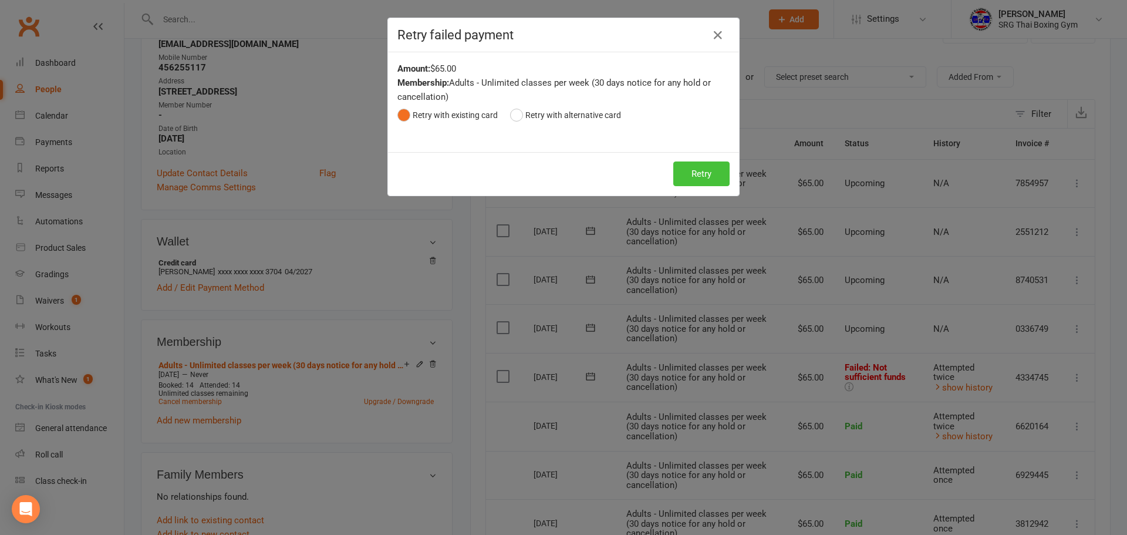
click at [694, 171] on button "Retry" at bounding box center [701, 173] width 56 height 25
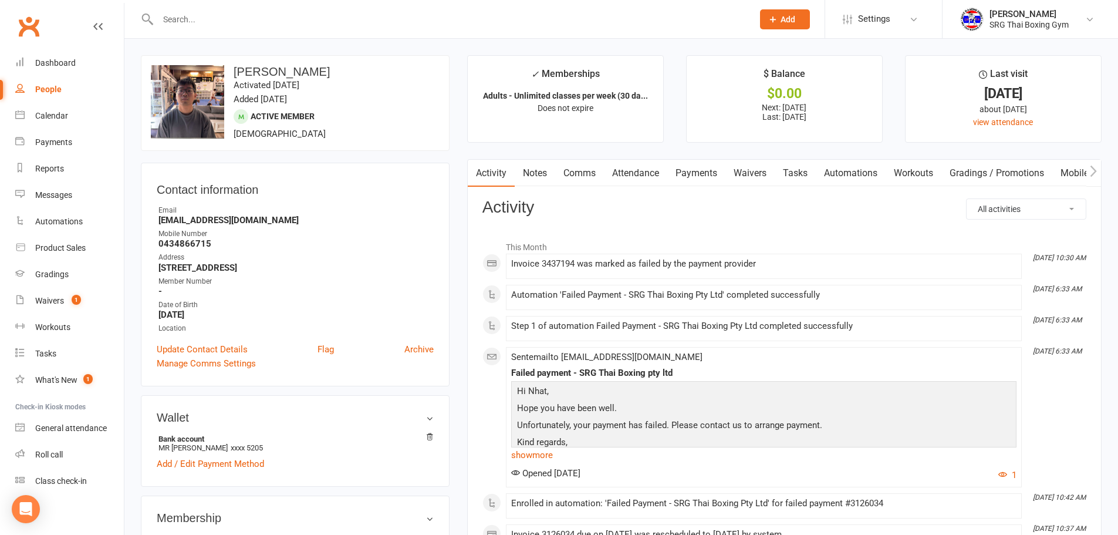
click at [707, 174] on link "Payments" at bounding box center [696, 173] width 58 height 27
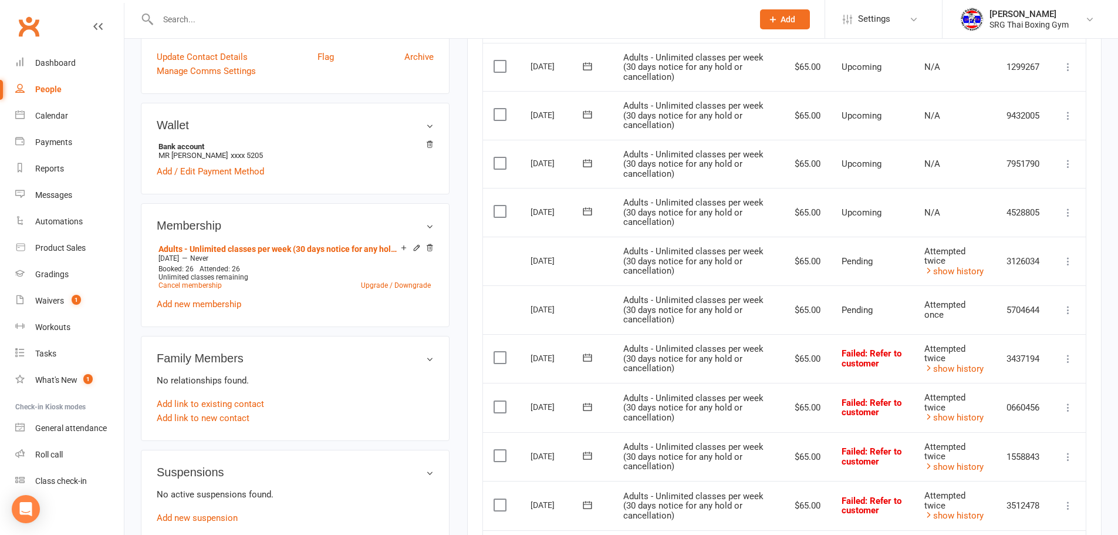
scroll to position [293, 0]
click at [1066, 359] on icon at bounding box center [1068, 357] width 12 height 12
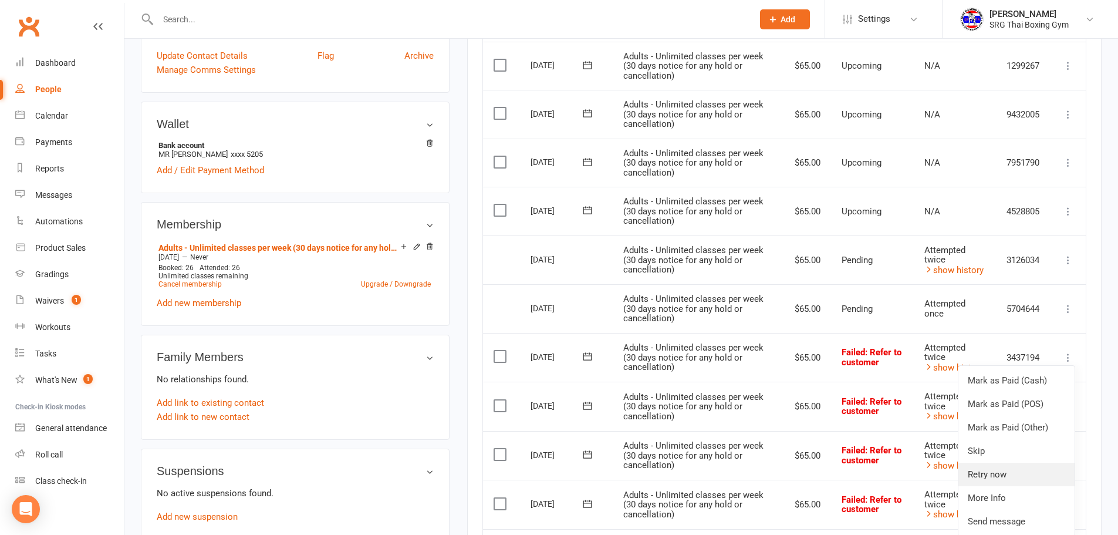
click at [1012, 464] on link "Retry now" at bounding box center [1016, 473] width 116 height 23
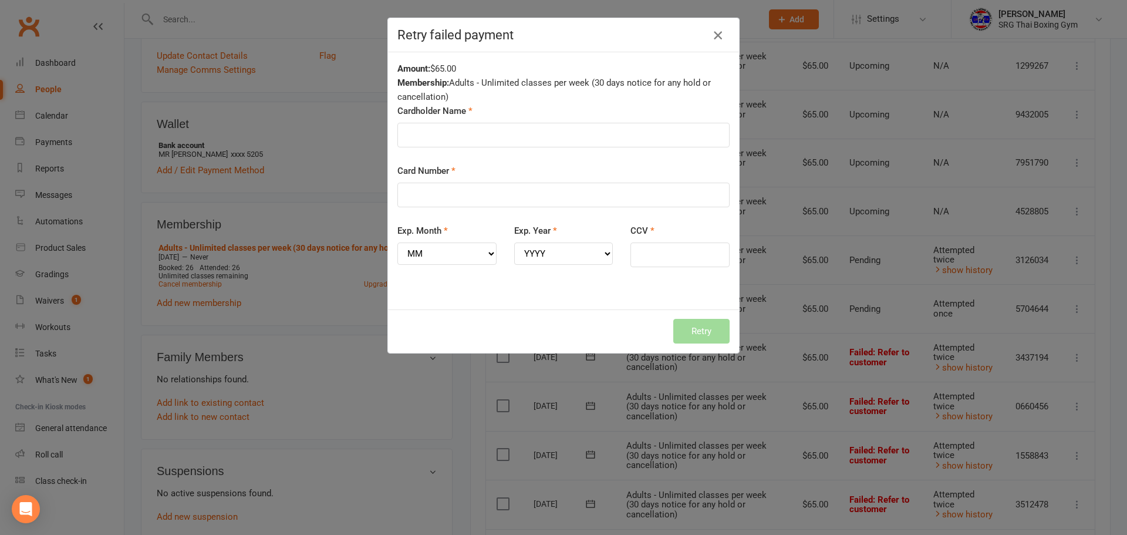
click at [711, 34] on icon "button" at bounding box center [718, 35] width 14 height 14
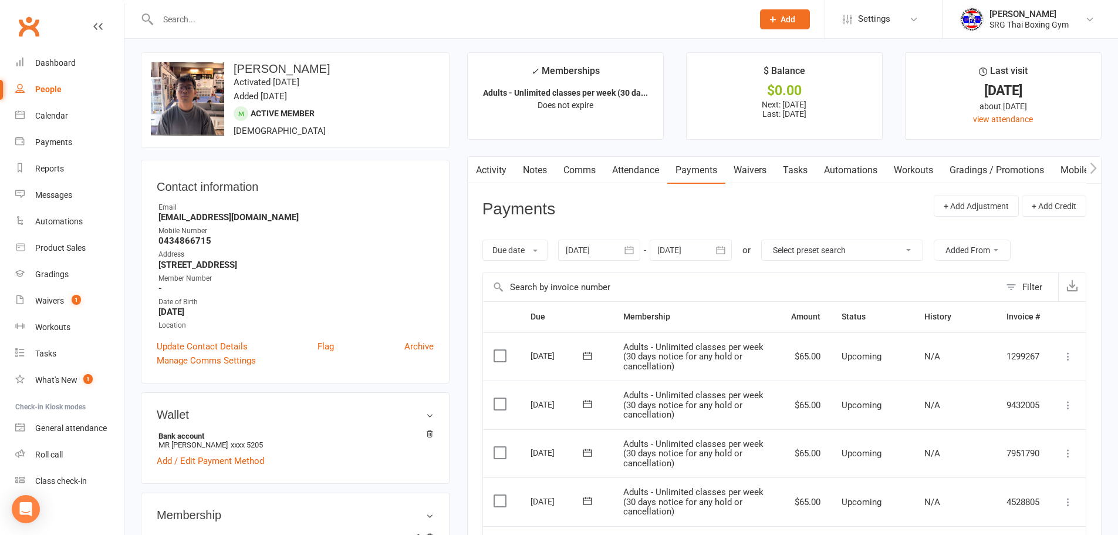
scroll to position [0, 0]
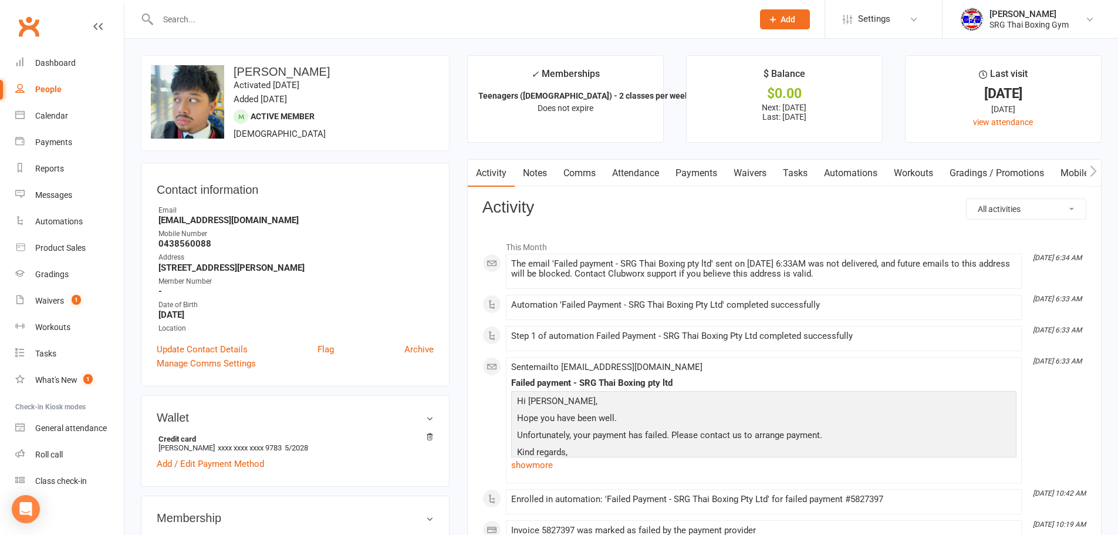
click at [708, 174] on link "Payments" at bounding box center [696, 173] width 58 height 27
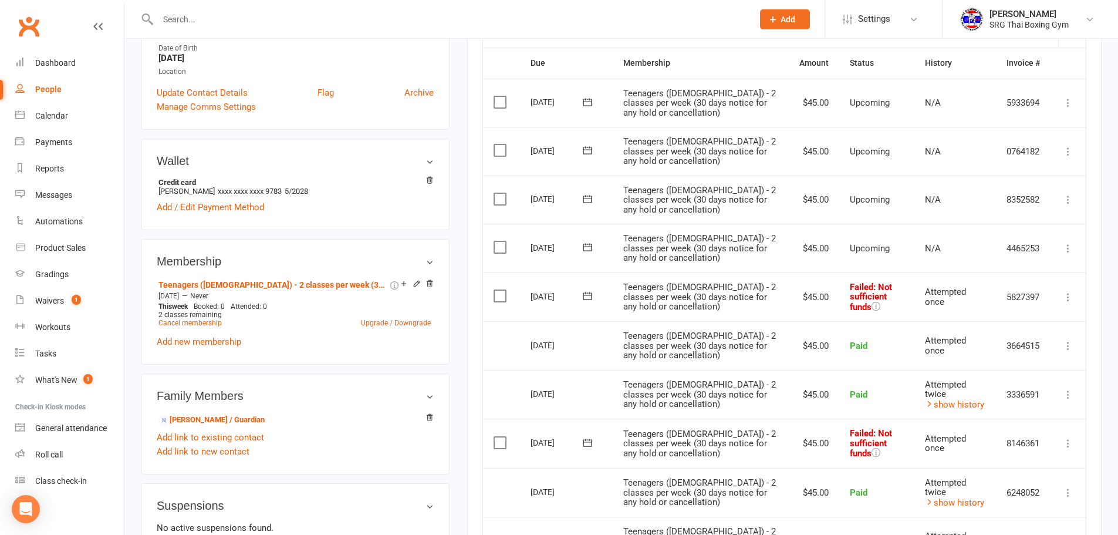
scroll to position [293, 0]
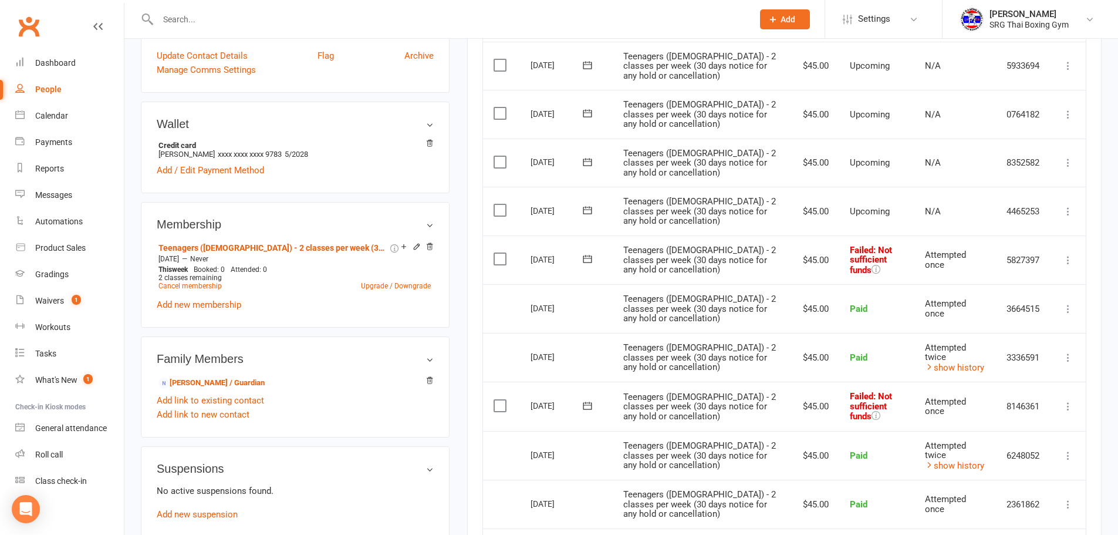
click at [1070, 260] on icon at bounding box center [1068, 260] width 12 height 12
click at [995, 370] on link "Retry now" at bounding box center [1016, 376] width 116 height 23
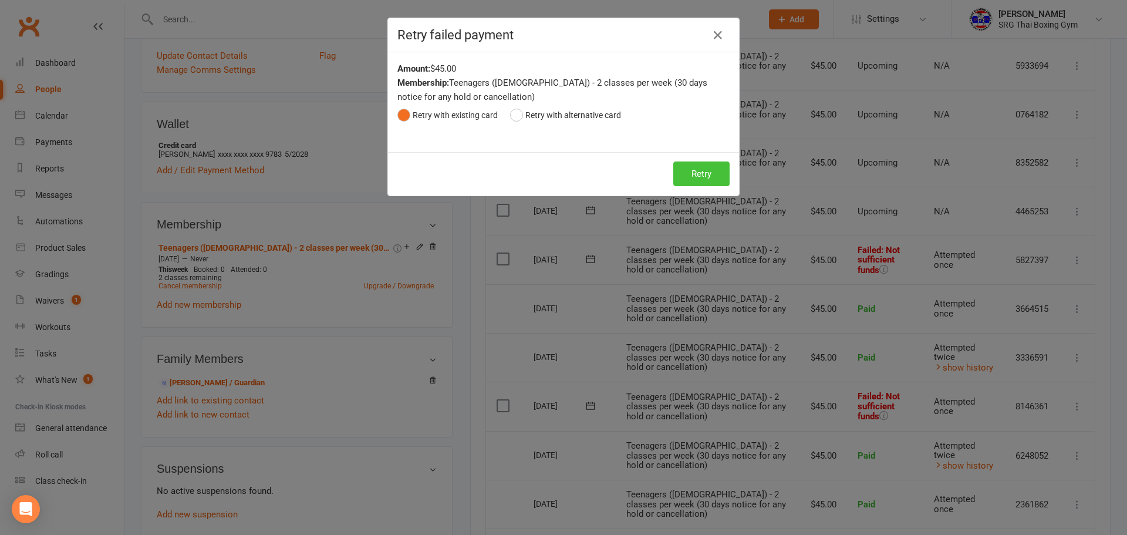
click at [708, 176] on button "Retry" at bounding box center [701, 173] width 56 height 25
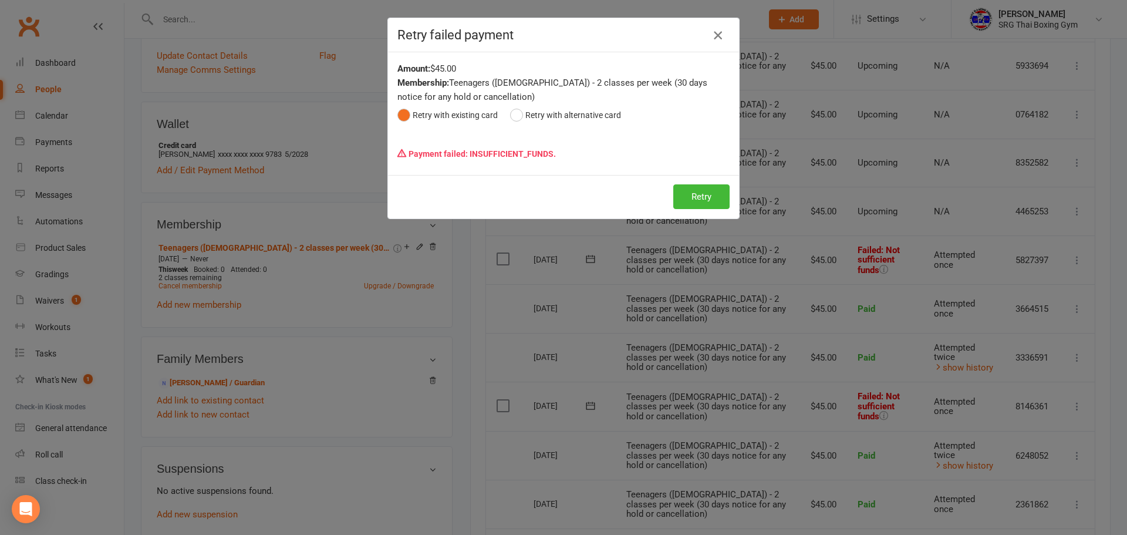
click at [715, 35] on icon "button" at bounding box center [718, 35] width 14 height 14
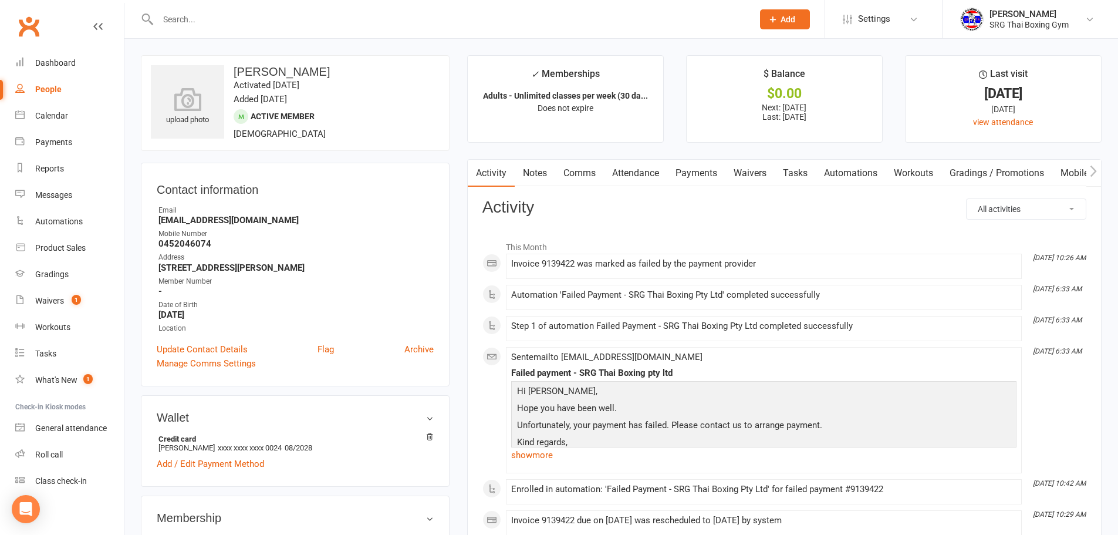
click at [704, 174] on link "Payments" at bounding box center [696, 173] width 58 height 27
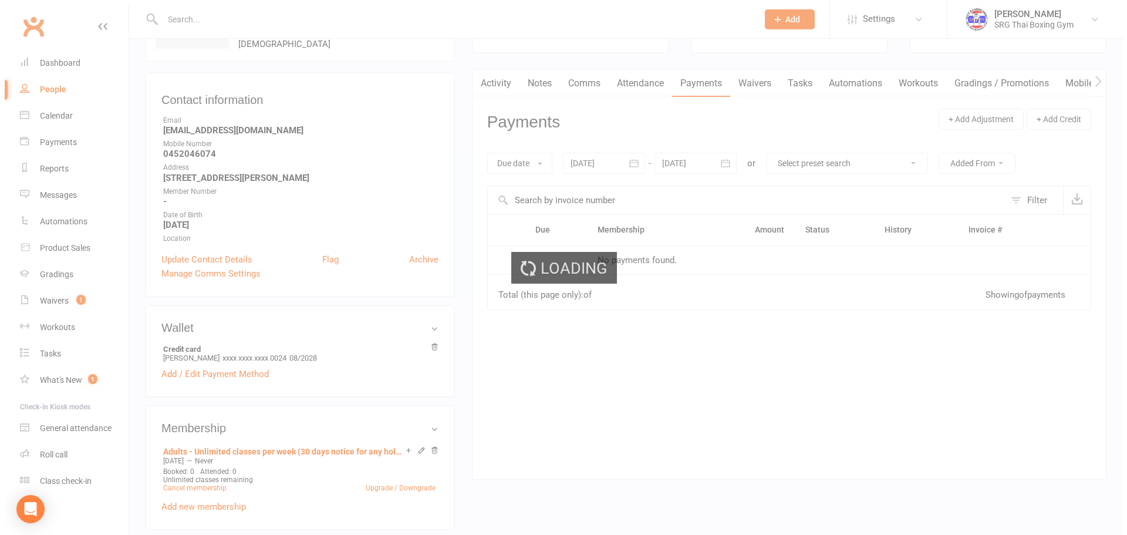
scroll to position [293, 0]
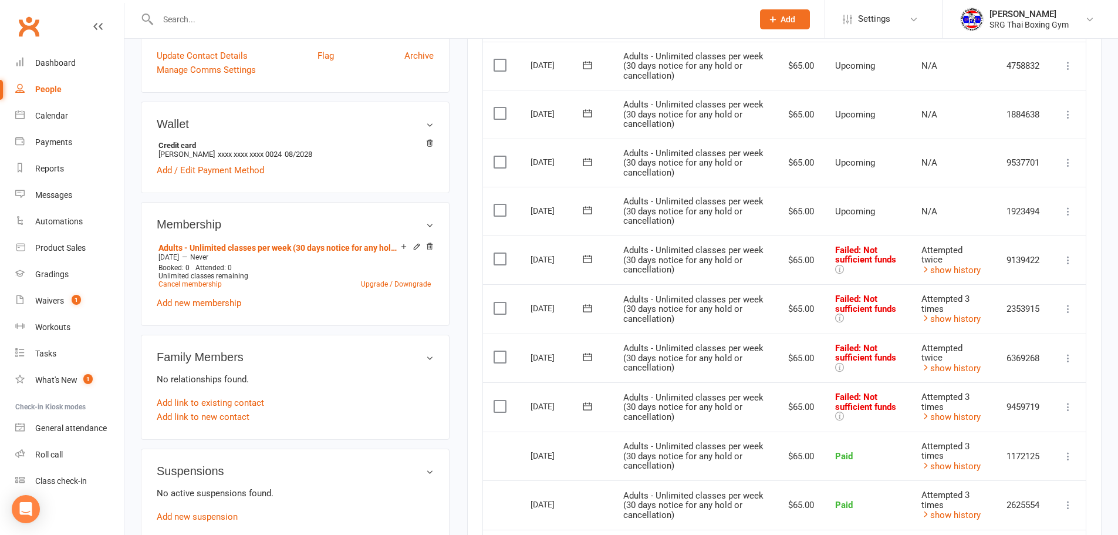
click at [1068, 260] on icon at bounding box center [1068, 260] width 12 height 12
click at [1009, 370] on link "Retry now" at bounding box center [1016, 376] width 116 height 23
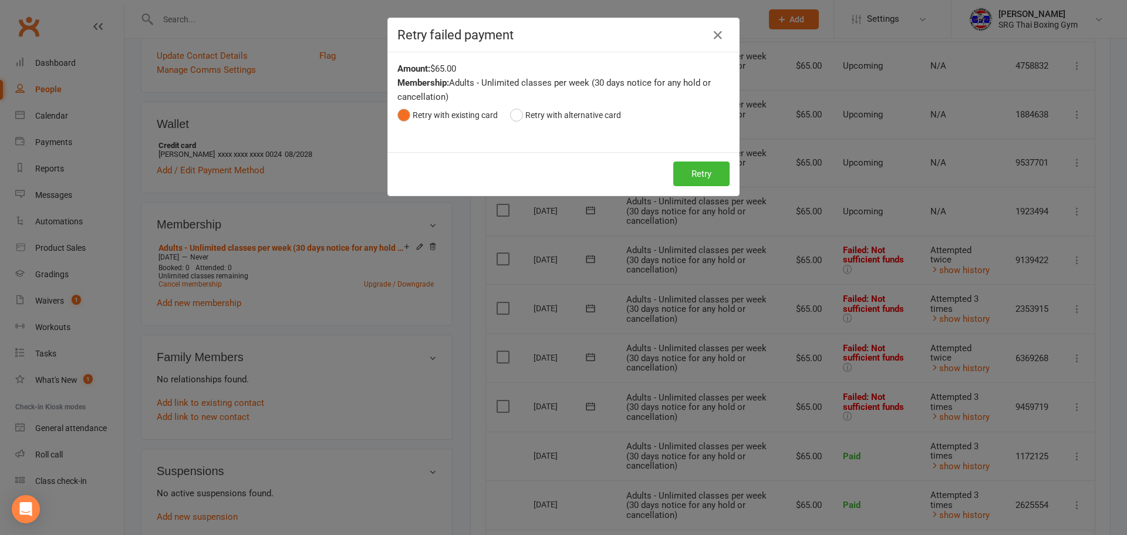
click at [684, 154] on div "Retry Retry" at bounding box center [563, 173] width 351 height 43
click at [691, 172] on button "Retry" at bounding box center [701, 173] width 56 height 25
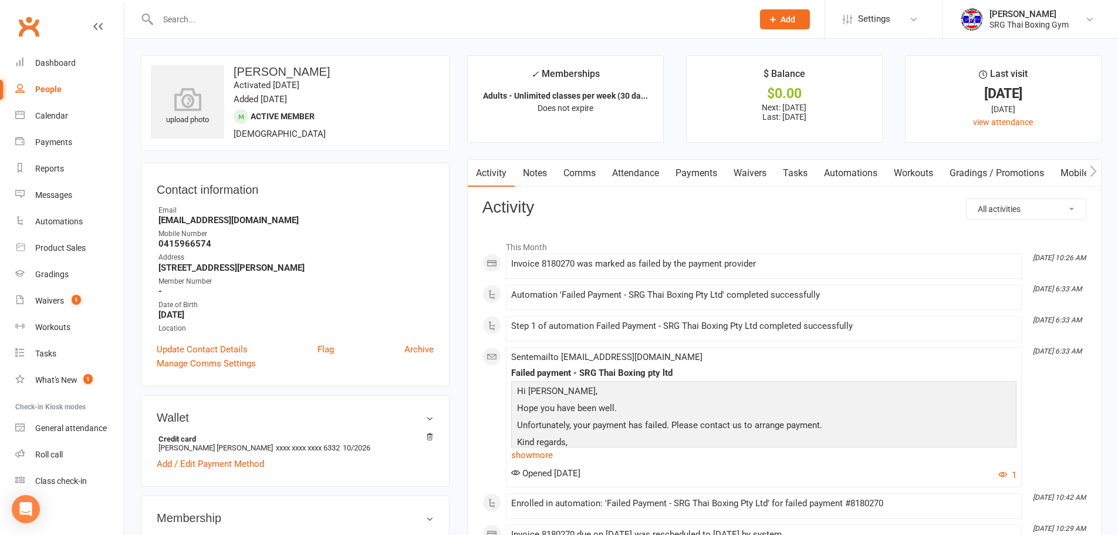
click at [698, 174] on link "Payments" at bounding box center [696, 173] width 58 height 27
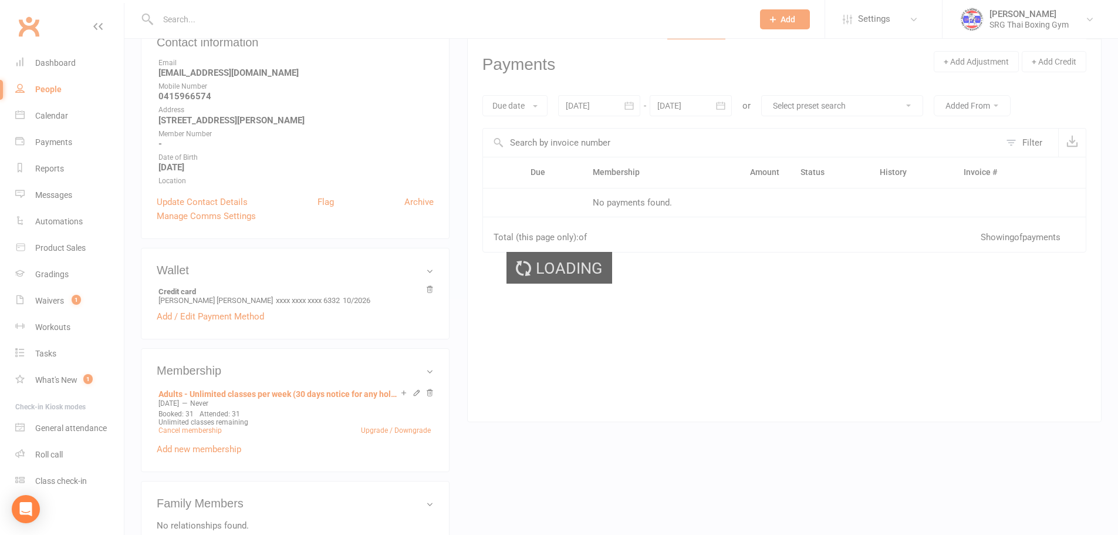
scroll to position [235, 0]
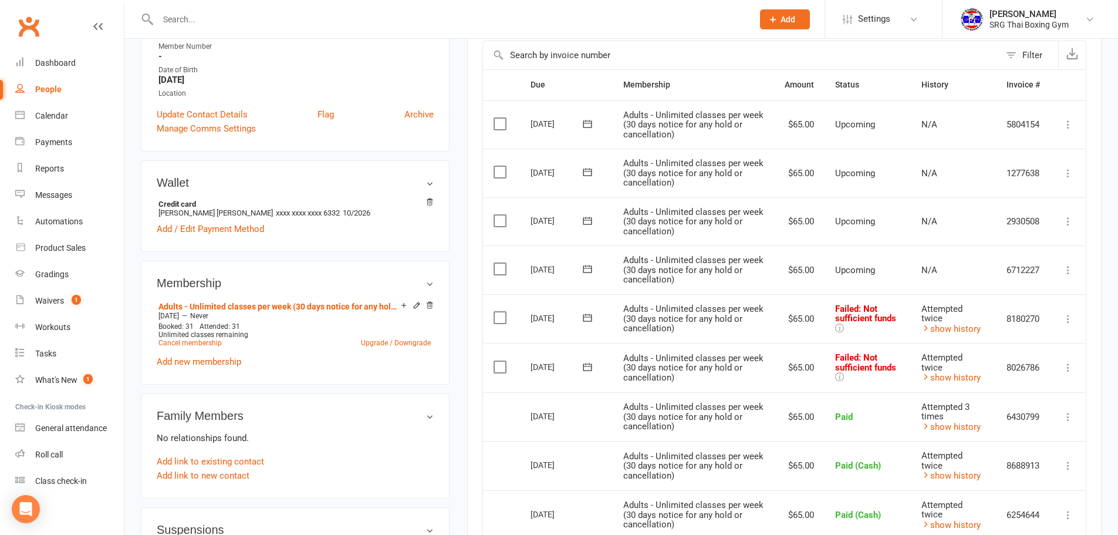
click at [1067, 370] on icon at bounding box center [1068, 367] width 12 height 12
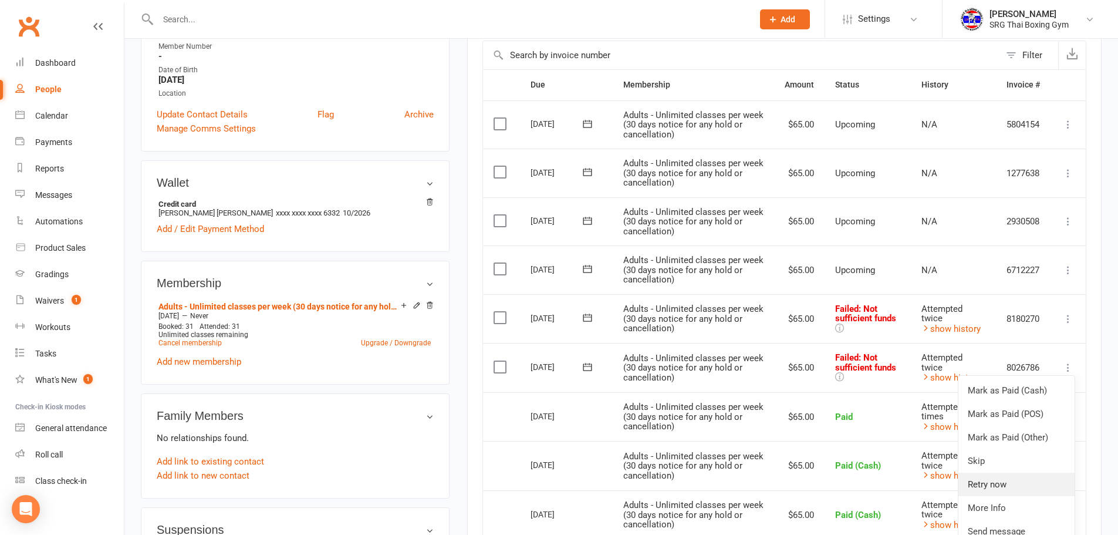
click at [999, 476] on link "Retry now" at bounding box center [1016, 483] width 116 height 23
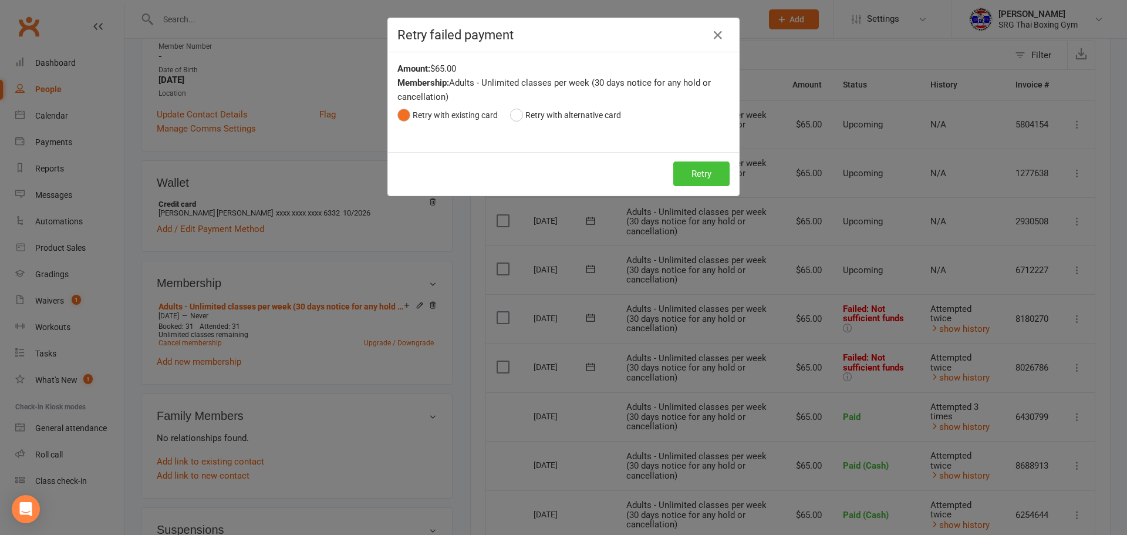
click at [694, 174] on button "Retry" at bounding box center [701, 173] width 56 height 25
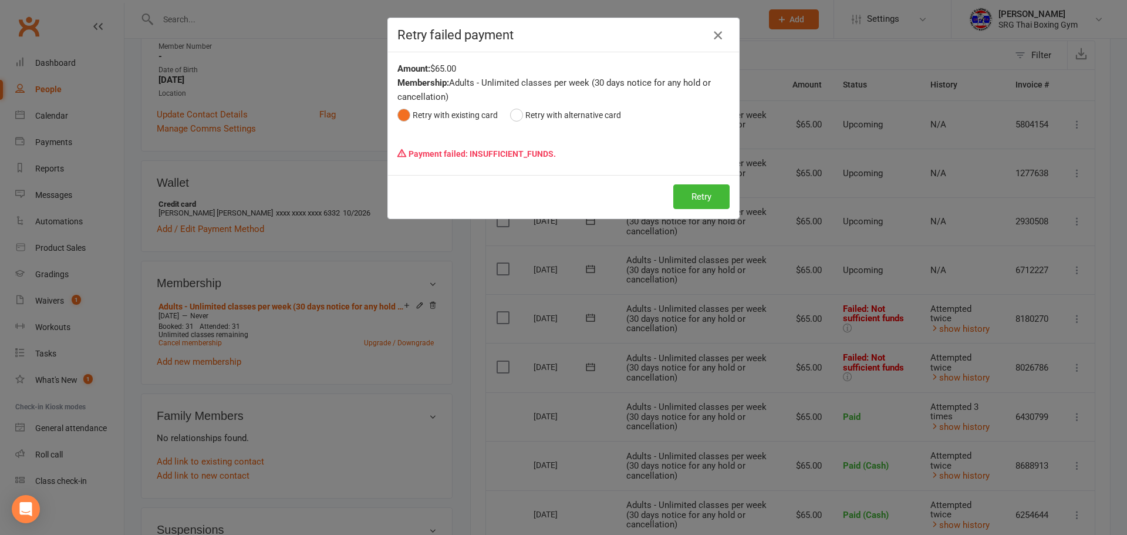
click at [711, 38] on icon "button" at bounding box center [718, 35] width 14 height 14
